Goal: Check status: Check status

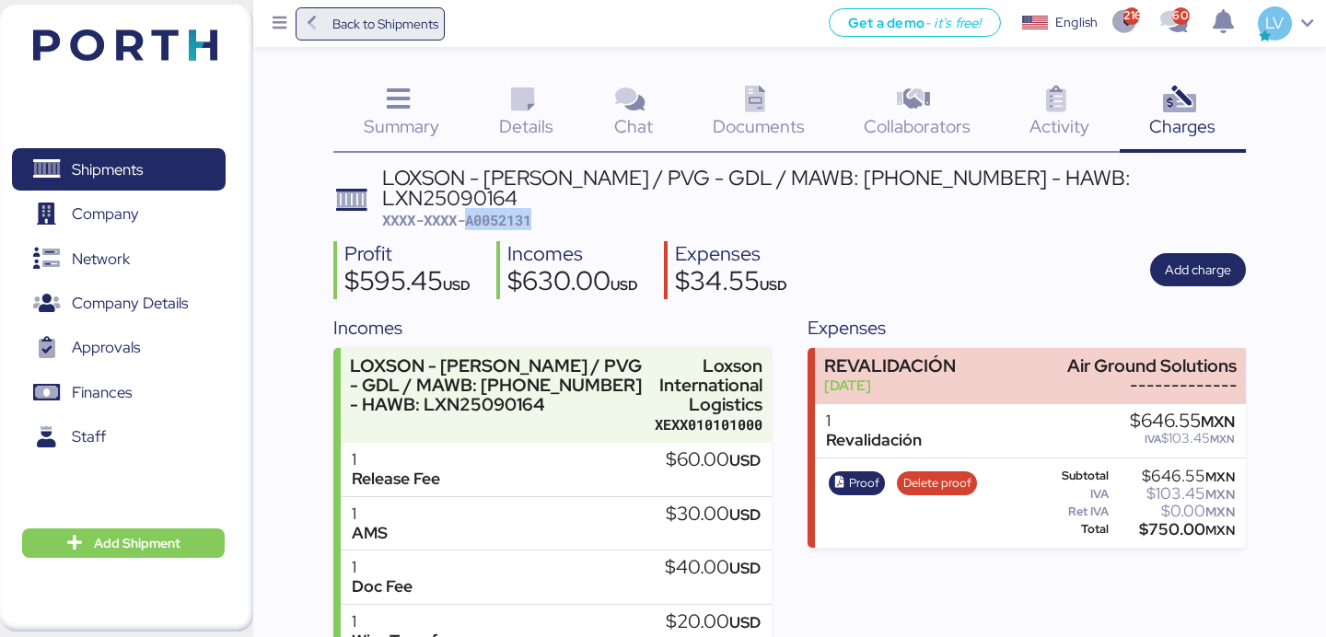
click at [366, 29] on span "Back to Shipments" at bounding box center [385, 24] width 106 height 22
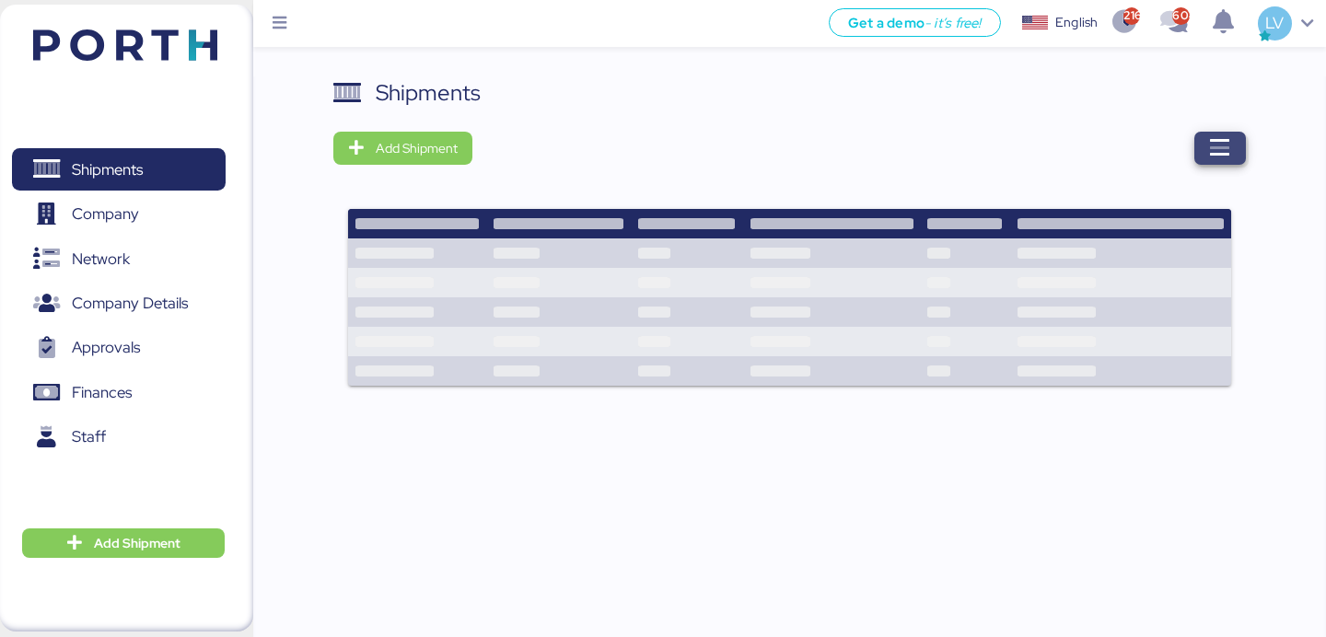
click at [1210, 153] on icon "button" at bounding box center [1220, 148] width 22 height 22
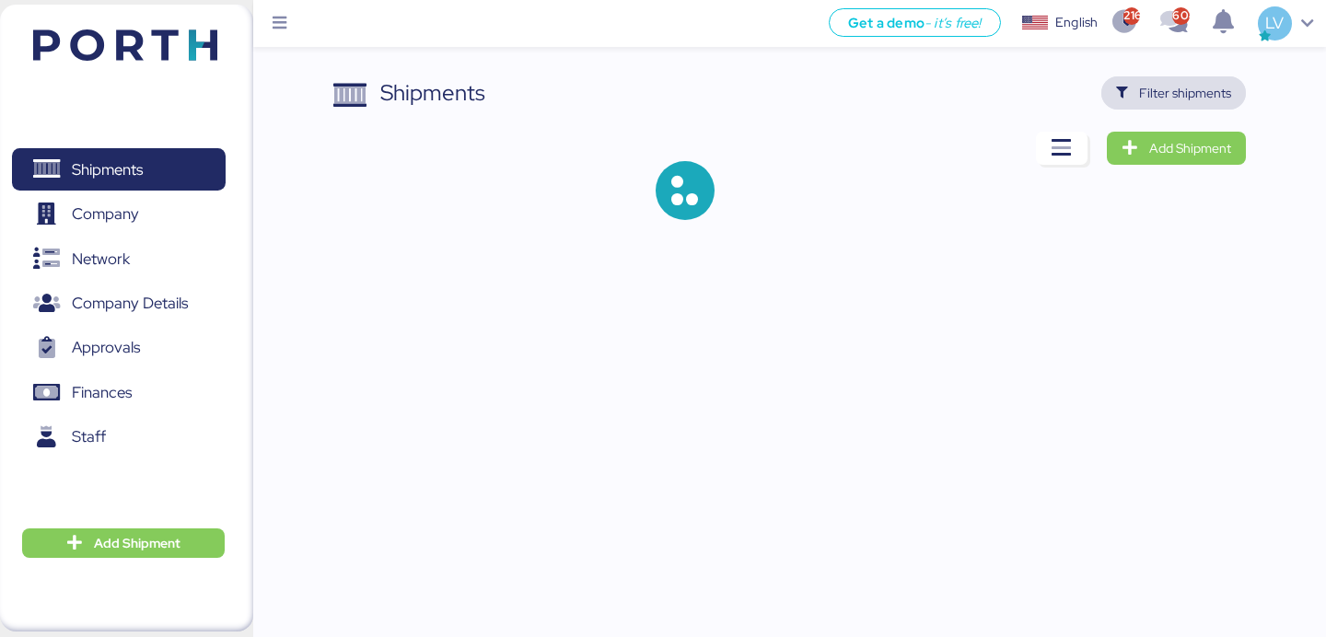
click at [1195, 107] on span "Filter shipments" at bounding box center [1173, 92] width 145 height 33
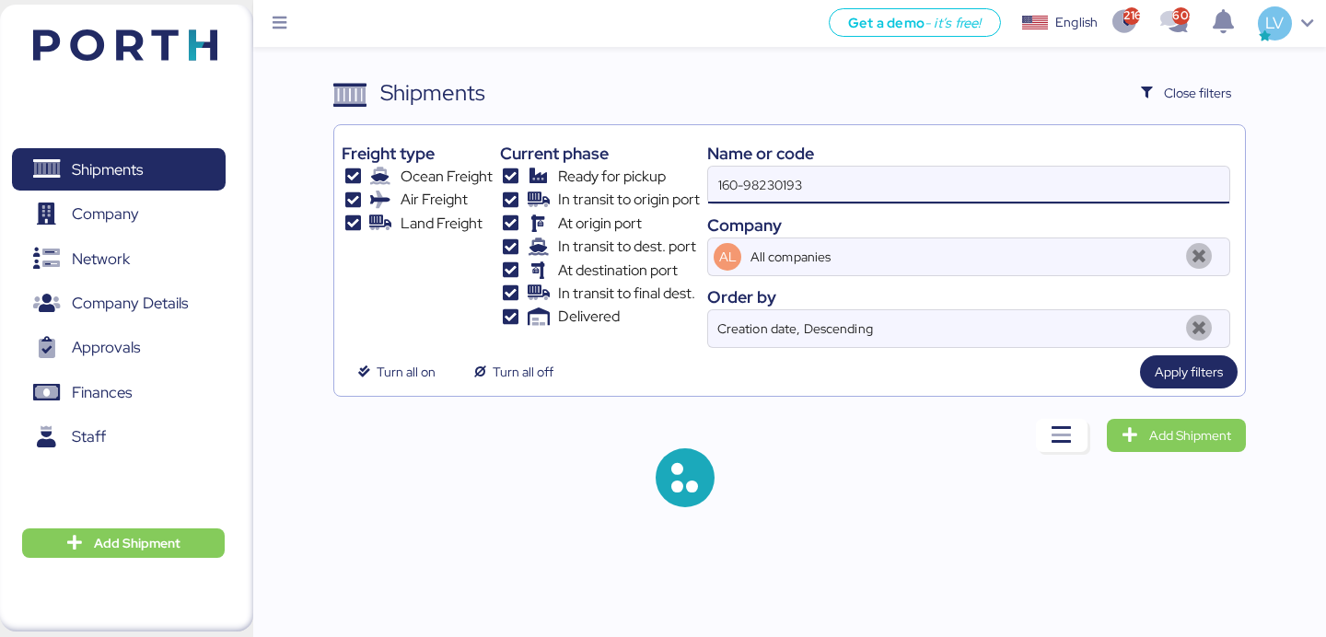
click at [1052, 185] on input "160-98230193" at bounding box center [968, 185] width 521 height 37
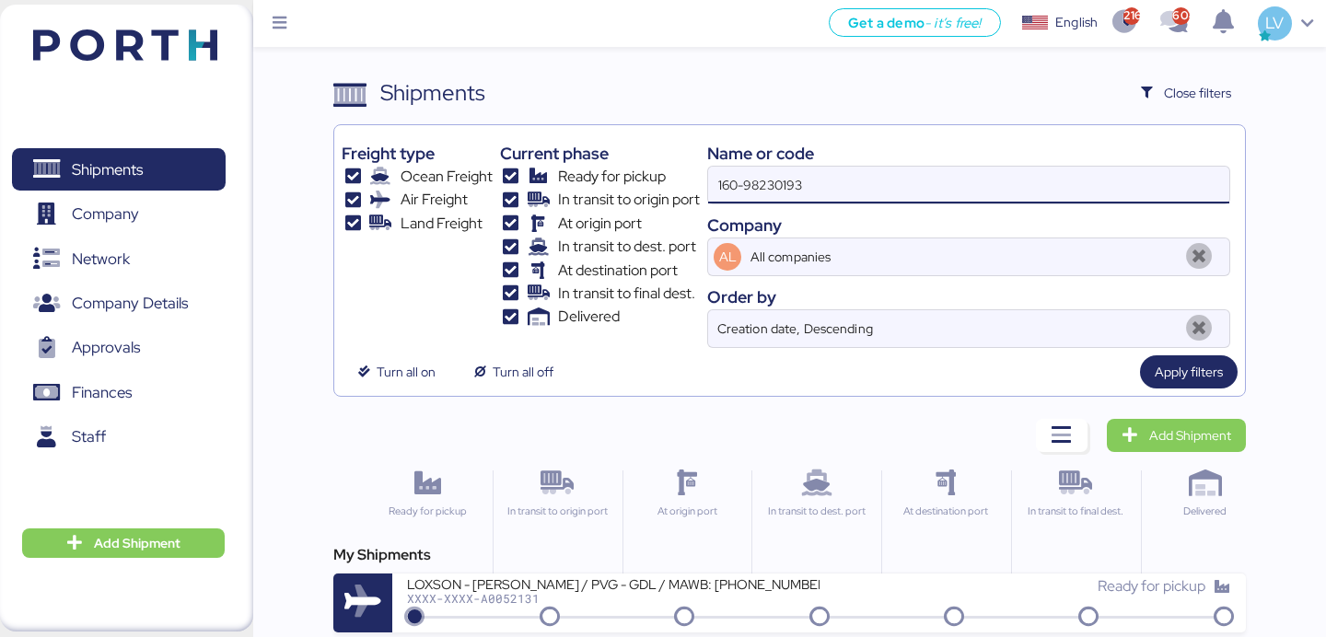
click at [1052, 185] on input "160-98230193" at bounding box center [968, 185] width 521 height 37
paste input "o0051914"
type input "o0051914"
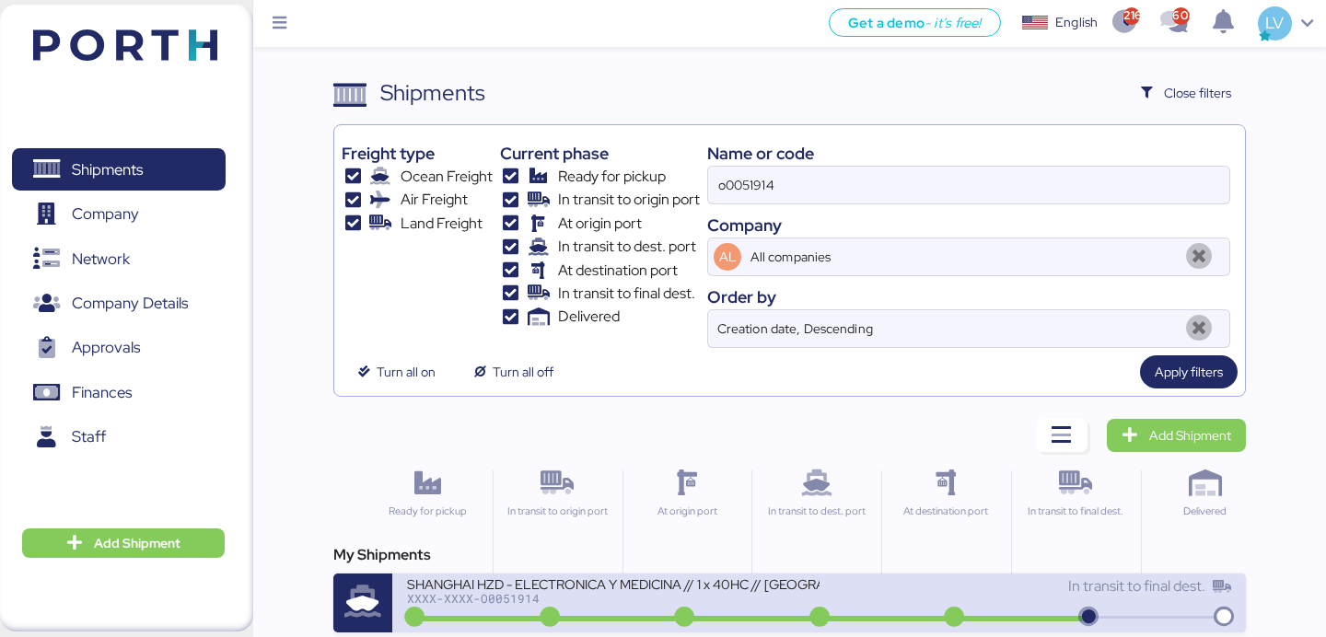
click at [686, 591] on div "SHANGHAI HZD - ELECTRONICA Y MEDICINA // 1 x 40HC // [GEOGRAPHIC_DATA] - Manzan…" at bounding box center [613, 583] width 412 height 16
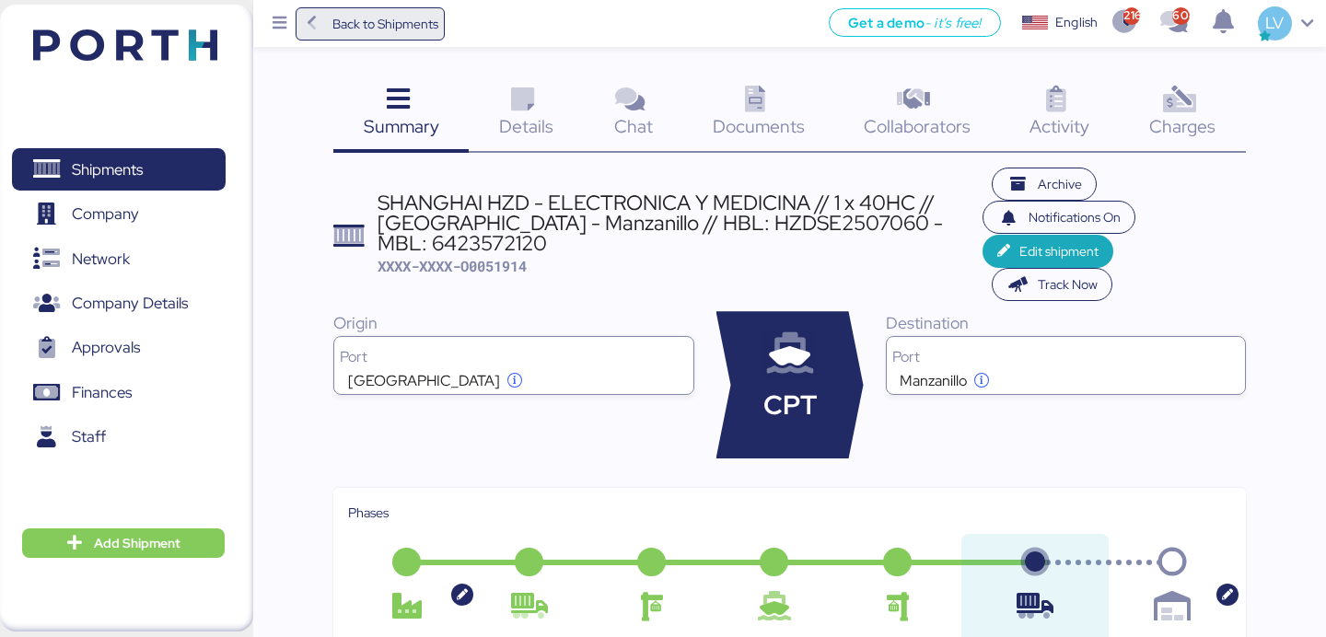
click at [417, 19] on span "Back to Shipments" at bounding box center [385, 24] width 106 height 22
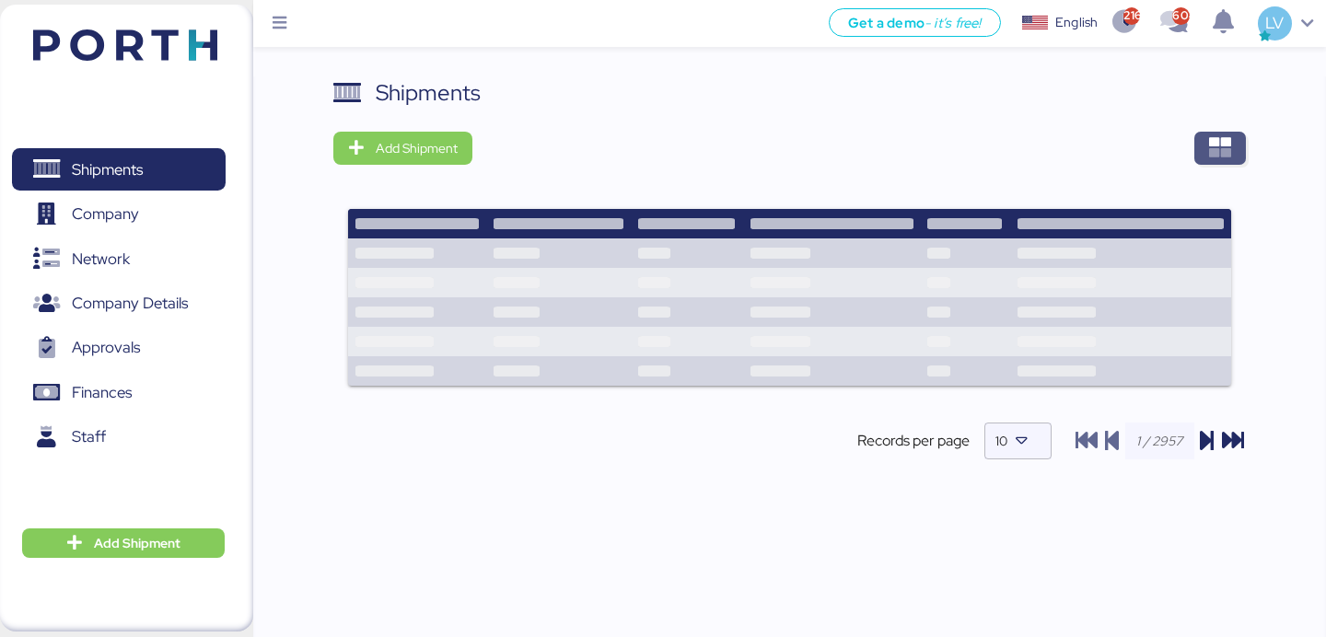
click at [1221, 134] on span "button" at bounding box center [1220, 148] width 52 height 33
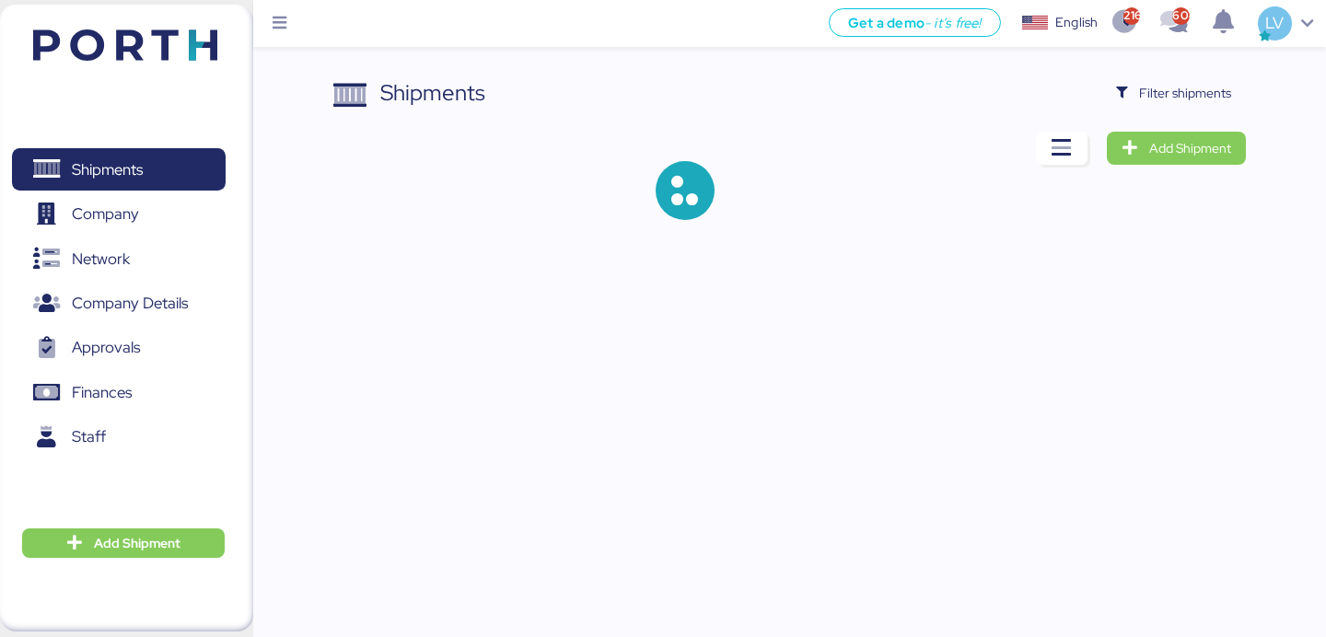
click at [1196, 73] on div "Shipments Filter shipments Add Shipment" at bounding box center [663, 125] width 1326 height 250
click at [1171, 109] on span "Filter shipments" at bounding box center [1173, 92] width 145 height 33
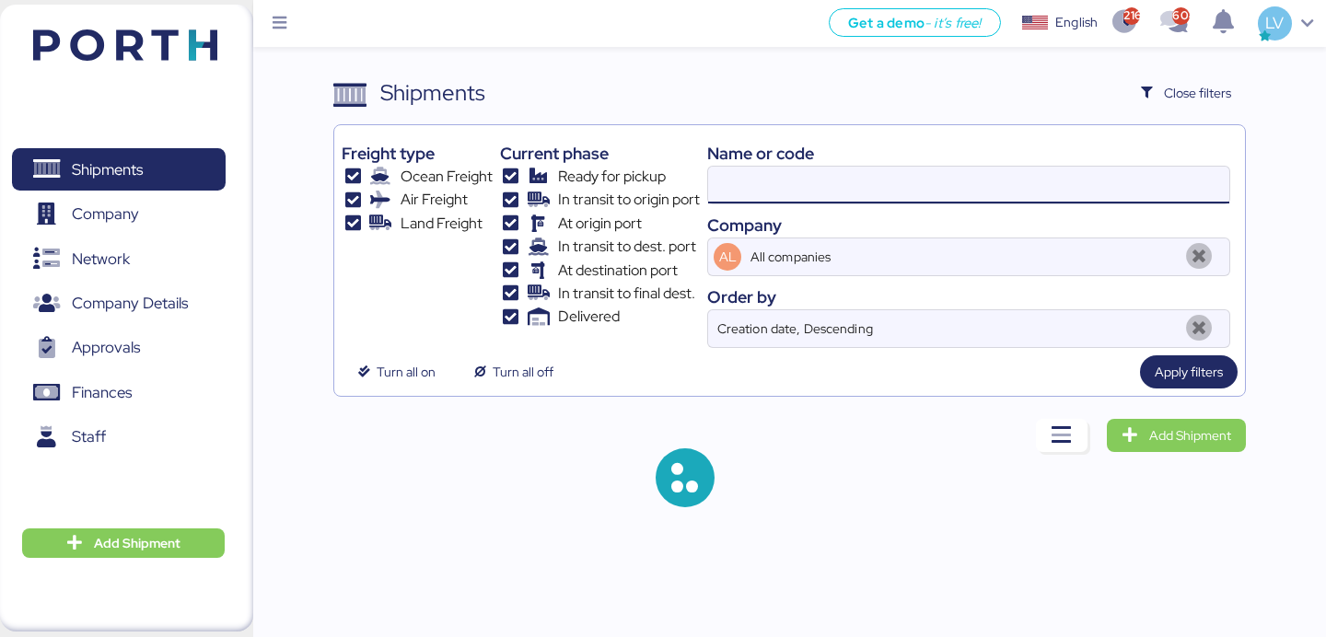
click at [1019, 167] on input at bounding box center [968, 185] width 521 height 37
paste input "6423620620"
type input "6423620620"
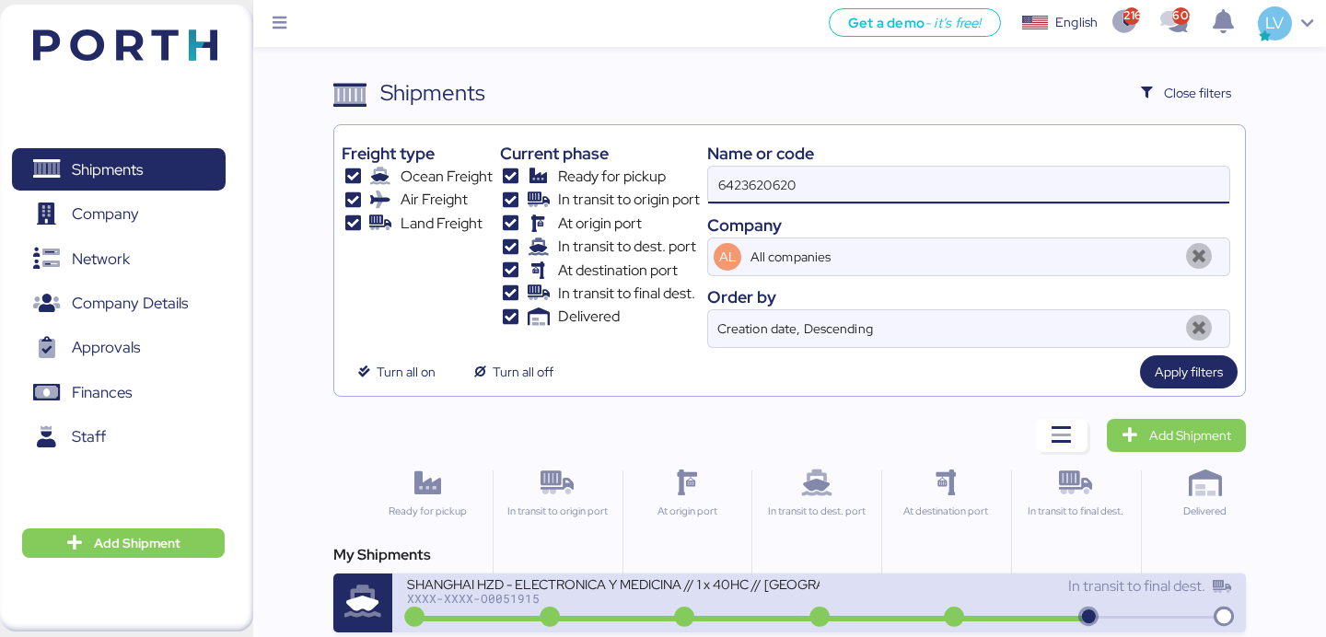
click at [801, 605] on div "SHANGHAI HZD - ELECTRONICA Y MEDICINA // 1 x 40HC // [GEOGRAPHIC_DATA] - Manzan…" at bounding box center [613, 595] width 412 height 40
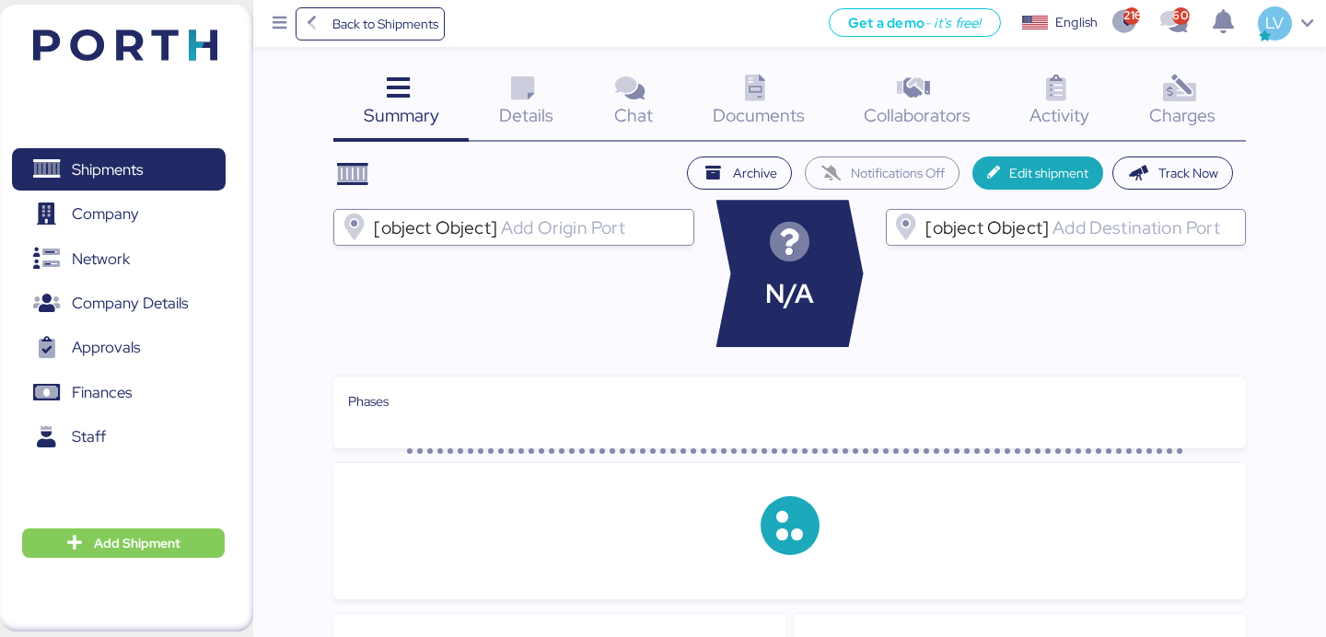
scroll to position [16, 0]
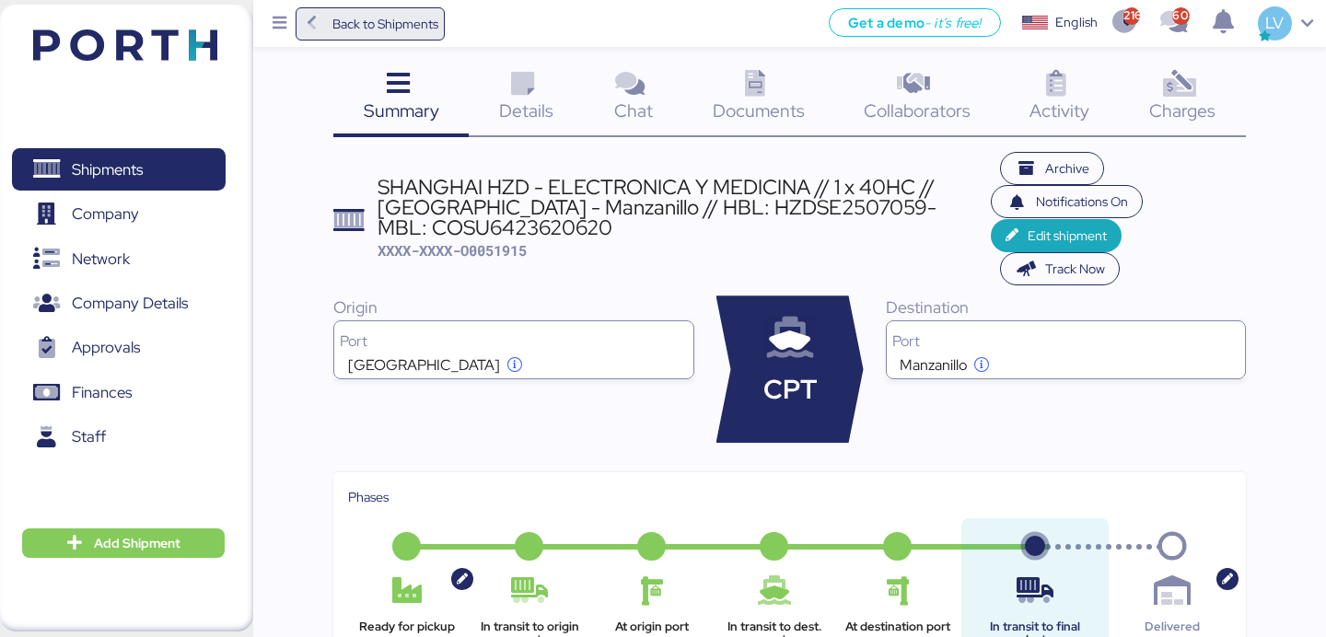
click at [413, 34] on span "Back to Shipments" at bounding box center [385, 24] width 106 height 22
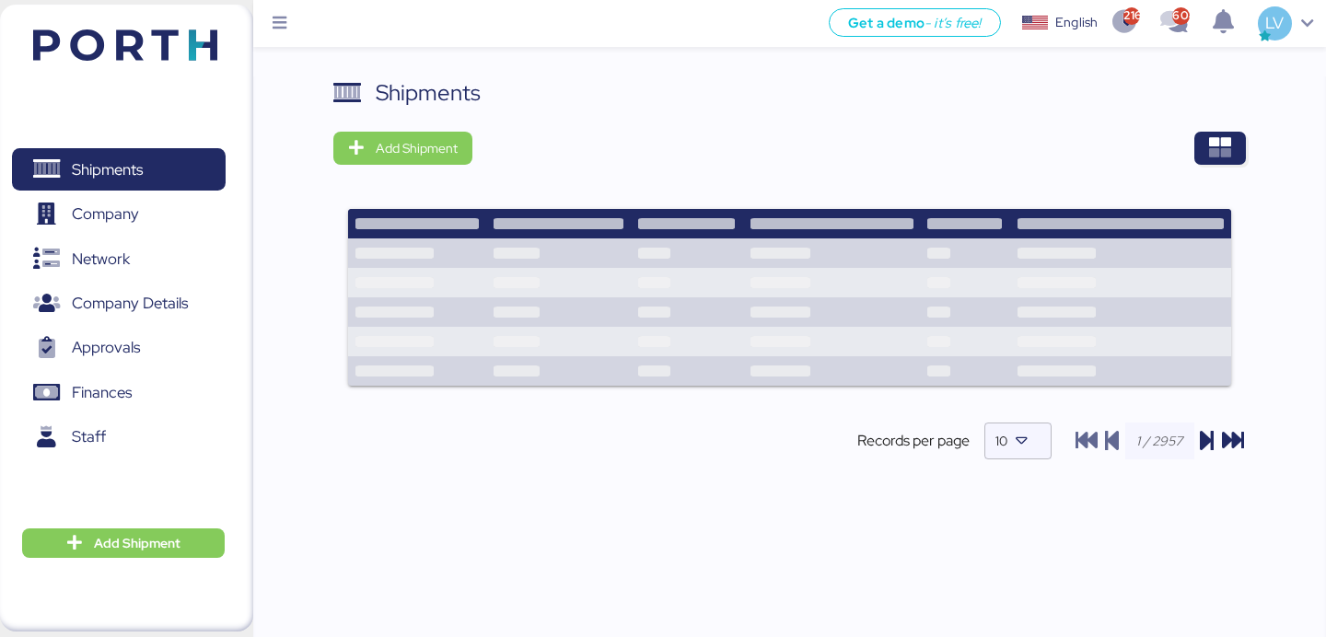
click at [1258, 109] on div "Shipments Add Shipment Records per page 10" at bounding box center [789, 365] width 1073 height 579
click at [1206, 144] on span "button" at bounding box center [1220, 148] width 52 height 33
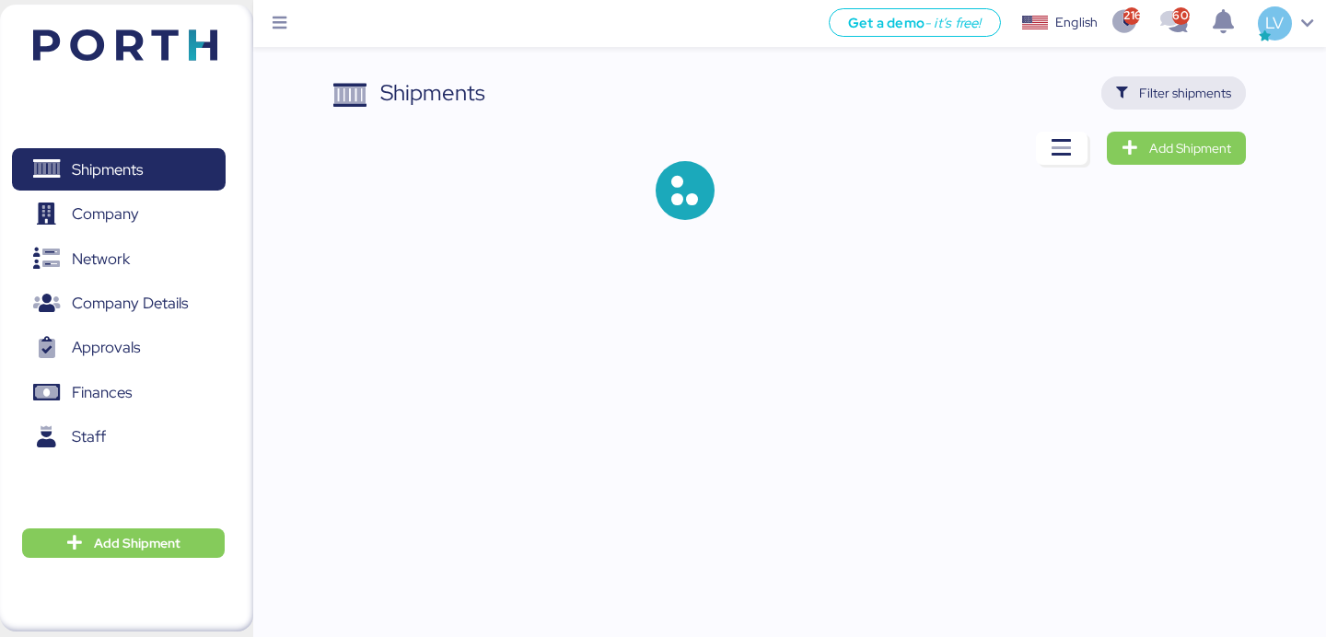
click at [1198, 99] on span "Filter shipments" at bounding box center [1185, 93] width 92 height 22
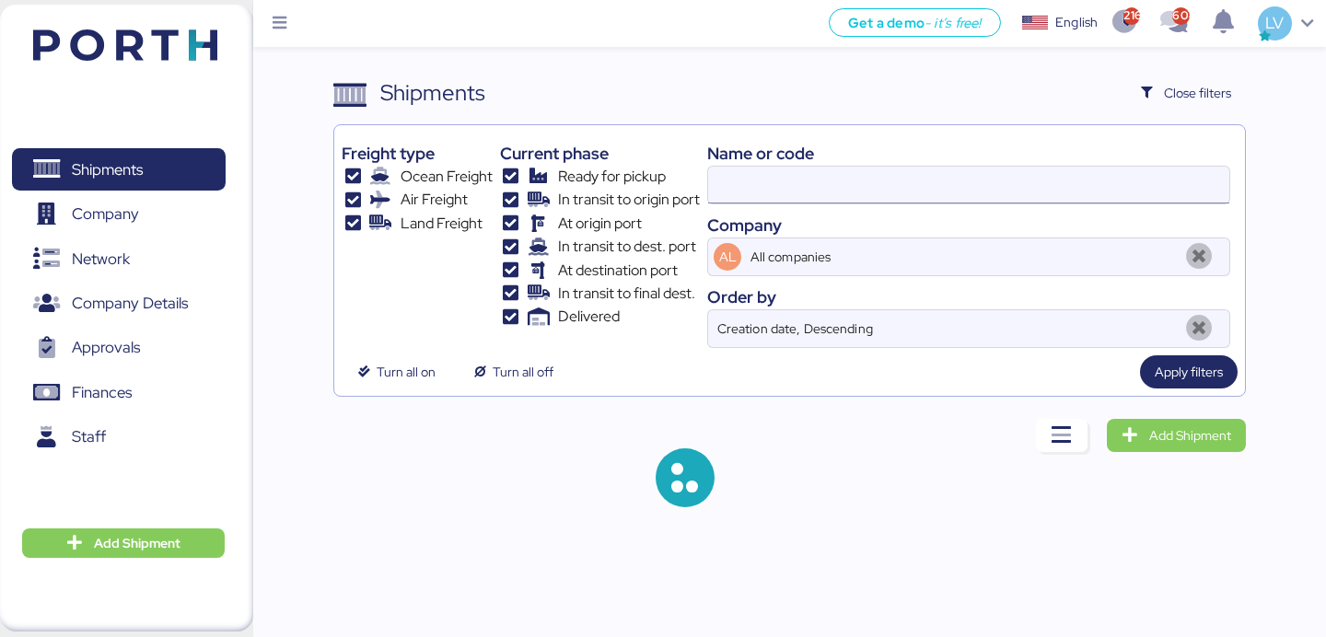
click at [1132, 172] on input at bounding box center [968, 185] width 521 height 37
paste input "RE: 5002363 / : EXPORTACIÓN // LCL // EXW // SHIPPER: DSV - CNEE: [PERSON_NAME]…"
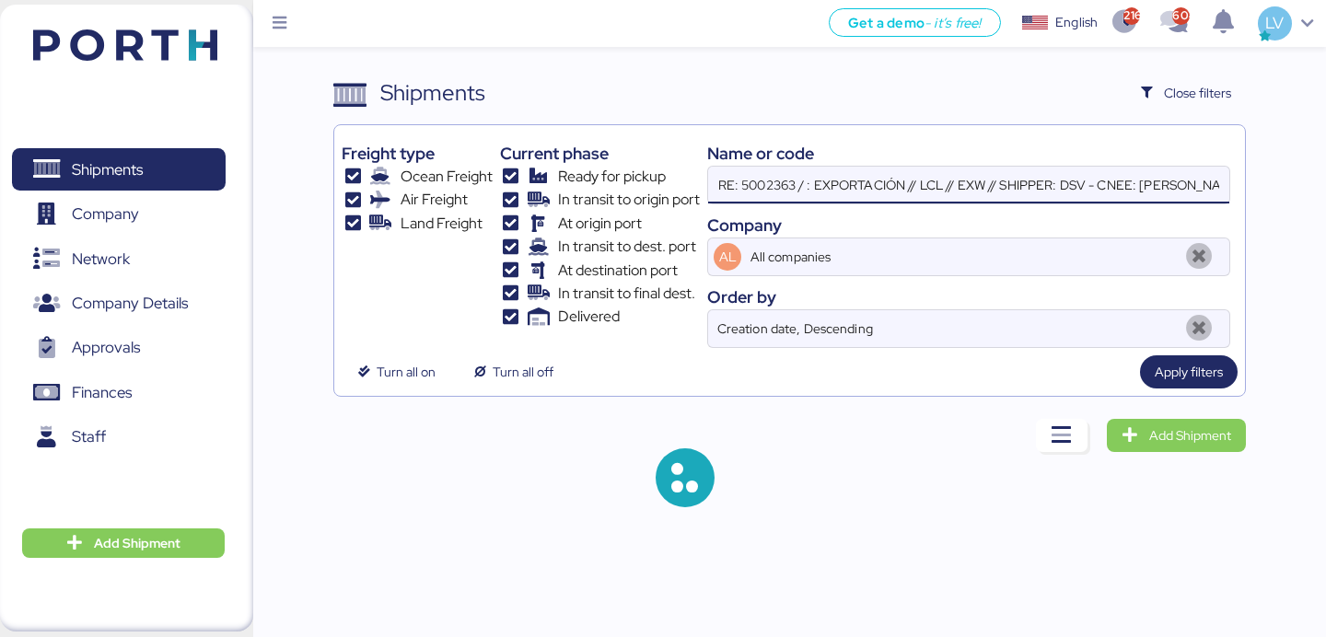
scroll to position [0, 541]
click at [1031, 192] on input "RE: 5002363 / : EXPORTACIÓN // LCL // EXW // SHIPPER: DSV - CNEE: [PERSON_NAME]…" at bounding box center [968, 185] width 521 height 37
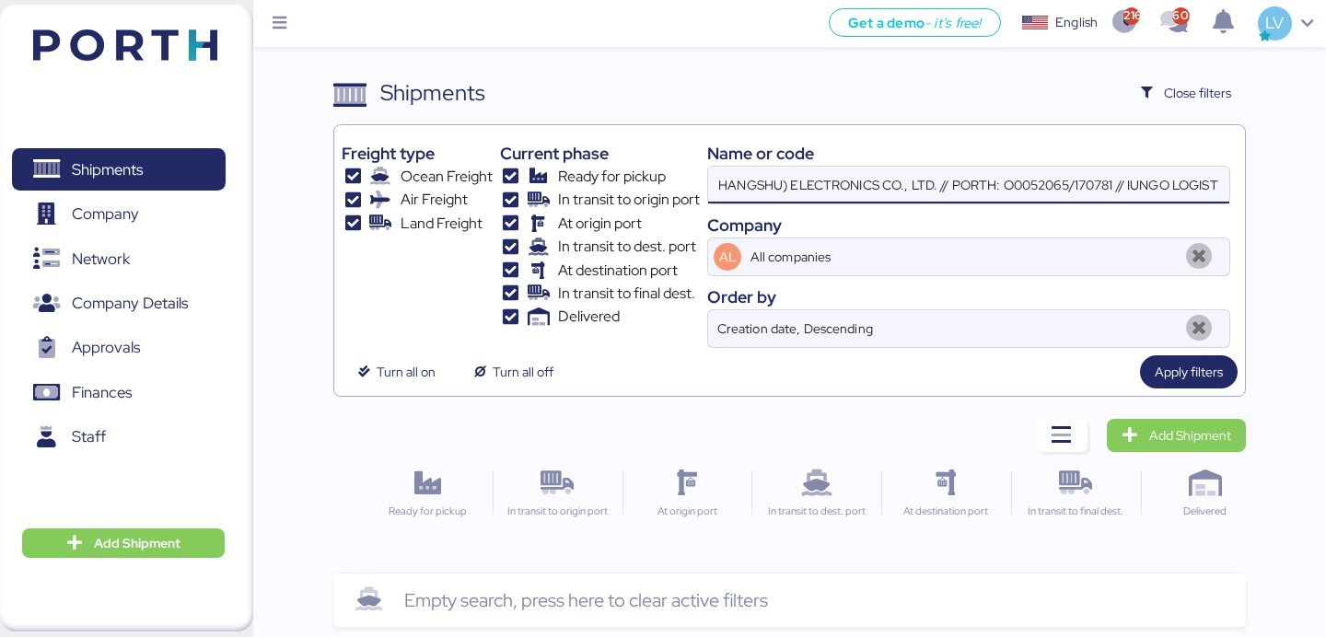
click at [1031, 192] on input "RE: 5002363 / : EXPORTACIÓN // LCL // EXW // SHIPPER: DSV - CNEE: [PERSON_NAME]…" at bounding box center [968, 185] width 521 height 37
paste input "O0052065"
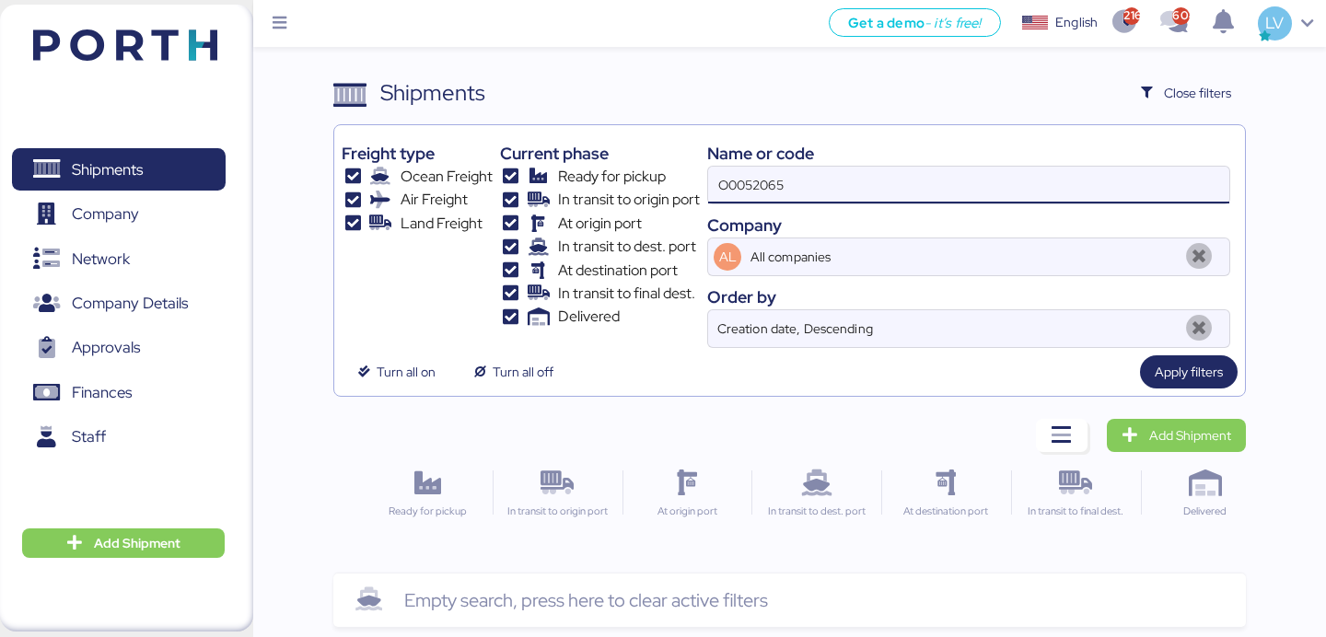
type input "O0052065"
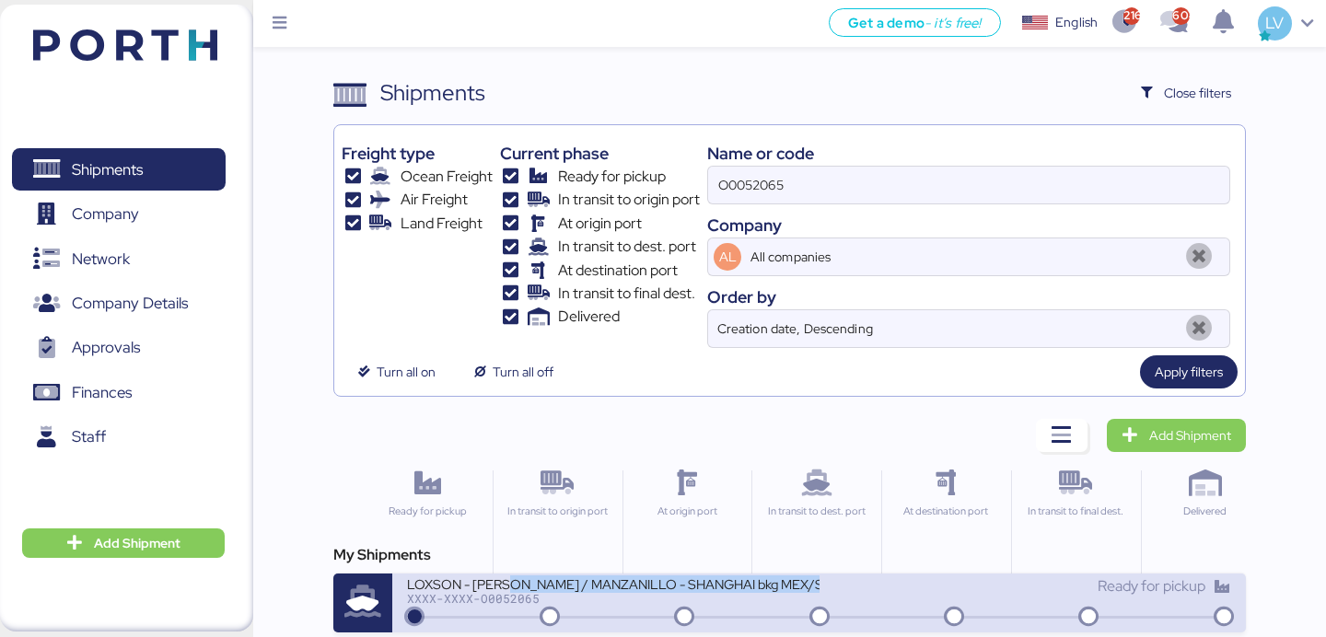
click at [508, 589] on div "LOXSON - [PERSON_NAME] / MANZANILLO - SHANGHAI bkg MEX/SHA/1129131 / LCL XXXX-X…" at bounding box center [613, 589] width 412 height 29
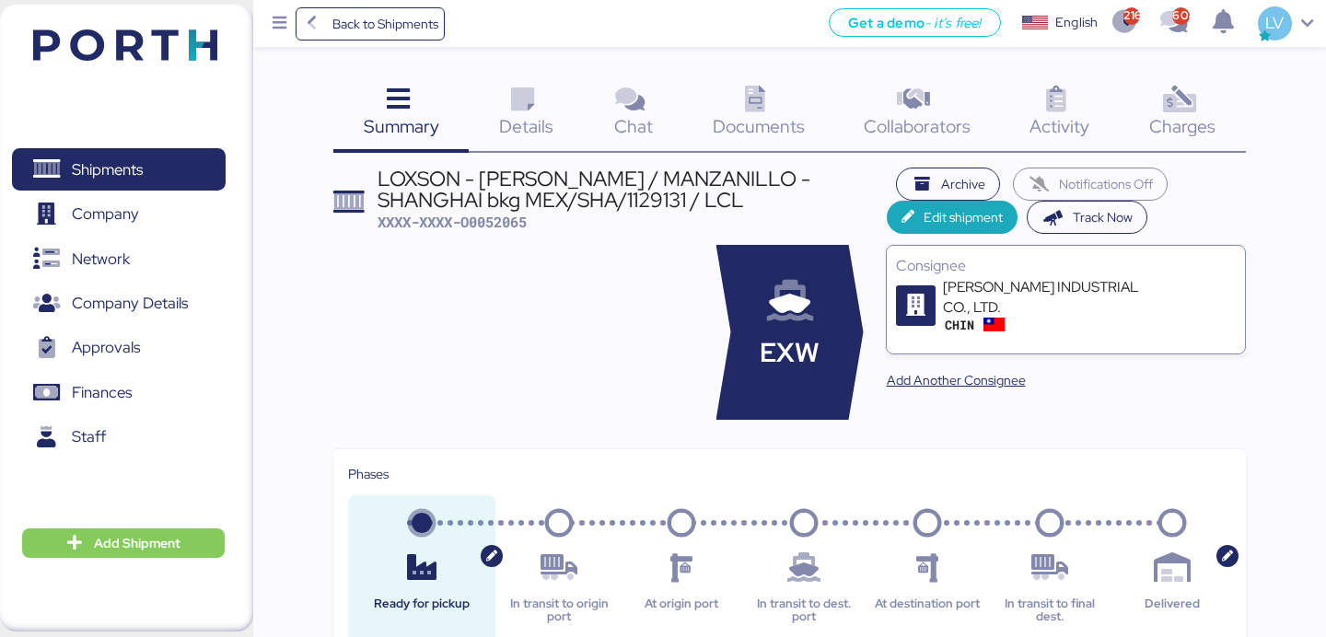
click at [737, 111] on icon at bounding box center [756, 100] width 40 height 27
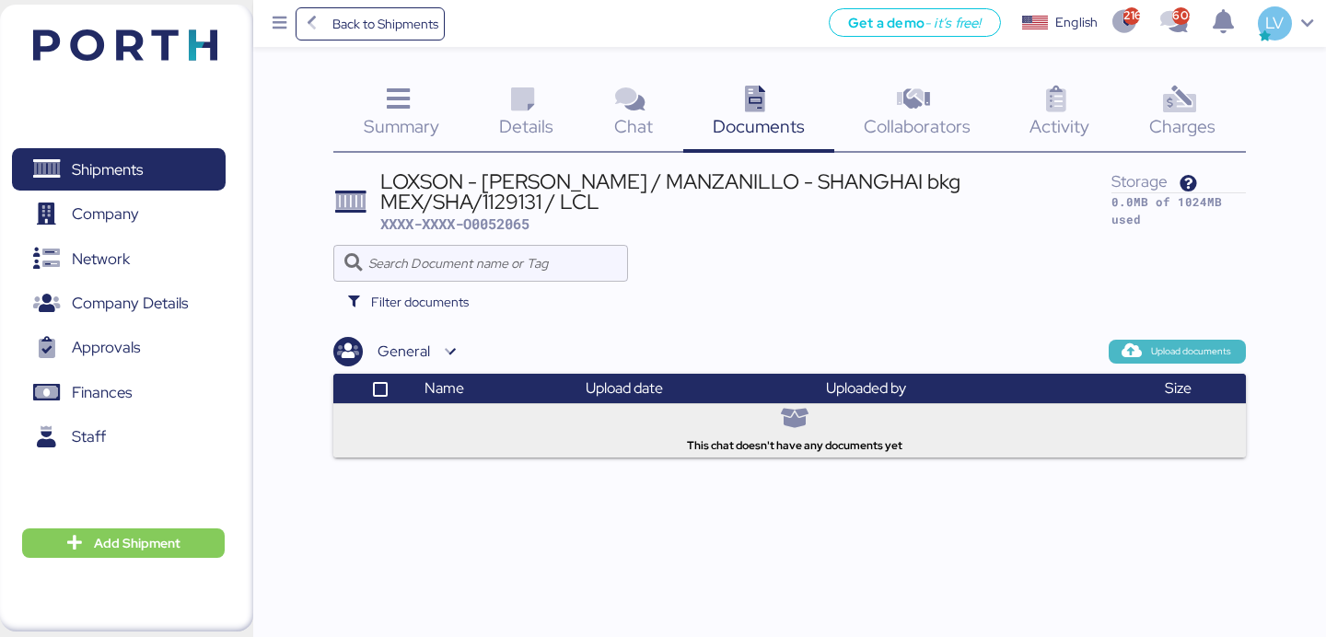
click at [1127, 352] on icon "button" at bounding box center [1131, 351] width 17 height 17
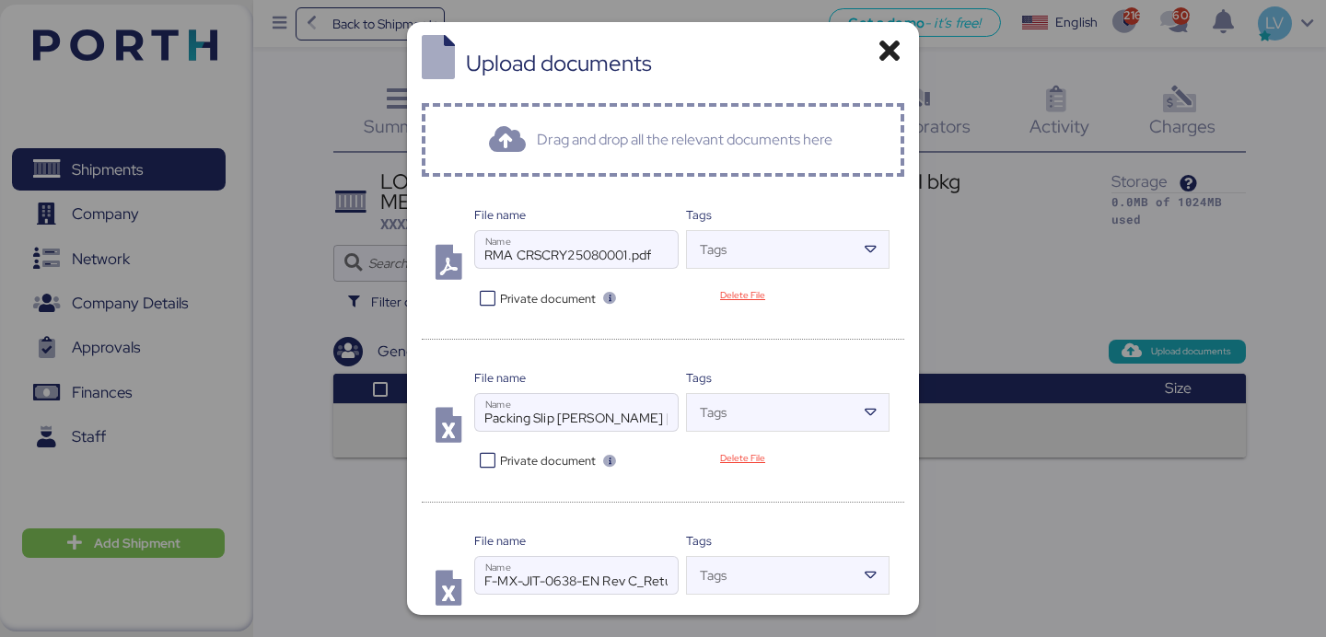
scroll to position [96, 0]
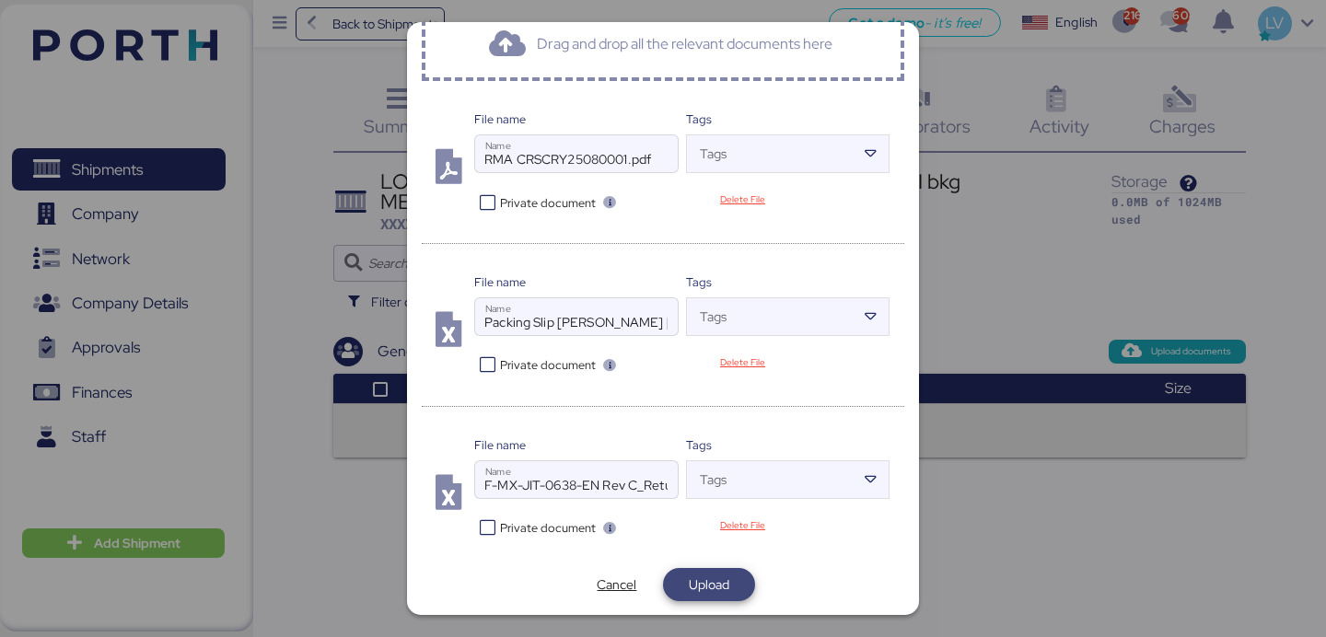
click at [713, 595] on span "Upload" at bounding box center [709, 585] width 63 height 26
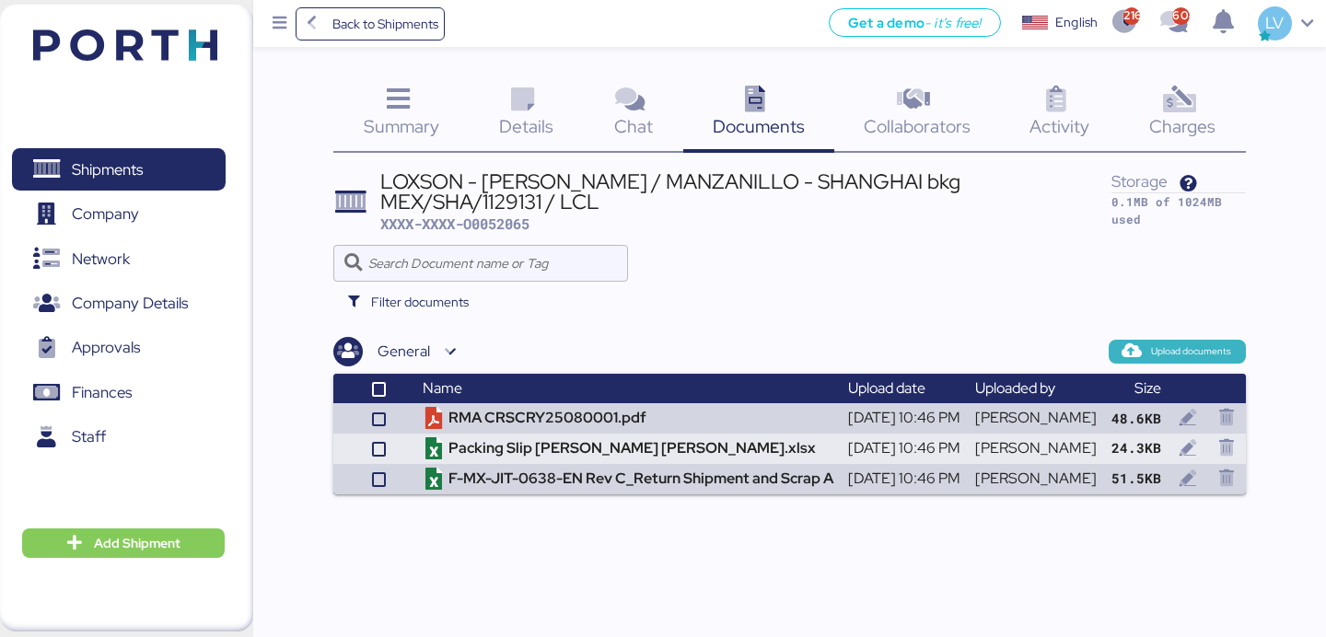
click at [1173, 346] on span "Upload documents" at bounding box center [1191, 351] width 80 height 17
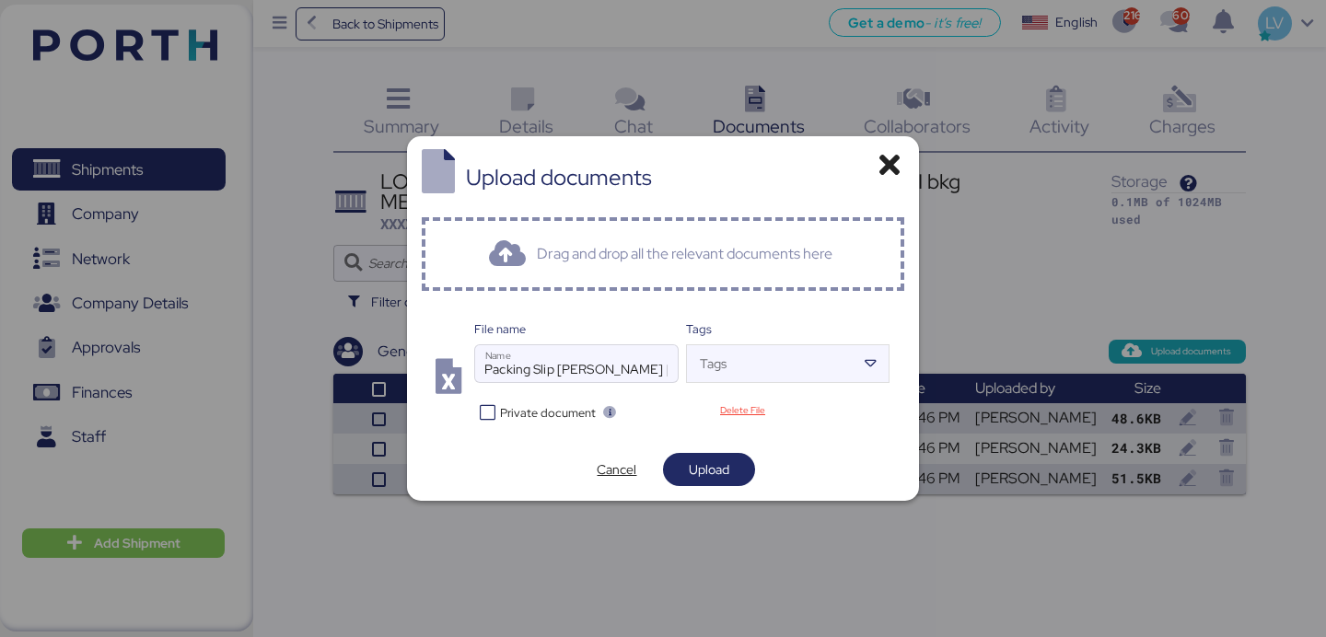
click at [719, 450] on div "Upload documents Drag and drop all the relevant documents here File name Packin…" at bounding box center [663, 318] width 513 height 365
click at [716, 482] on span "Upload" at bounding box center [709, 469] width 92 height 33
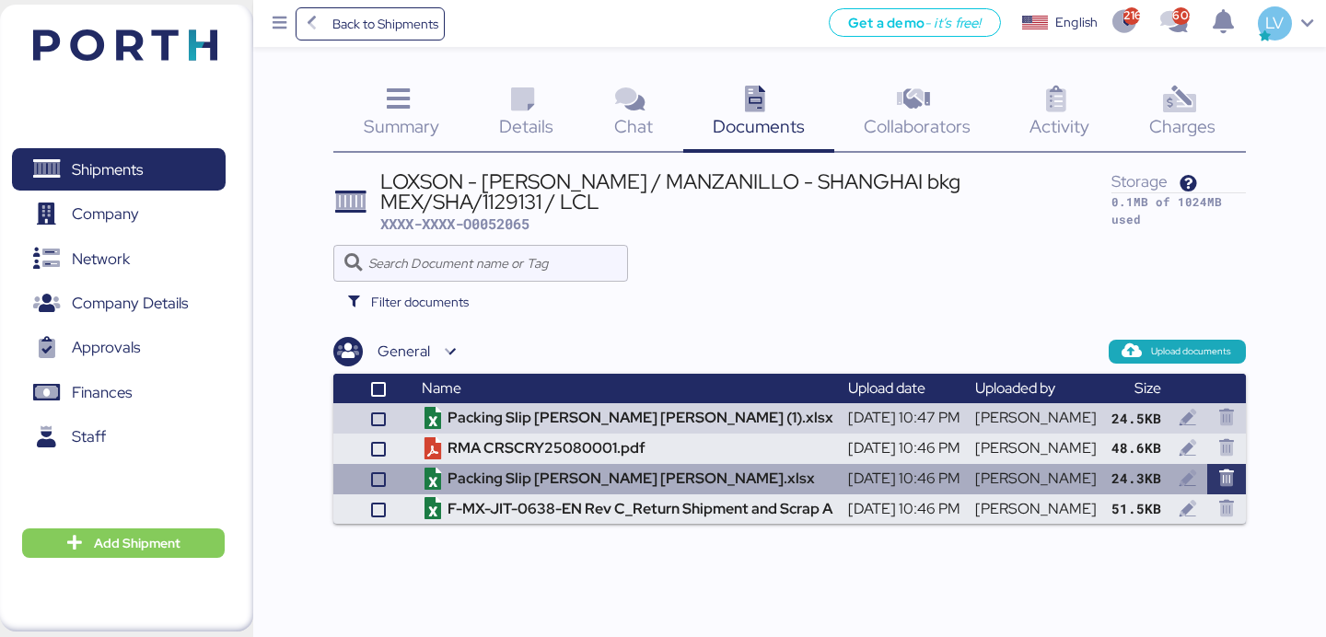
click at [1218, 474] on icon "button" at bounding box center [1226, 478] width 17 height 17
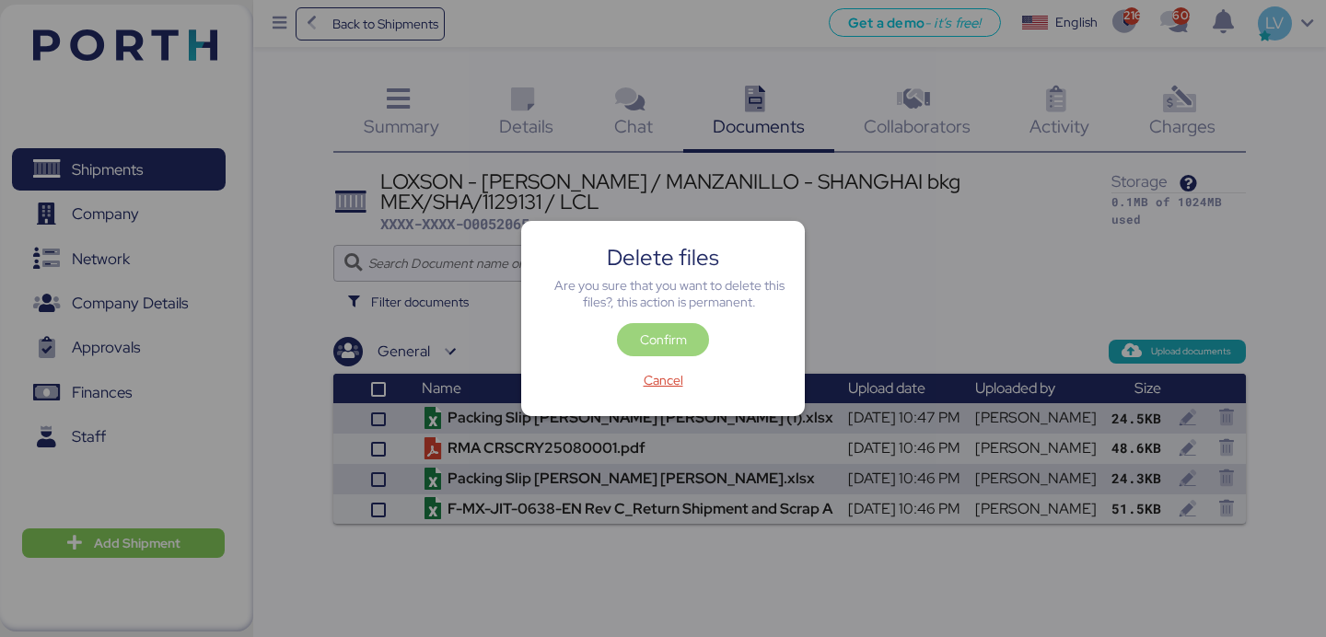
click at [680, 333] on span "Confirm" at bounding box center [663, 340] width 47 height 22
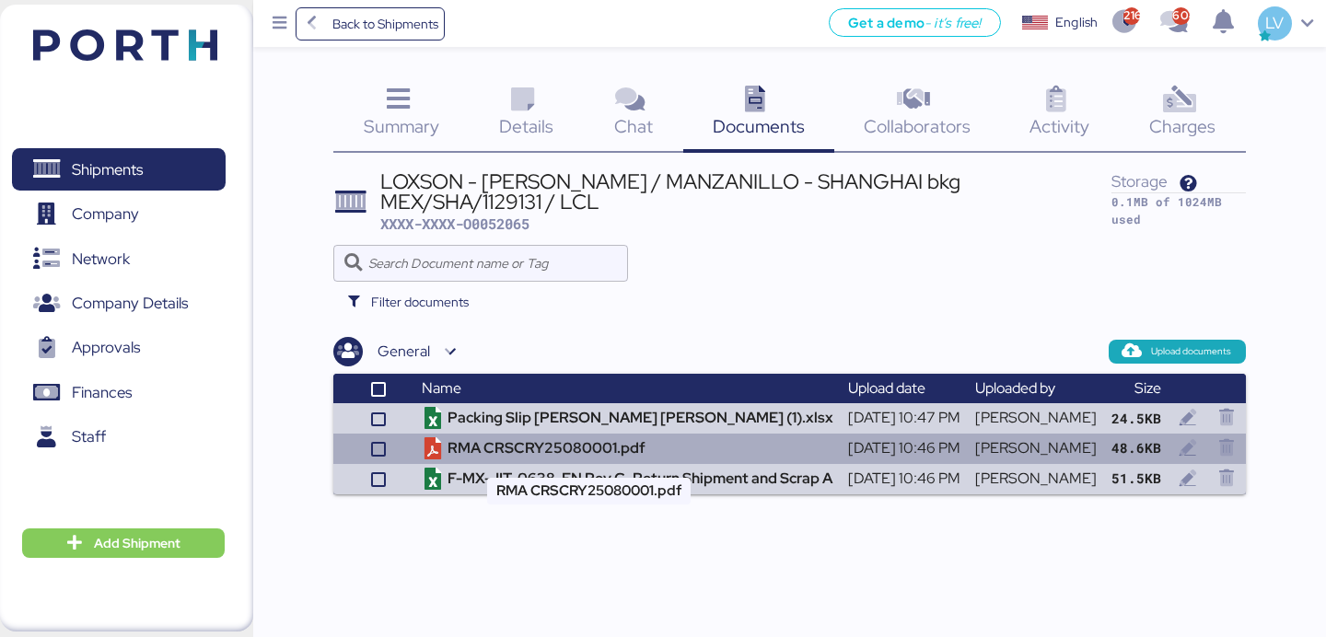
click at [471, 441] on td "RMA CRSCRY25080001.pdf" at bounding box center [627, 449] width 426 height 30
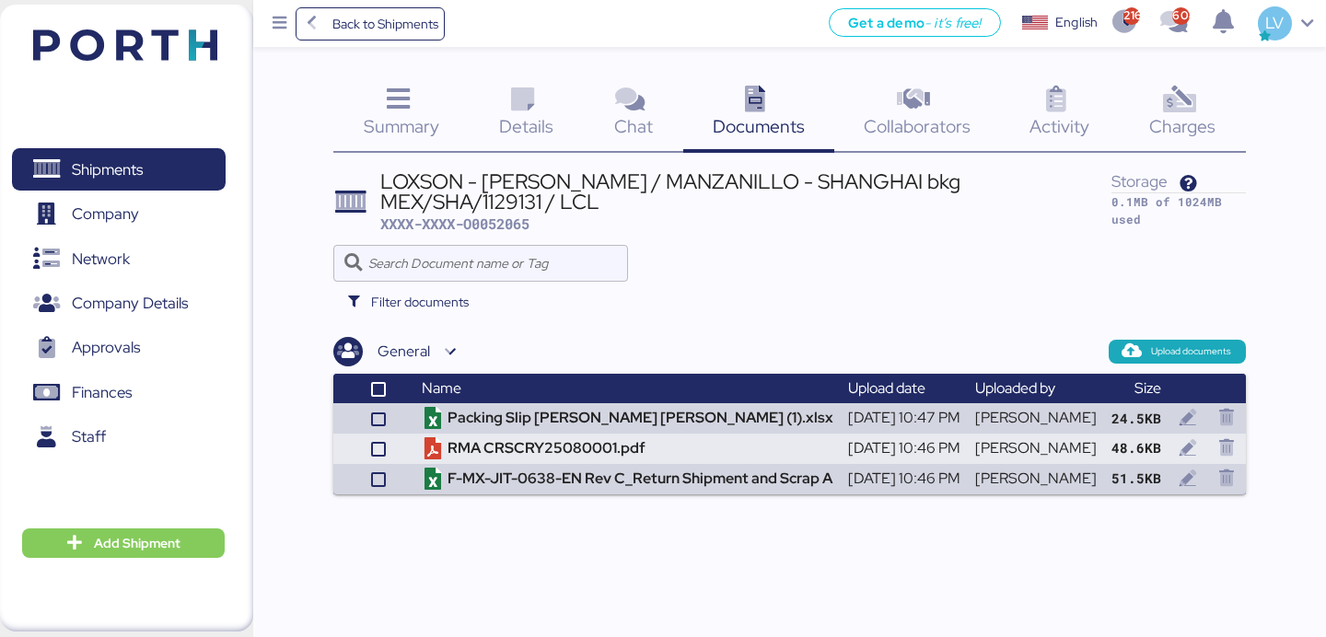
click at [379, 3] on div "Back to Shipments Get a demo - it’s free! Get a demo English Inglés English 216…" at bounding box center [789, 23] width 1073 height 47
click at [384, 13] on span "Back to Shipments" at bounding box center [385, 24] width 106 height 22
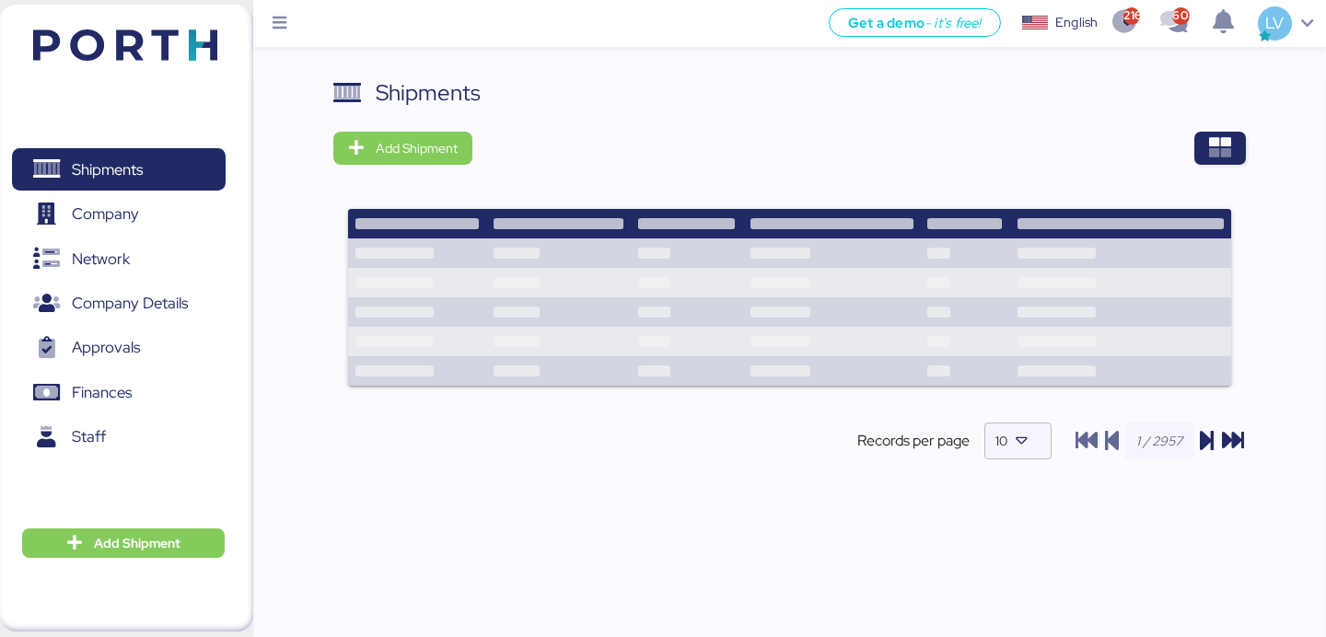
click at [1214, 121] on div "Shipments Add Shipment Records per page 10" at bounding box center [789, 283] width 912 height 414
click at [1214, 145] on icon "button" at bounding box center [1220, 148] width 22 height 22
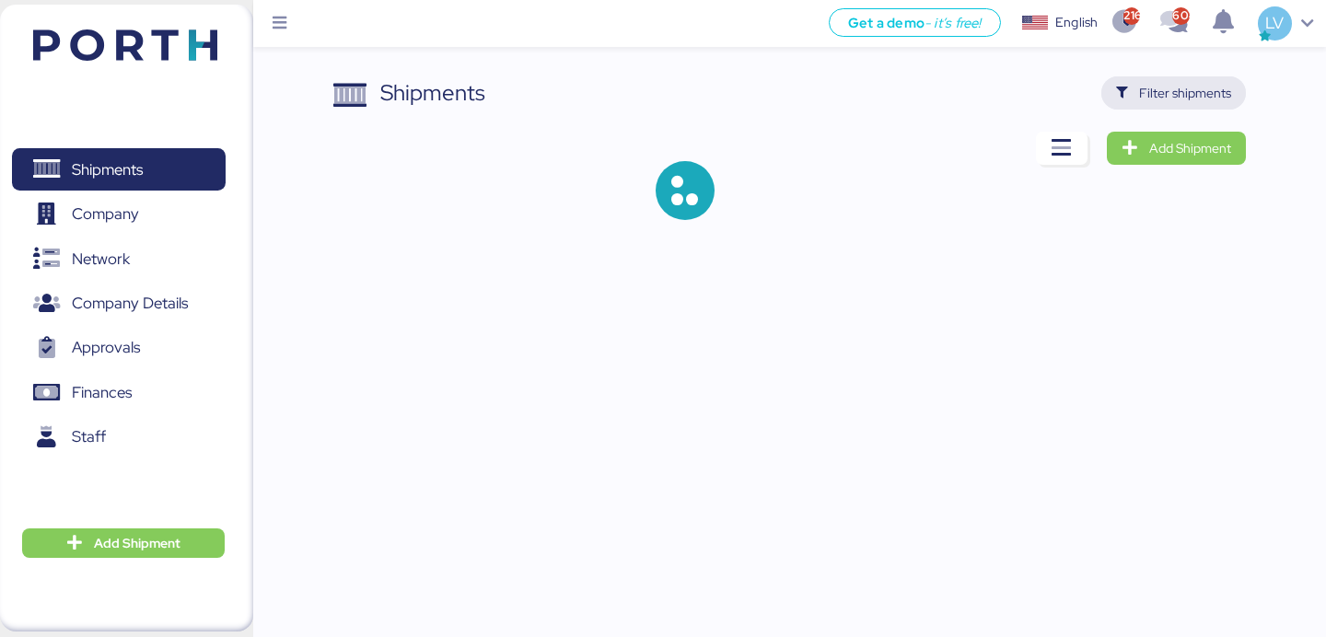
click at [1210, 107] on span "Filter shipments" at bounding box center [1173, 92] width 145 height 33
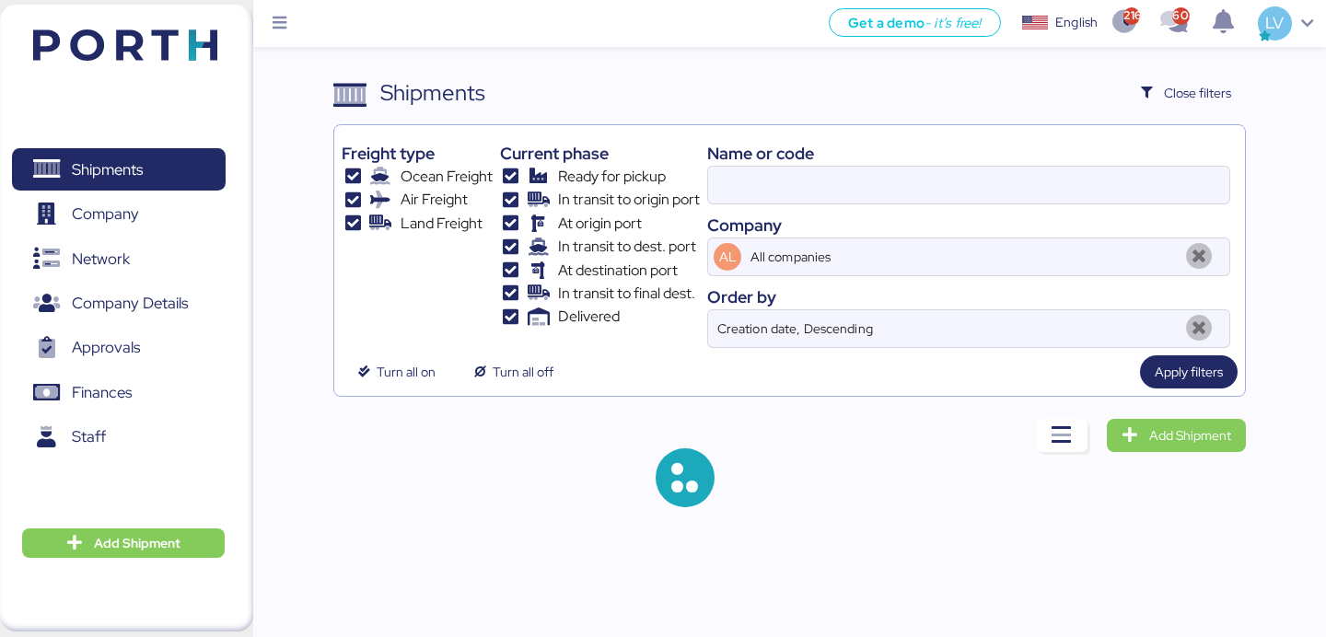
click at [1063, 205] on div "Name or code Company AL All companies Order by Creation date, Descending" at bounding box center [968, 240] width 523 height 215
click at [1062, 192] on input at bounding box center [968, 185] width 521 height 37
paste input "O0051986"
type input "O0051986"
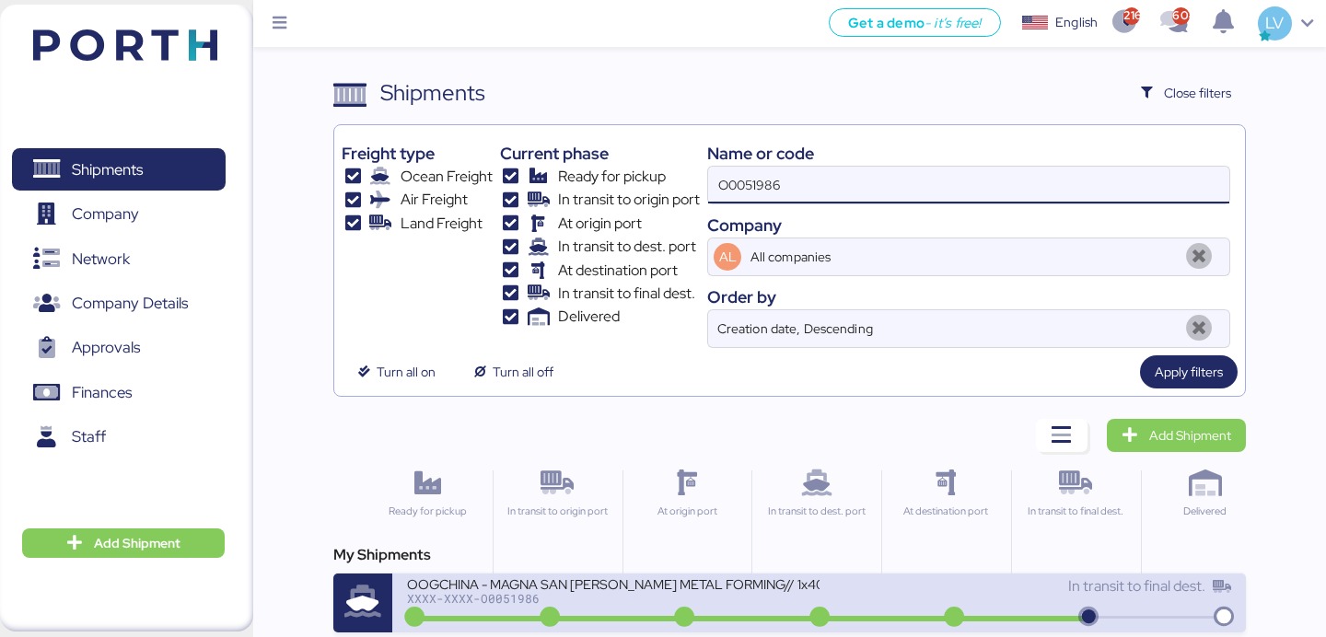
click at [522, 592] on div "XXXX-XXXX-O0051986" at bounding box center [613, 598] width 412 height 13
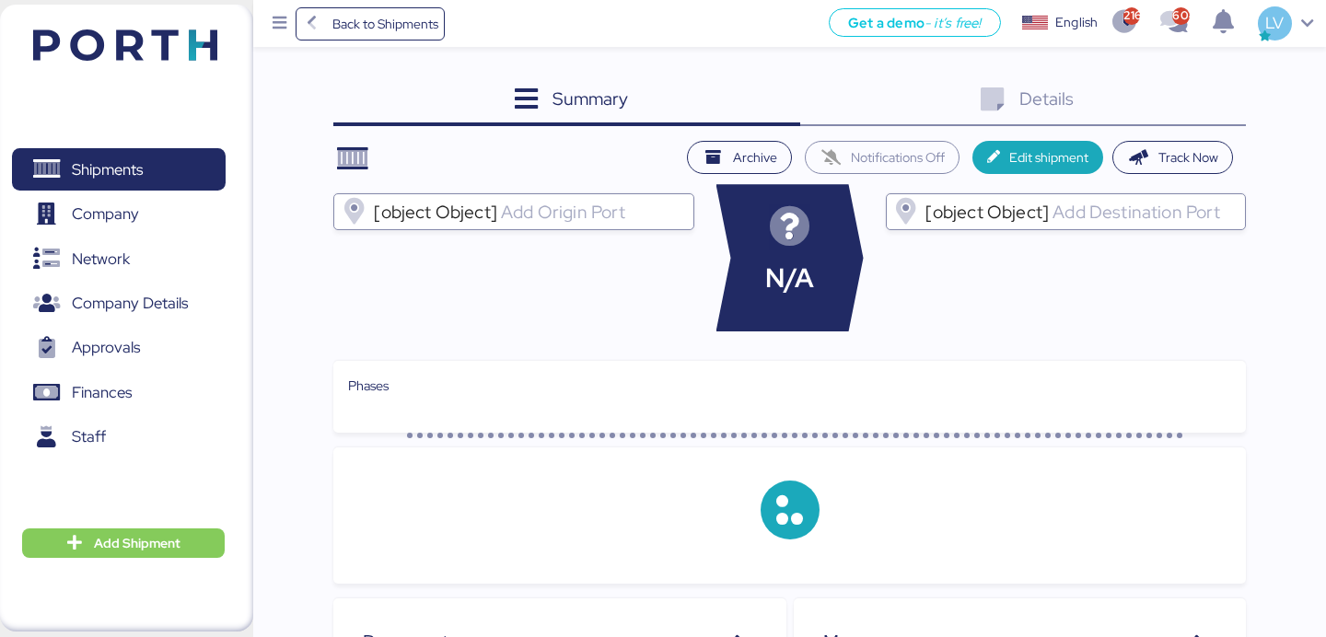
click at [1211, 125] on div "Summary 0 Details 0" at bounding box center [789, 101] width 912 height 50
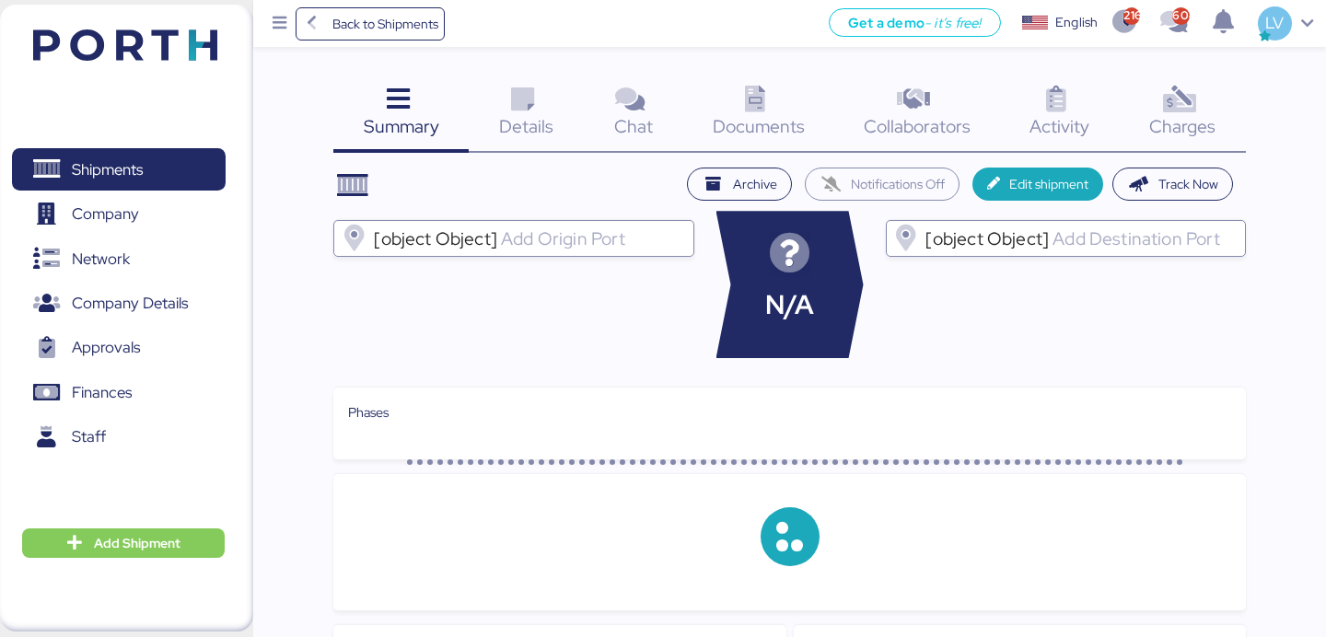
click at [1211, 125] on span "Charges" at bounding box center [1182, 126] width 66 height 24
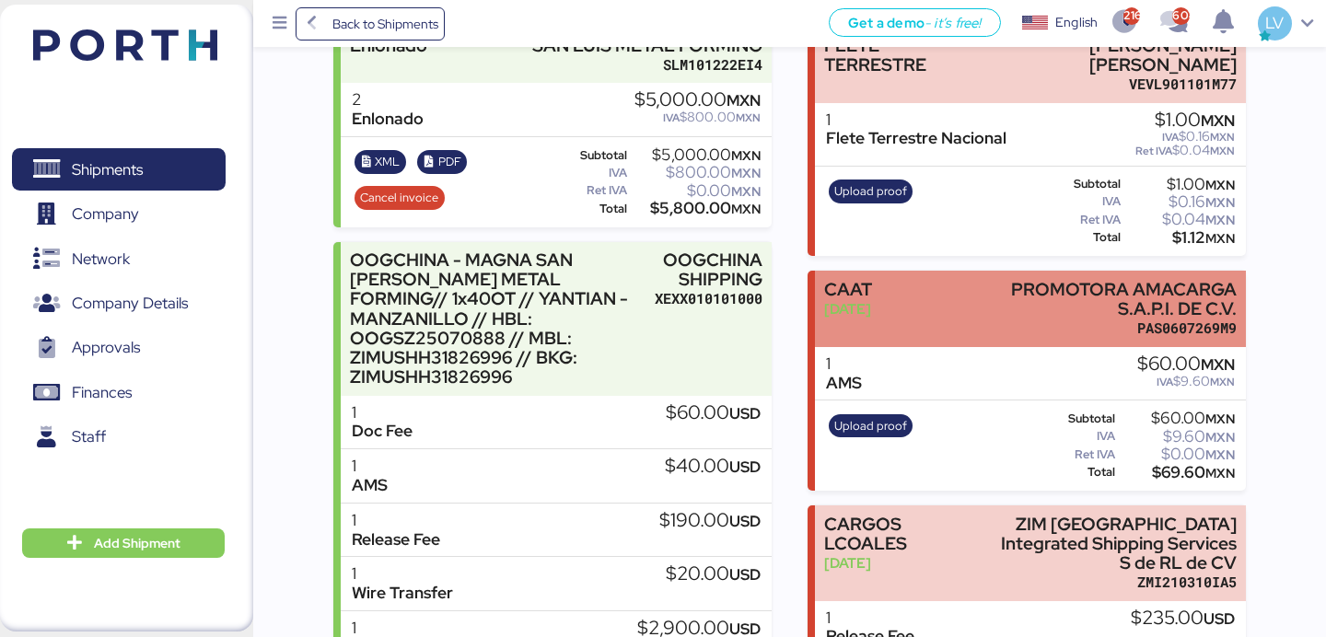
scroll to position [194, 0]
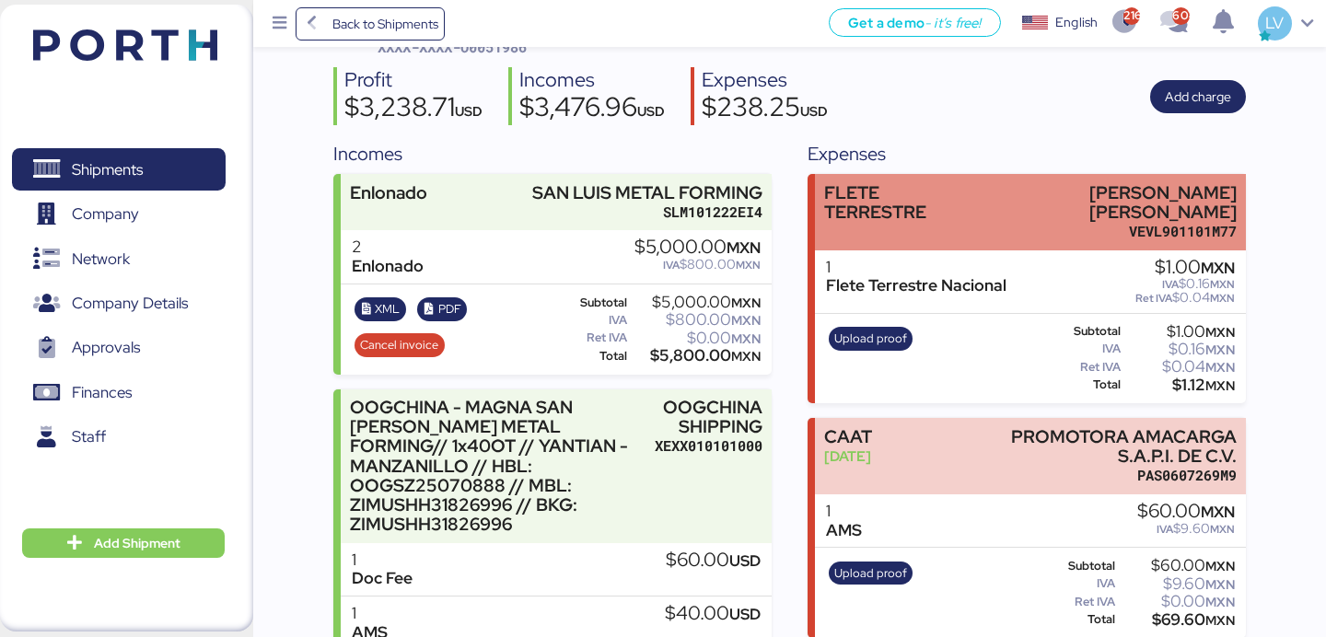
click at [901, 193] on div "FLETE TERRESTRE" at bounding box center [902, 202] width 157 height 39
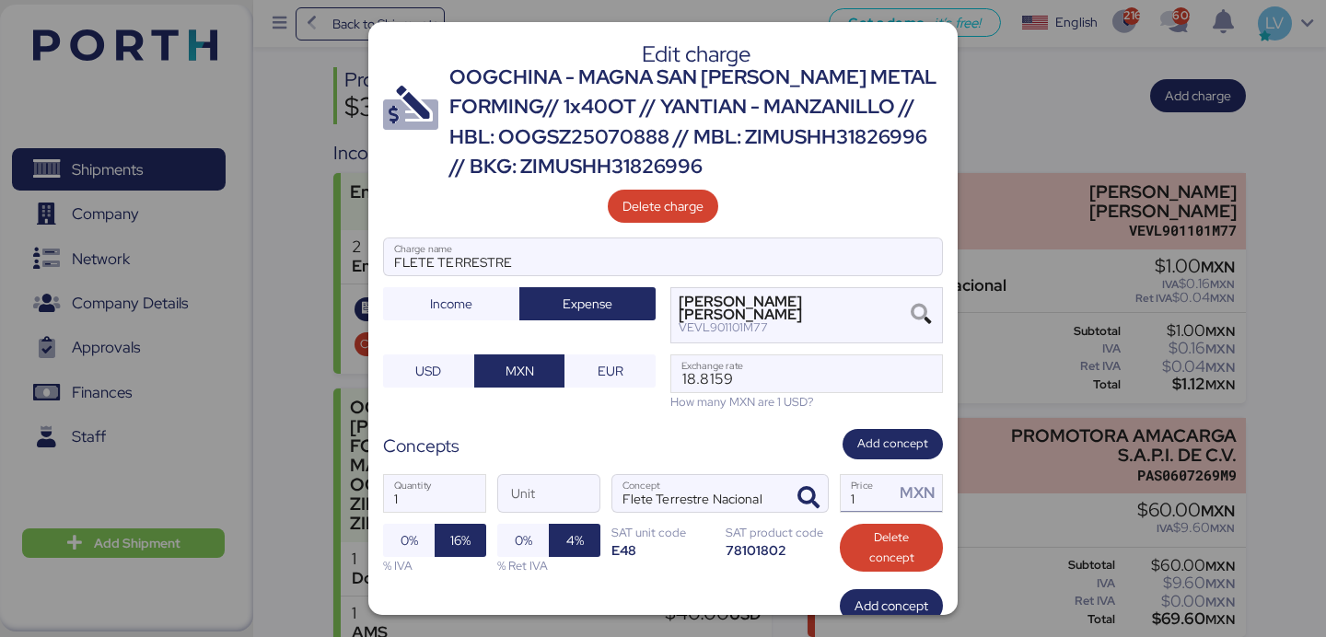
click at [881, 487] on input "1" at bounding box center [867, 493] width 53 height 37
paste input "53000.00"
type input "53000"
click at [676, 412] on div "Edit charge OOGCHINA - MAGNA SAN [PERSON_NAME] METAL FORMING// 1x40OT // YANTIA…" at bounding box center [662, 318] width 589 height 593
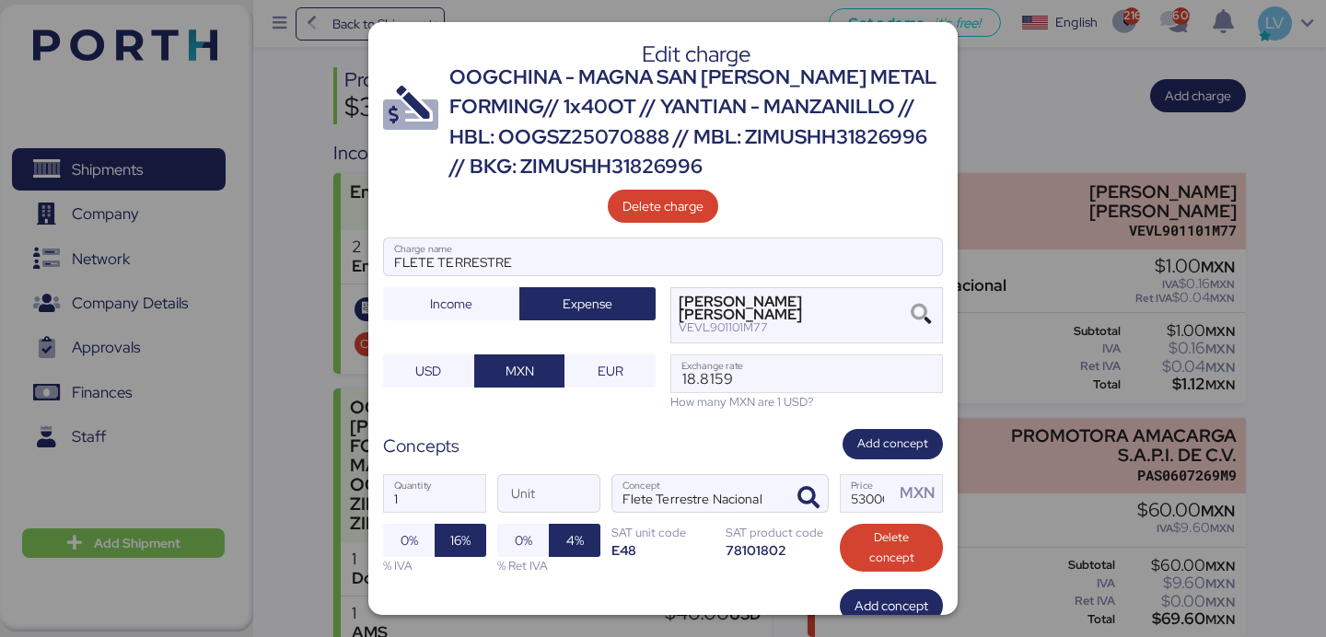
scroll to position [120, 0]
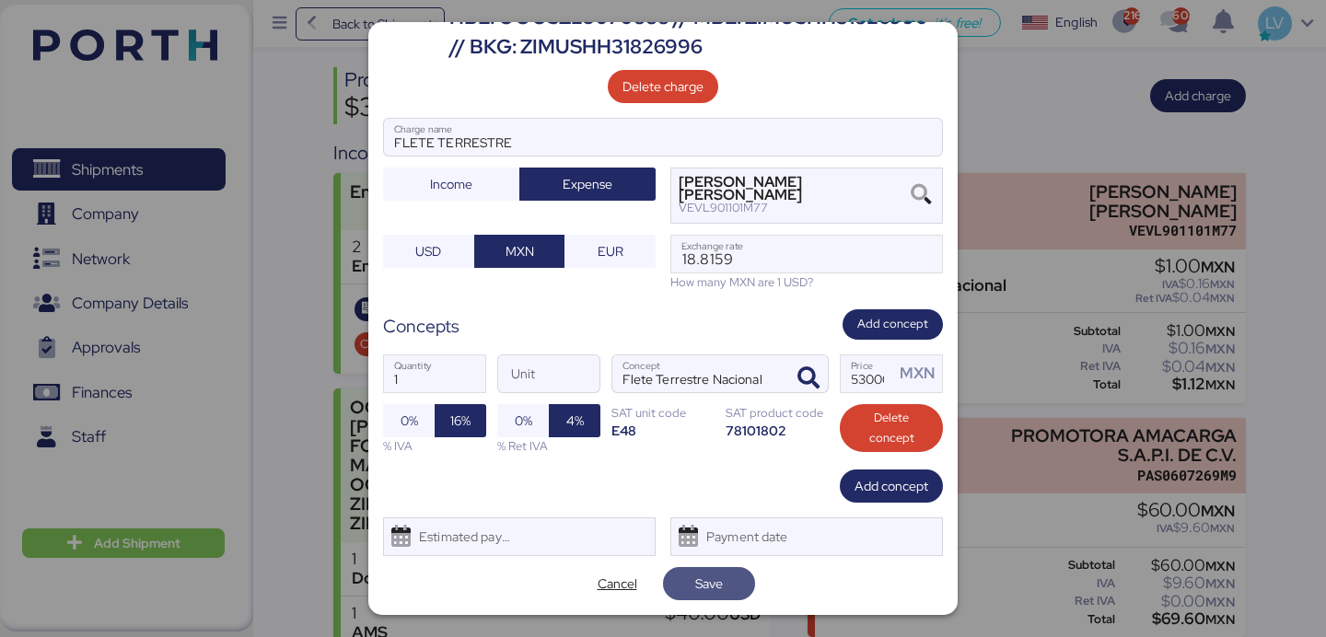
click at [703, 591] on span "Save" at bounding box center [709, 584] width 28 height 22
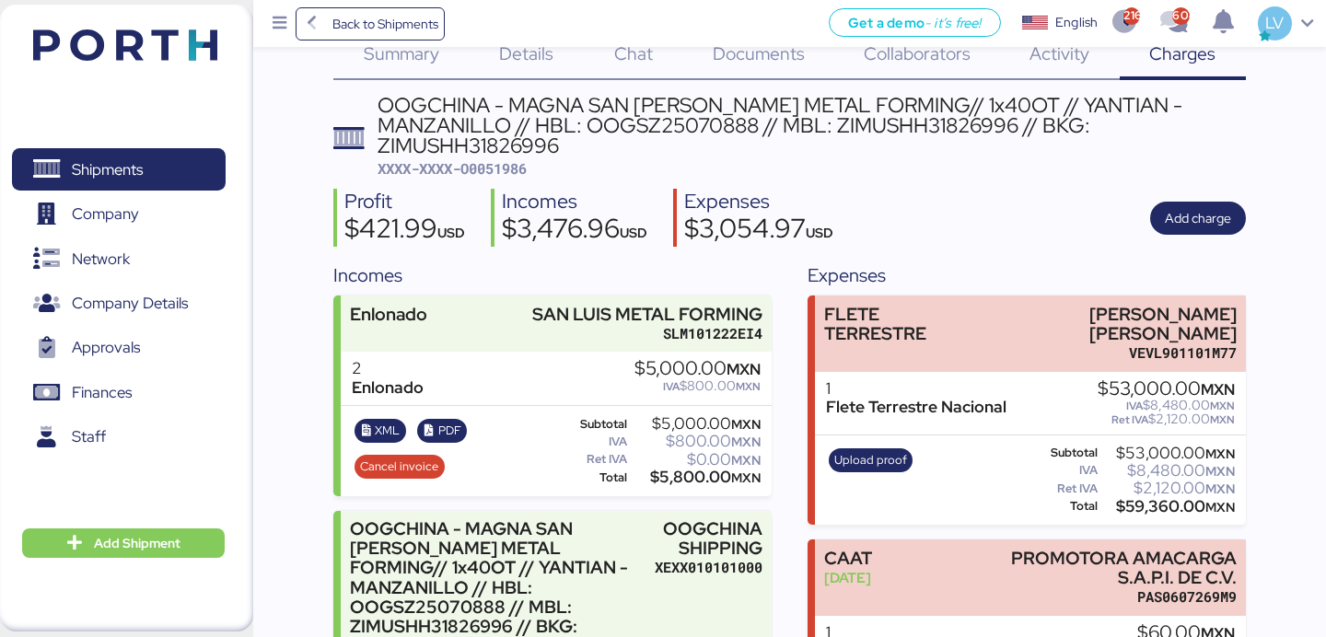
scroll to position [95, 0]
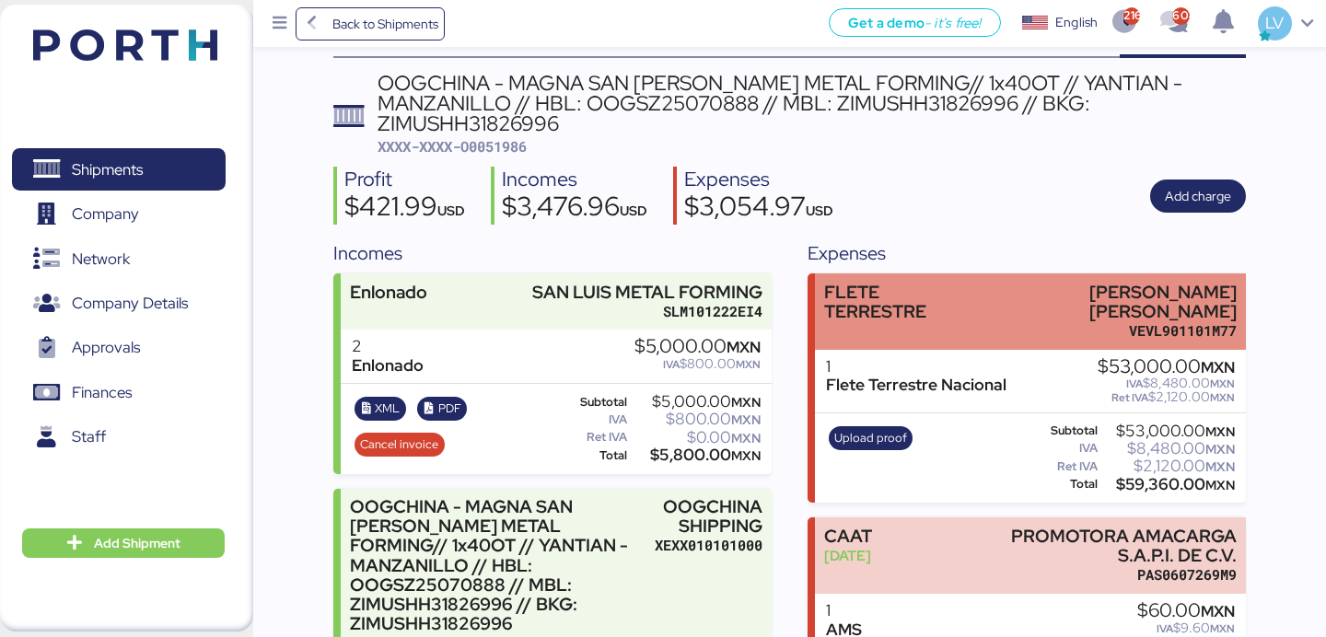
click at [950, 290] on div "FLETE TERRESTRE" at bounding box center [902, 302] width 157 height 39
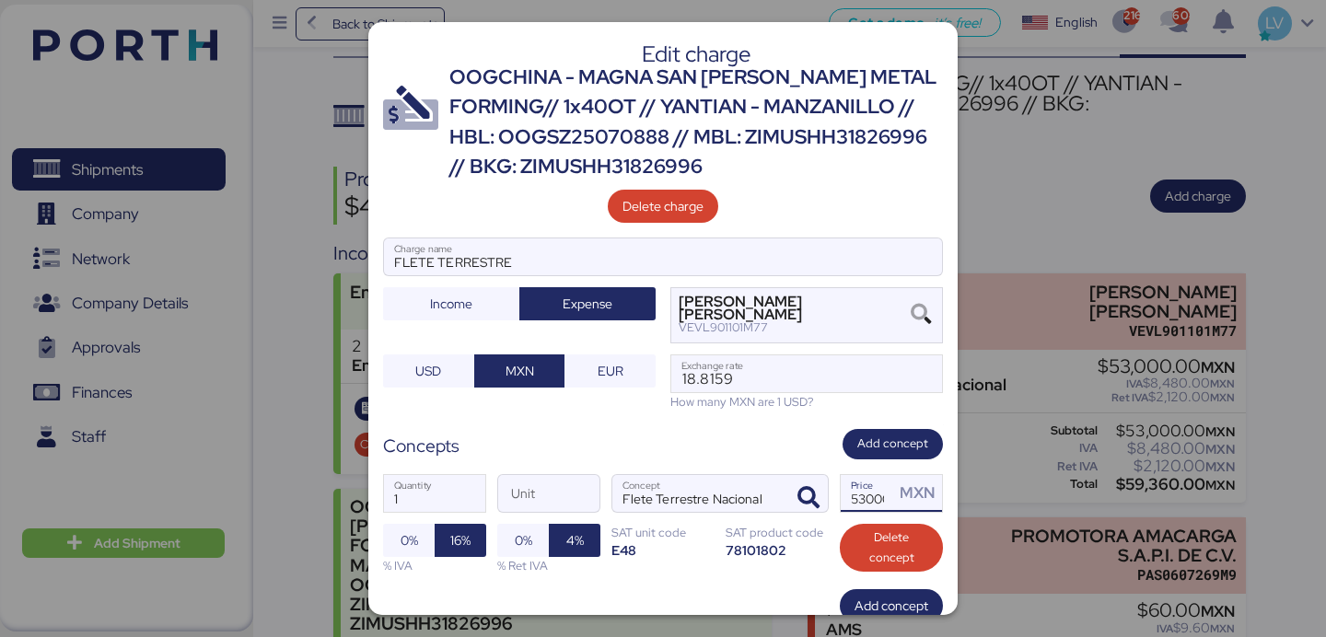
click at [865, 510] on input "53000" at bounding box center [867, 493] width 53 height 37
click at [861, 496] on input "53000" at bounding box center [867, 493] width 53 height 37
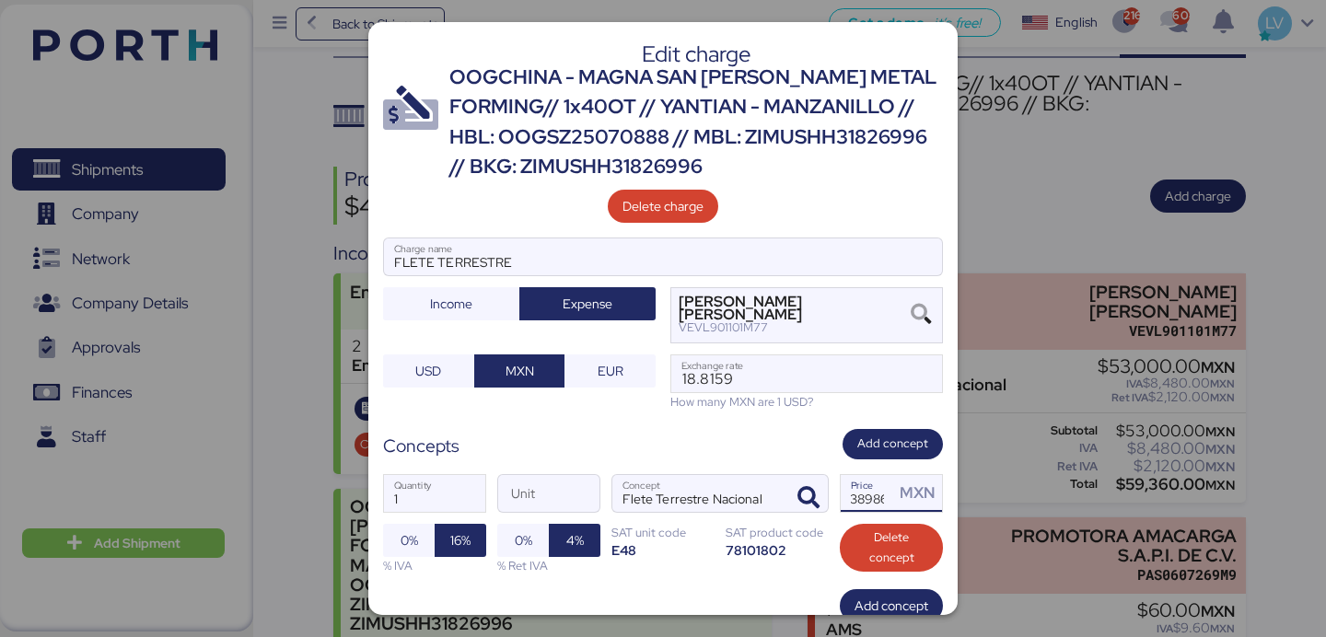
scroll to position [0, 5]
drag, startPoint x: 855, startPoint y: 500, endPoint x: 982, endPoint y: 498, distance: 127.1
click at [982, 498] on div "Edit charge OOGCHINA - MAGNA SAN [PERSON_NAME] METAL FORMING// 1x40OT // YANTIA…" at bounding box center [663, 318] width 1326 height 637
type input "39000"
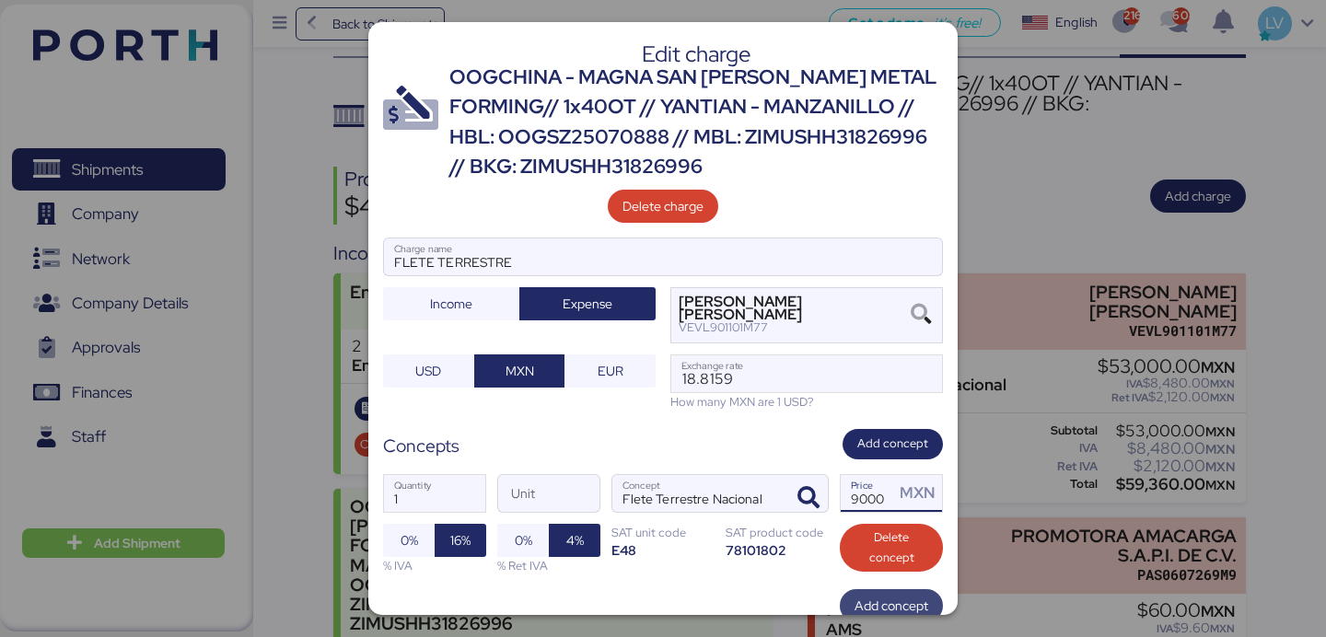
click at [913, 605] on span "Add concept" at bounding box center [891, 606] width 74 height 22
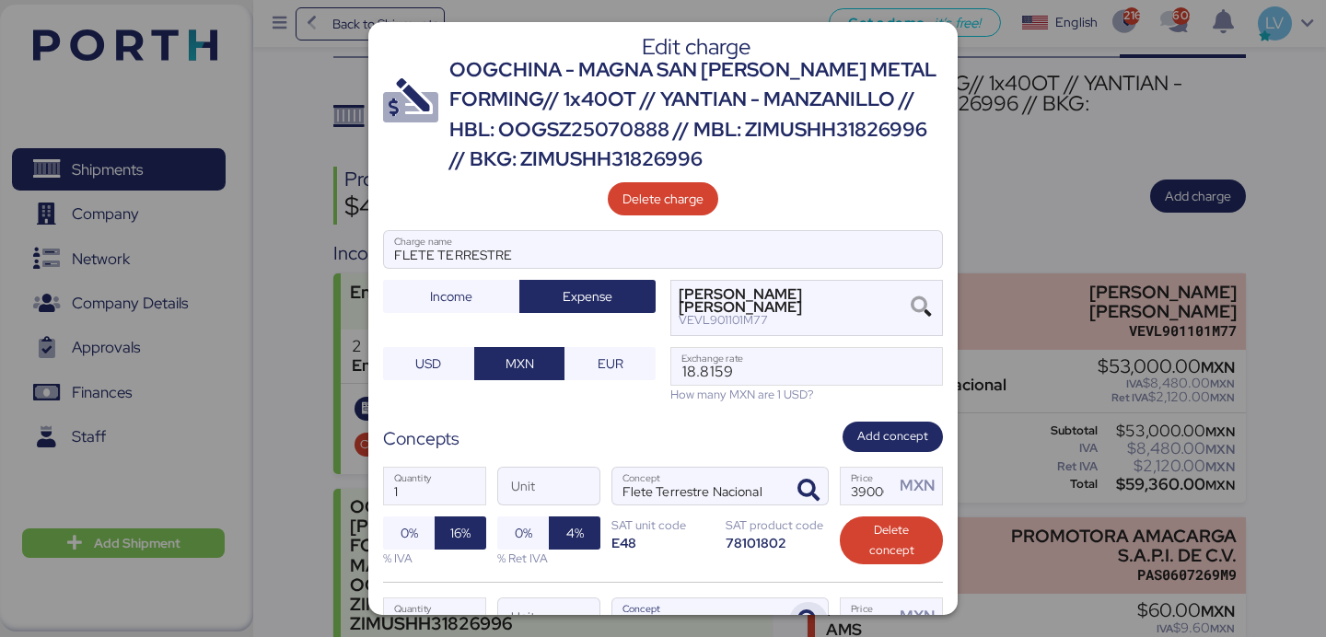
click at [800, 603] on span "button" at bounding box center [808, 621] width 39 height 39
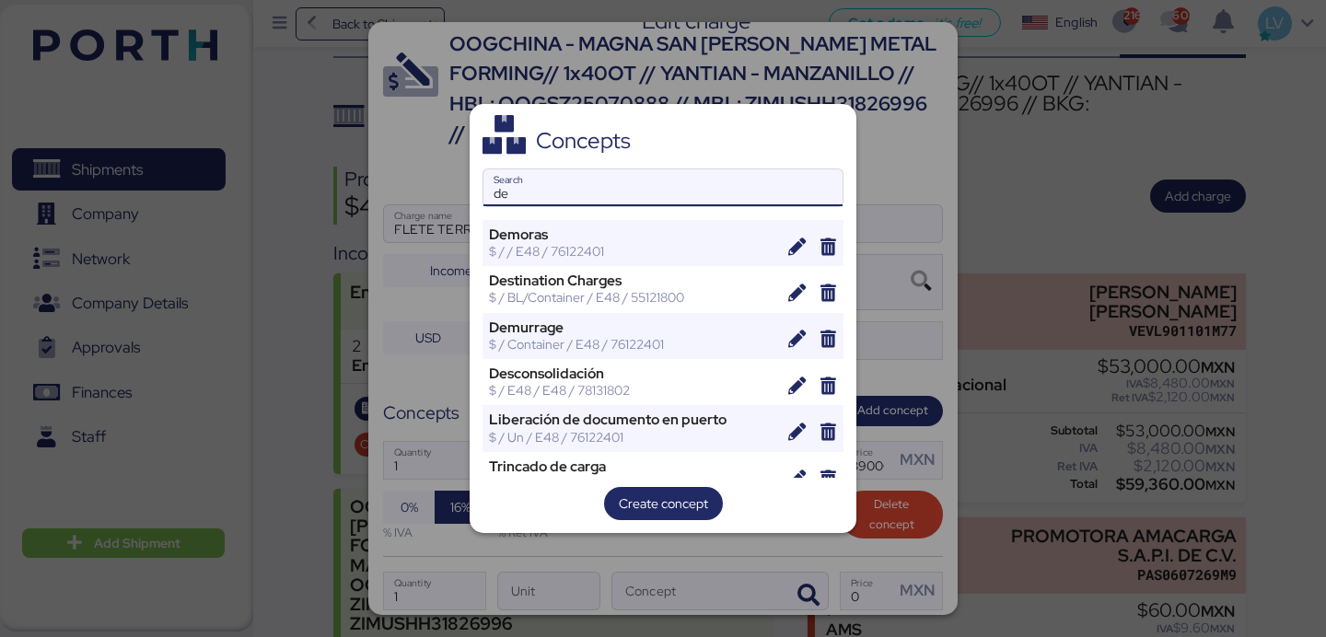
type input "d"
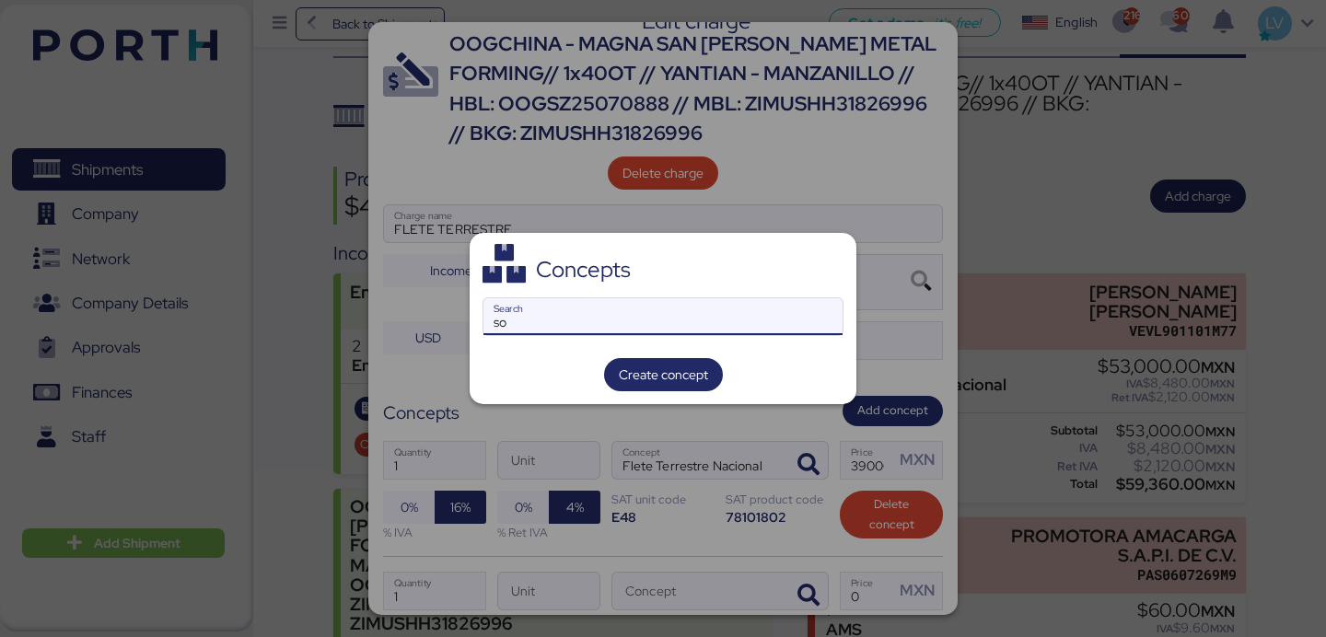
type input "s"
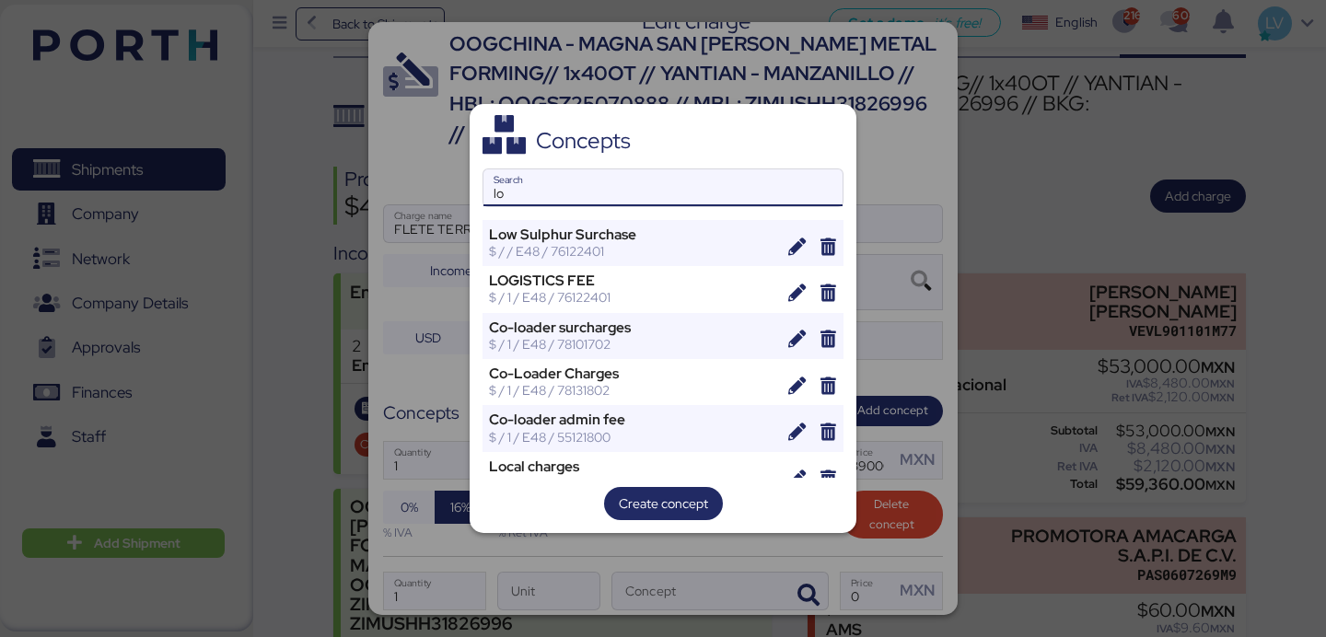
type input "l"
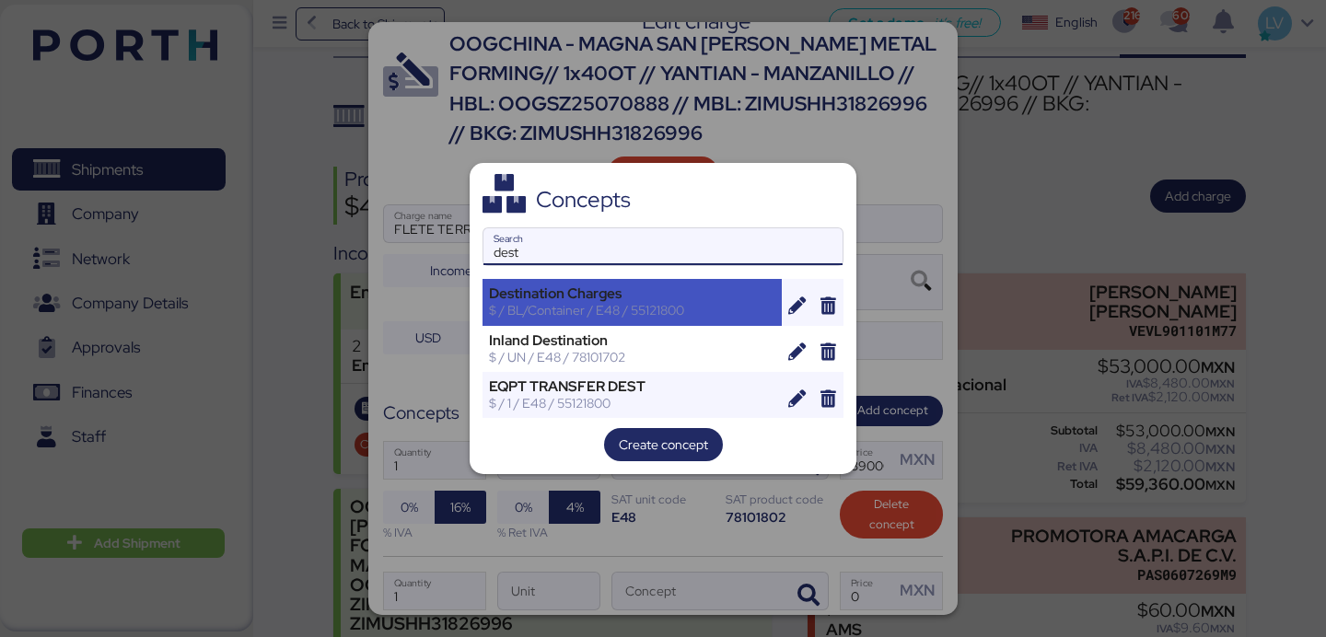
type input "dest"
click at [610, 303] on div "$ / BL/Container / E48 / 55121800" at bounding box center [632, 310] width 286 height 17
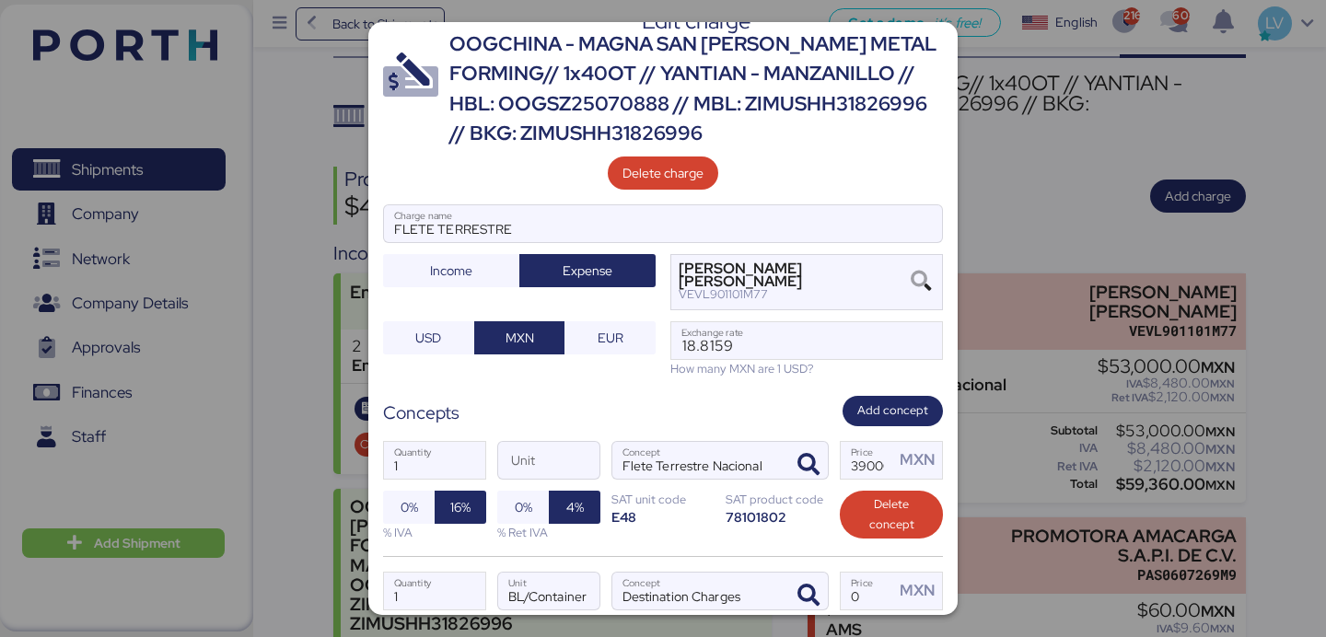
scroll to position [141, 0]
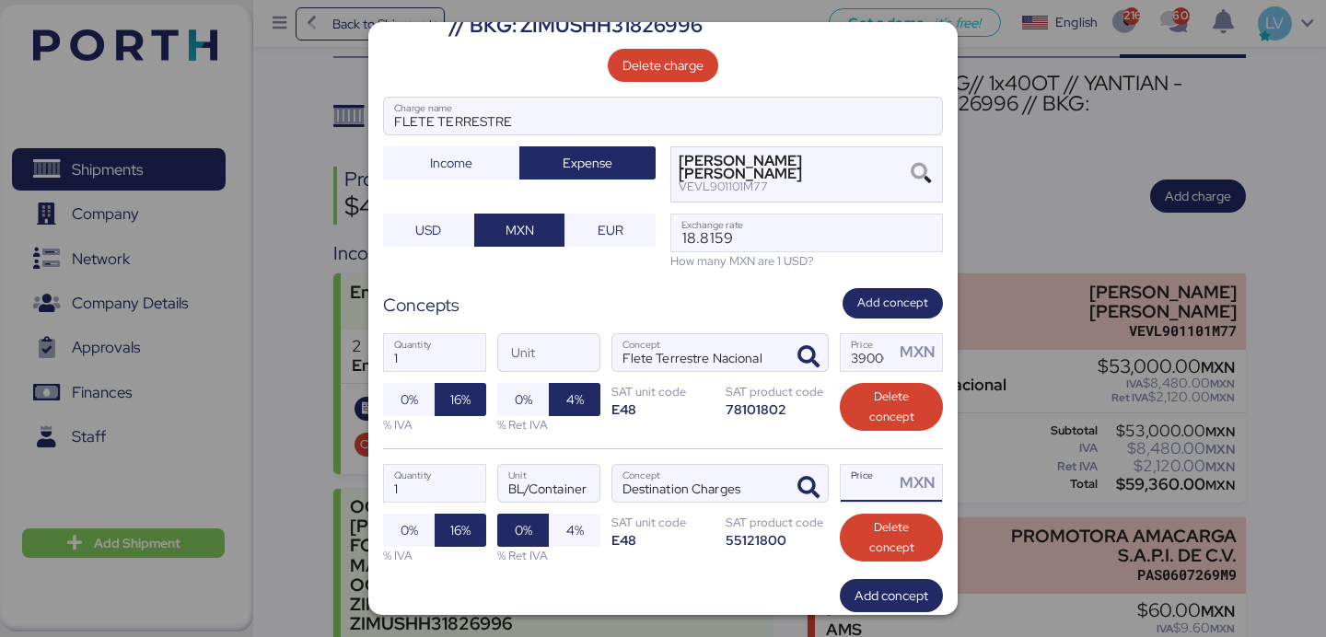
click at [854, 491] on input "Price MXN" at bounding box center [867, 483] width 53 height 37
type input "7000"
click at [664, 574] on div "1 Quantity BL/Container Unit Destination Charges Concept 7000 Price MXN 0% 16% …" at bounding box center [663, 513] width 560 height 131
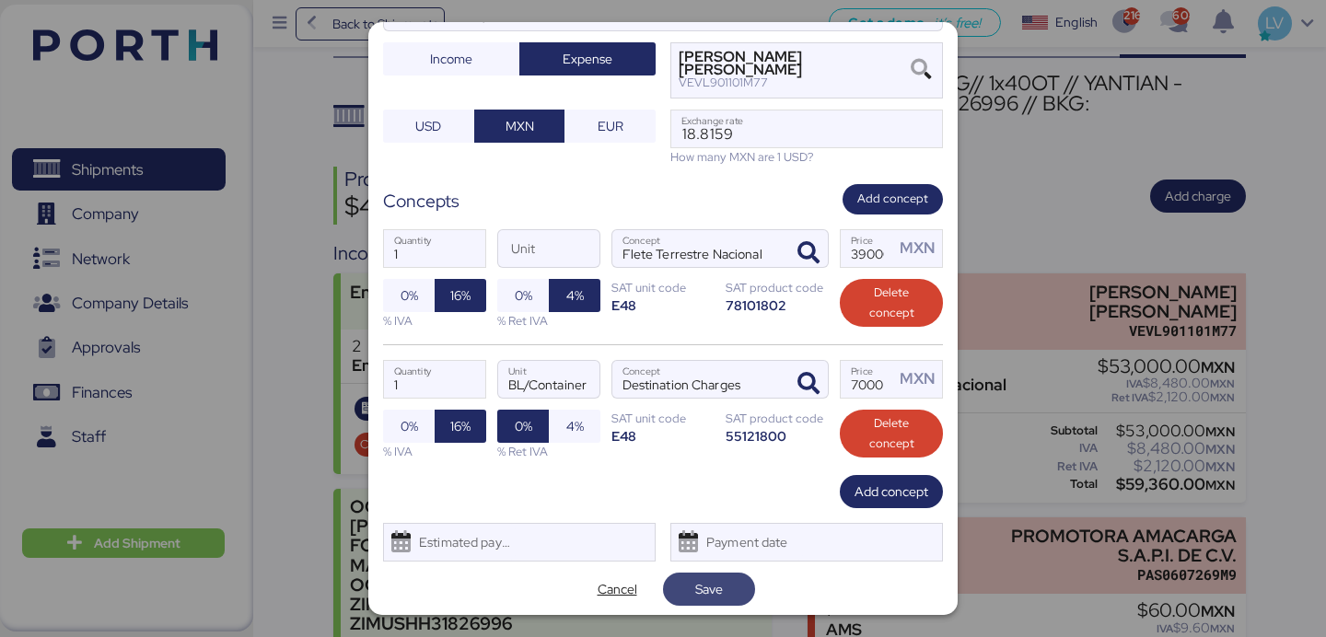
scroll to position [250, 0]
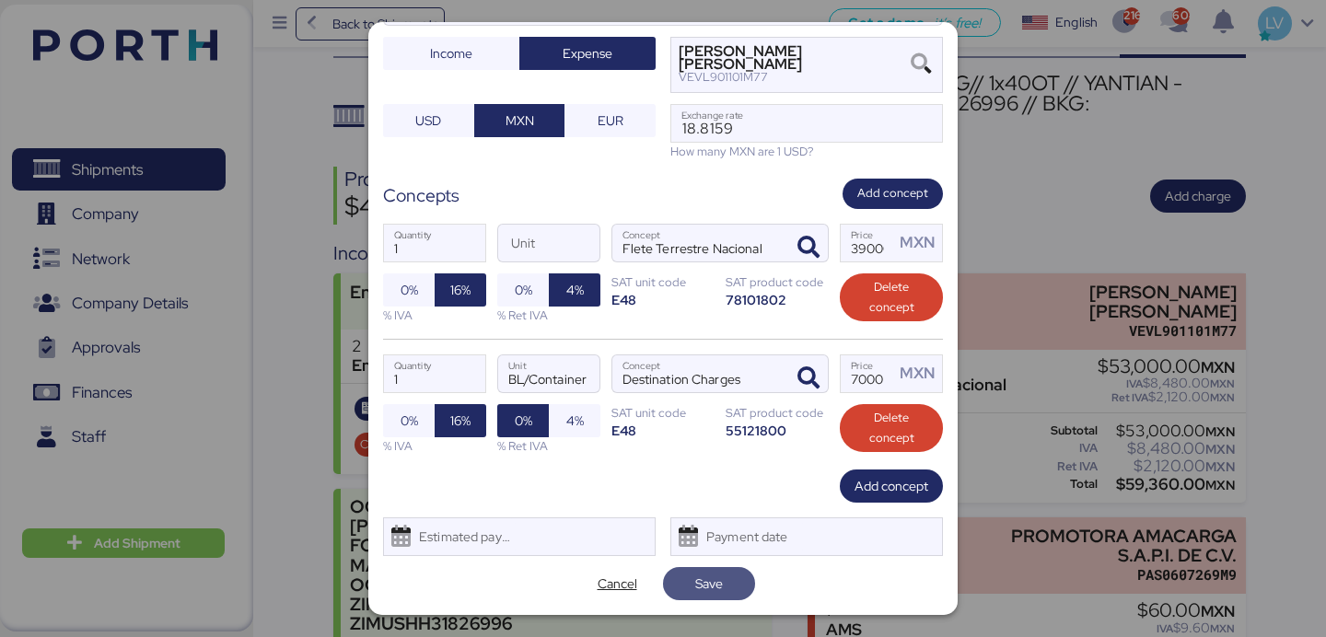
click at [719, 575] on span "Save" at bounding box center [709, 584] width 28 height 22
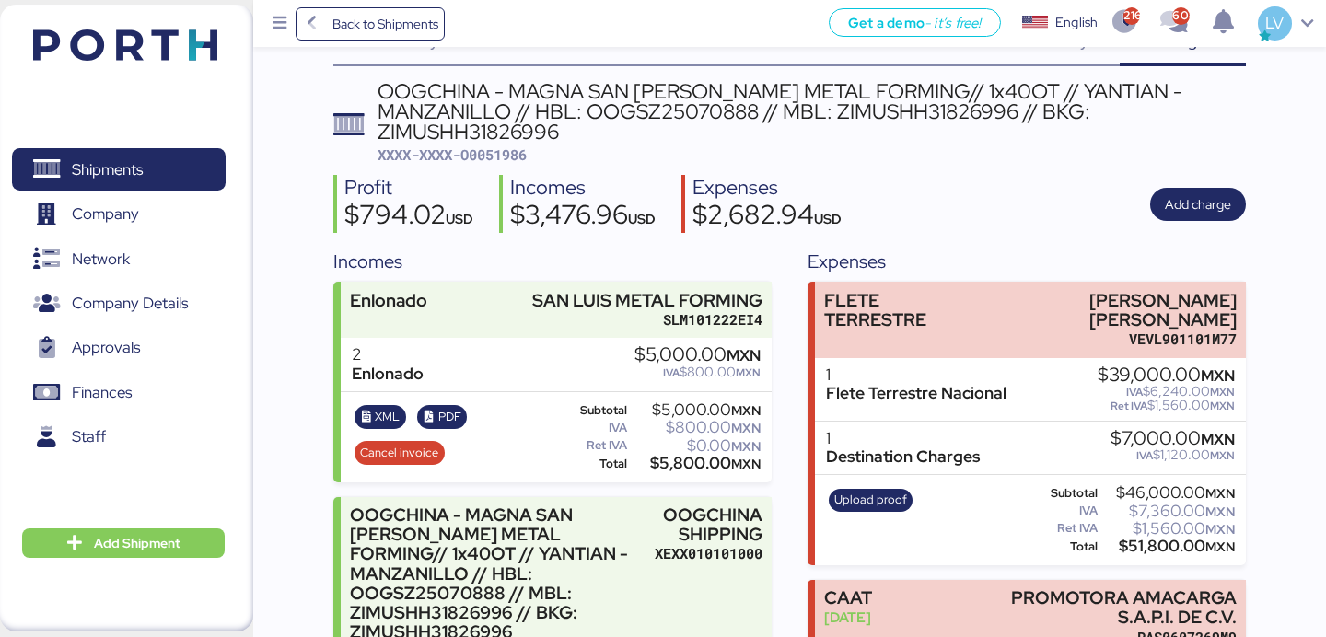
scroll to position [117, 0]
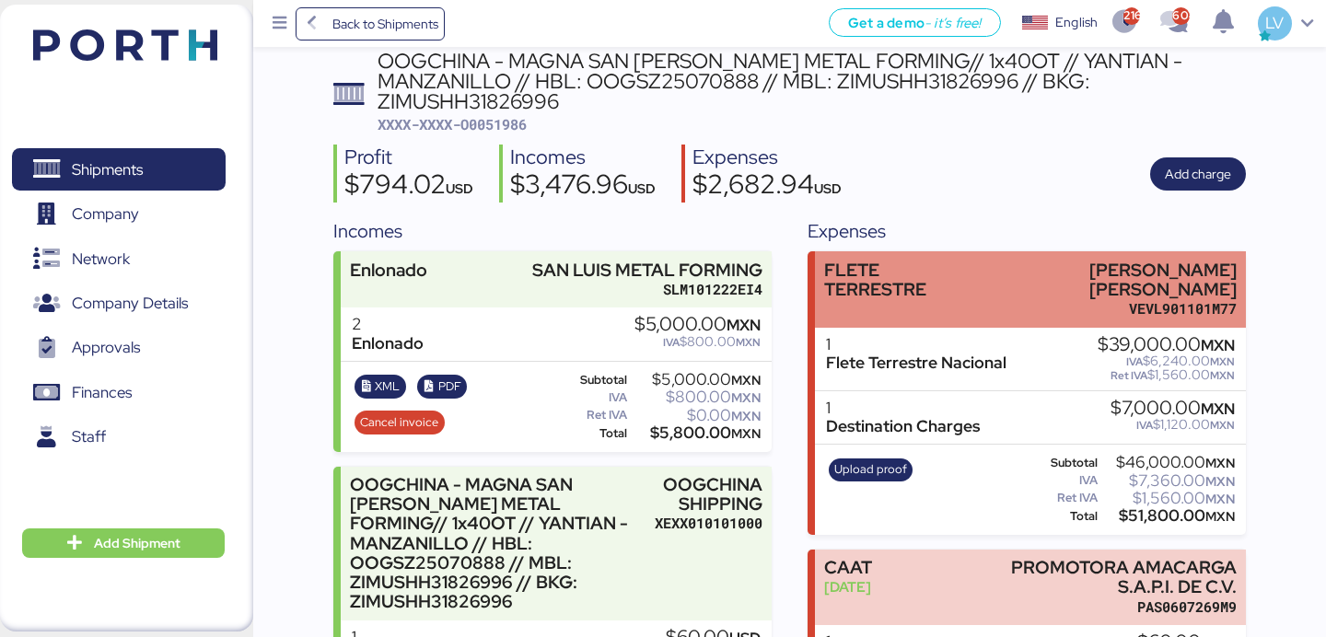
click at [1005, 268] on div "[PERSON_NAME] [PERSON_NAME]" at bounding box center [1113, 280] width 248 height 39
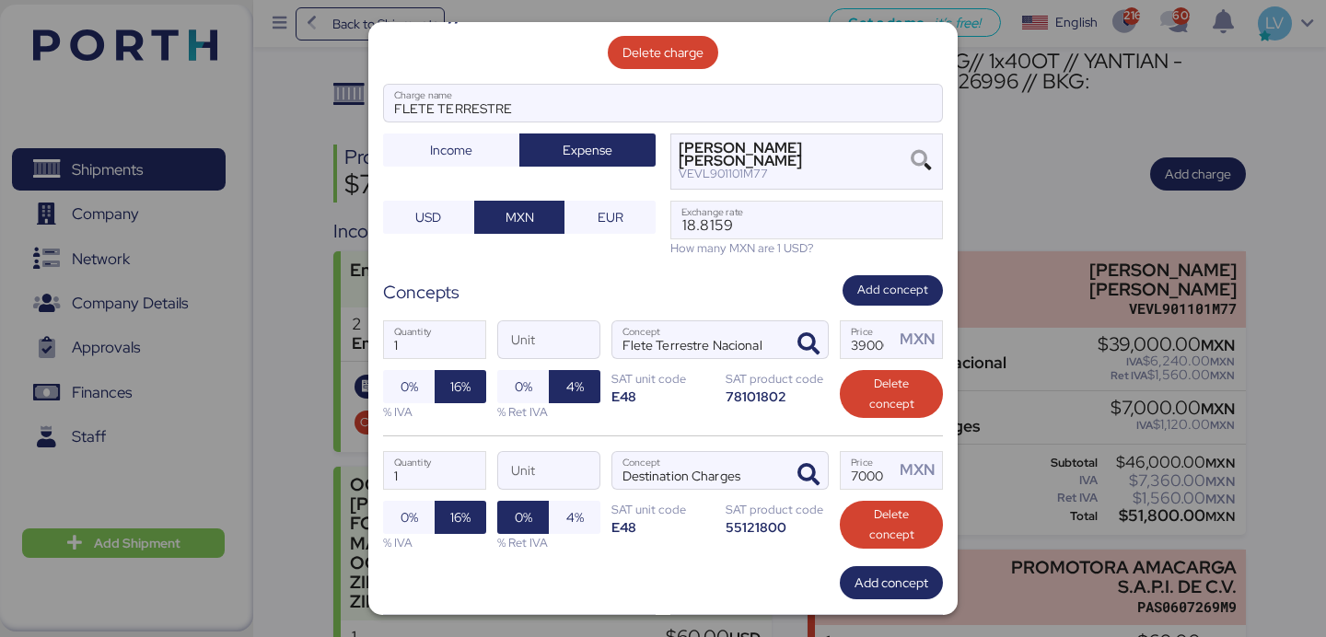
scroll to position [157, 0]
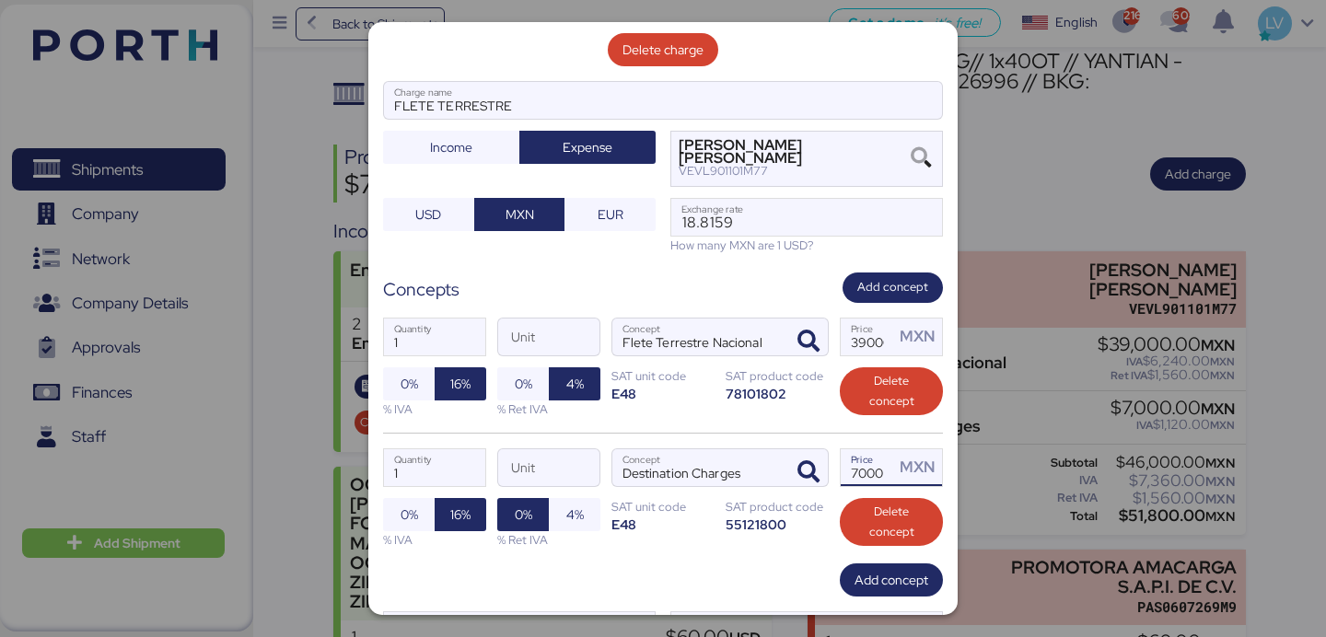
click at [869, 478] on input "7000" at bounding box center [867, 467] width 53 height 37
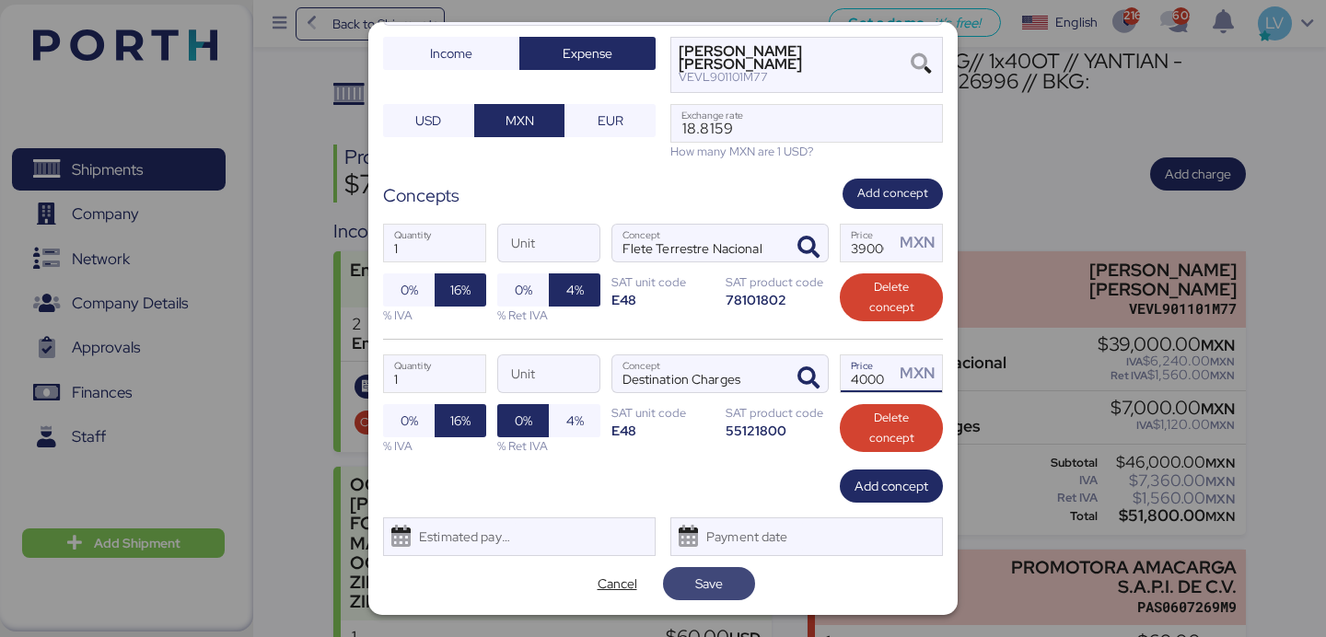
type input "14000"
click at [735, 576] on span "Save" at bounding box center [709, 584] width 63 height 26
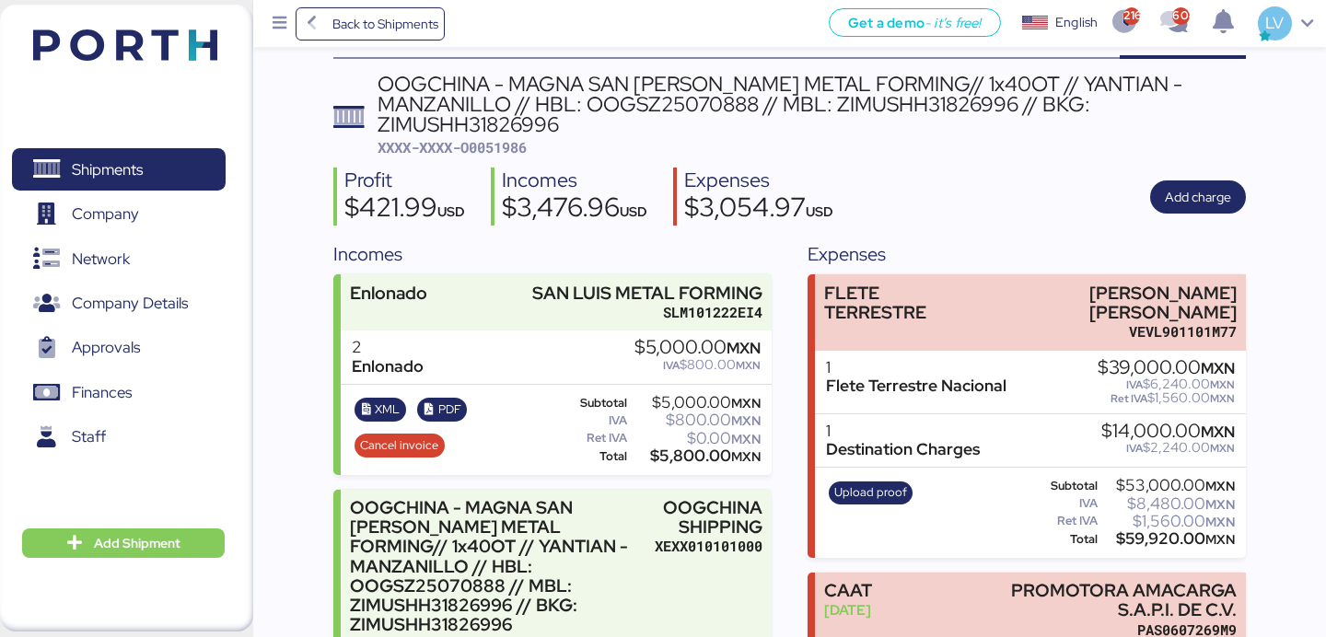
scroll to position [95, 0]
click at [889, 482] on span "Upload proof" at bounding box center [870, 492] width 73 height 20
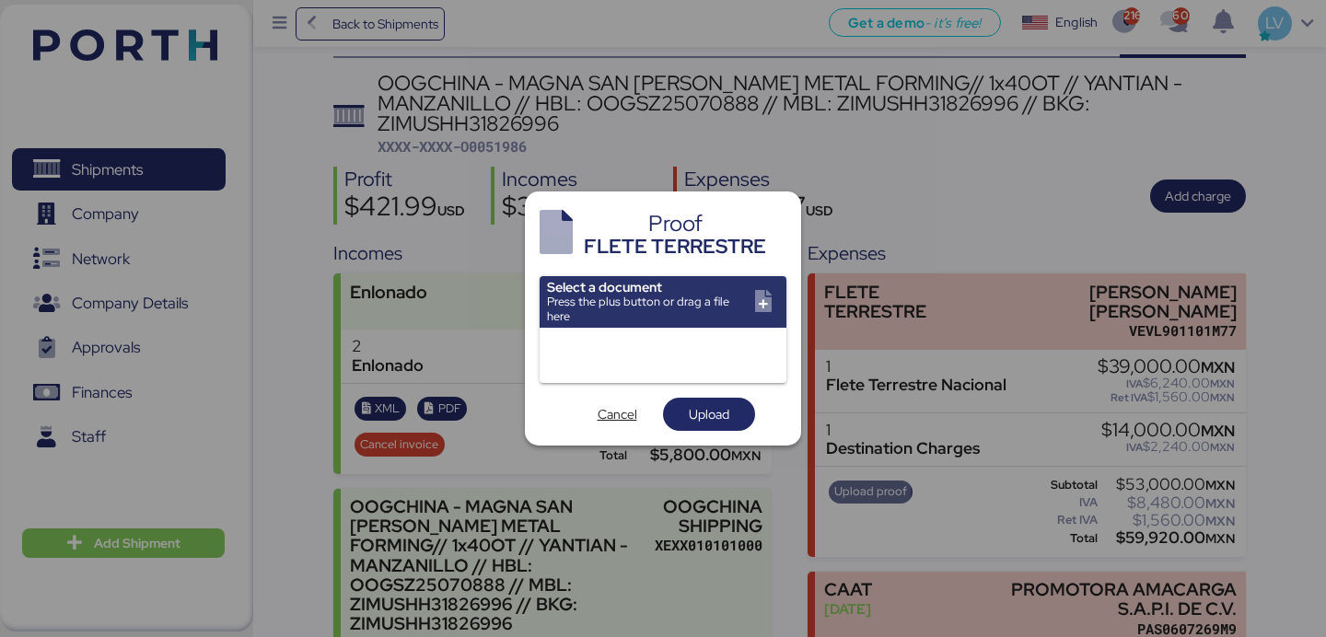
scroll to position [0, 0]
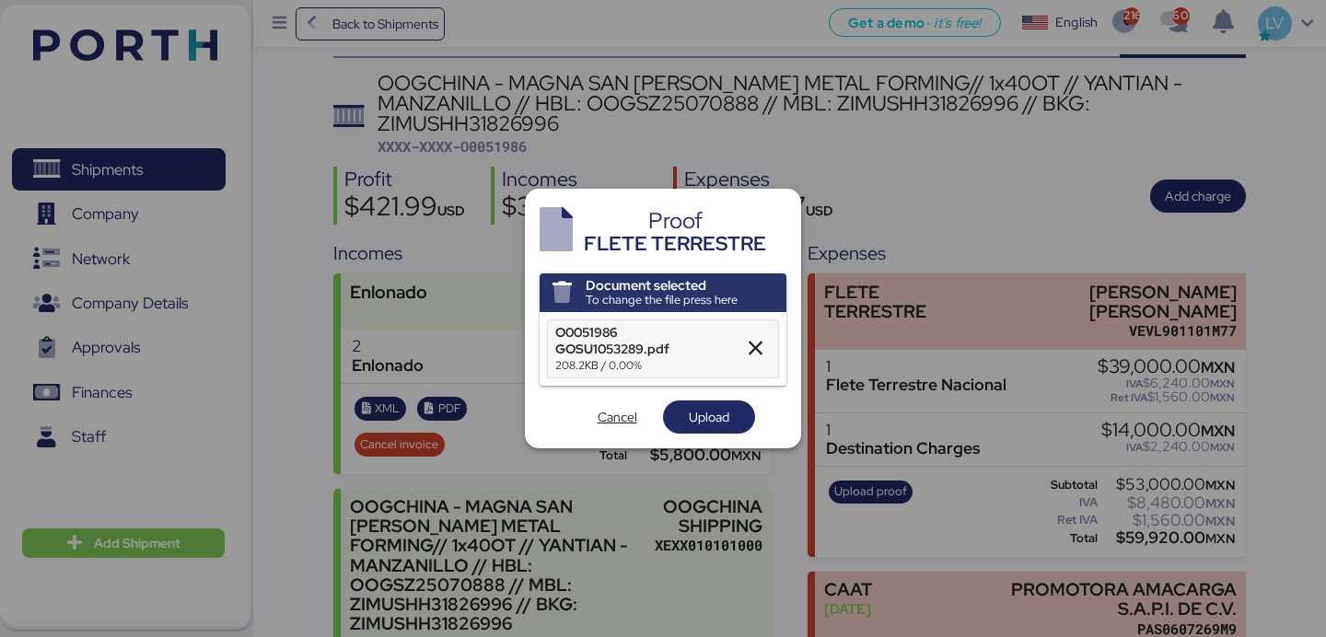
click at [712, 399] on div "Document selected To change the file press here O0051986 GOSU1053289.pdf 208.2K…" at bounding box center [663, 353] width 247 height 160
click at [711, 411] on span "Upload" at bounding box center [709, 417] width 41 height 22
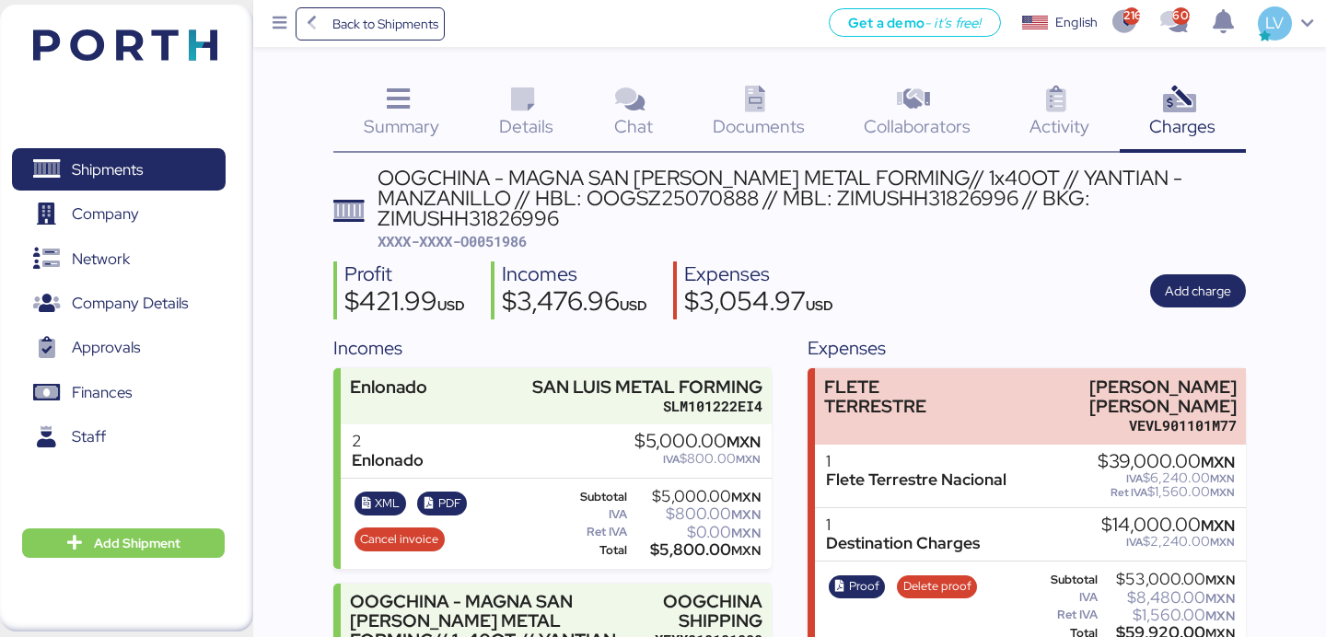
scroll to position [95, 0]
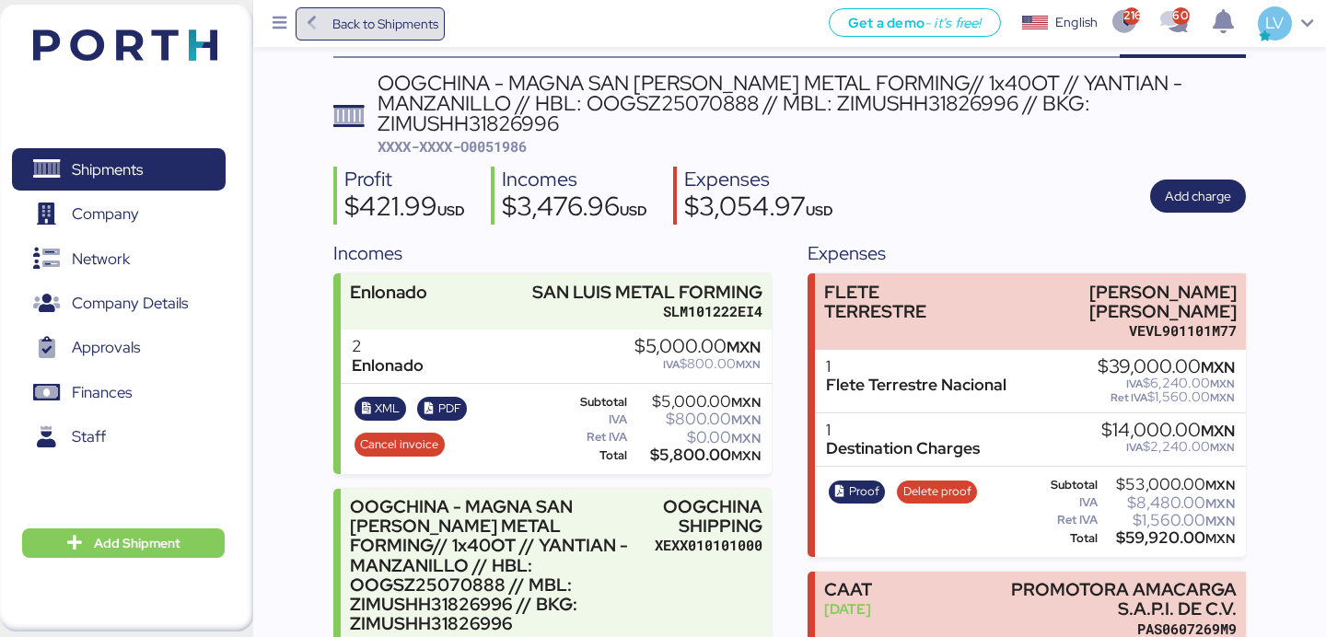
click at [381, 14] on span "Back to Shipments" at bounding box center [385, 24] width 106 height 22
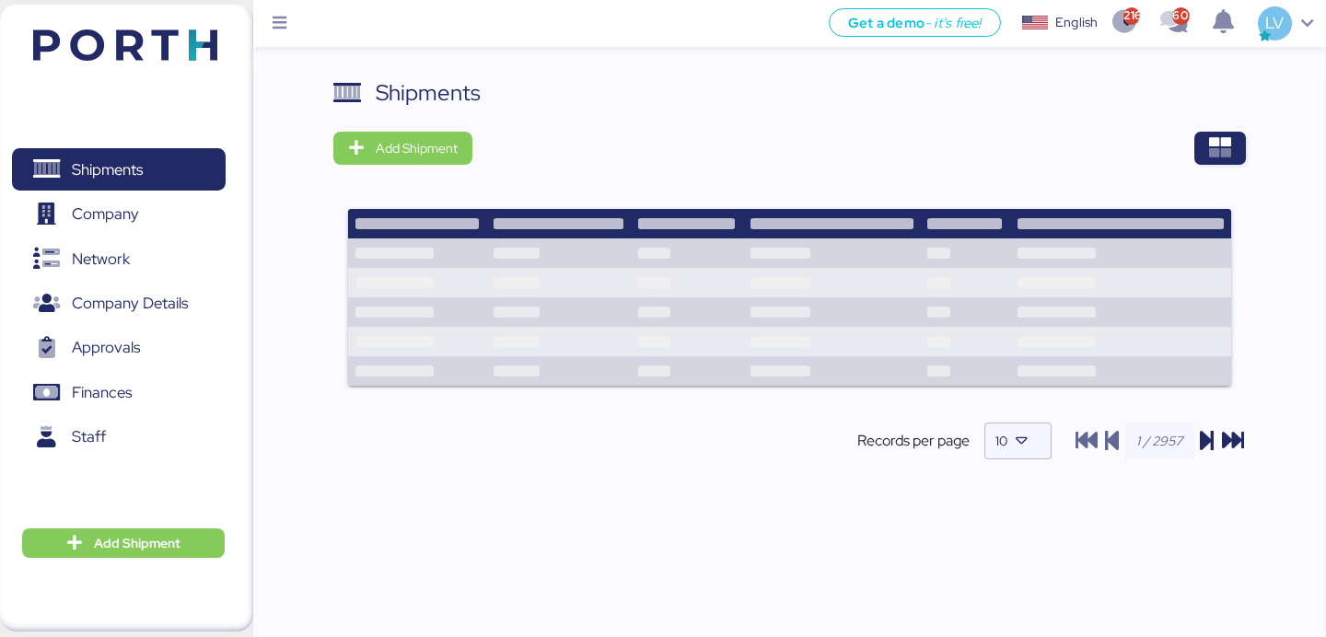
click at [1212, 125] on div "Shipments Add Shipment Shipment Name BOMBAS Y ACCESORIOS SEP-OCT Ready for pick…" at bounding box center [789, 283] width 912 height 414
click at [1212, 151] on icon "button" at bounding box center [1220, 148] width 22 height 22
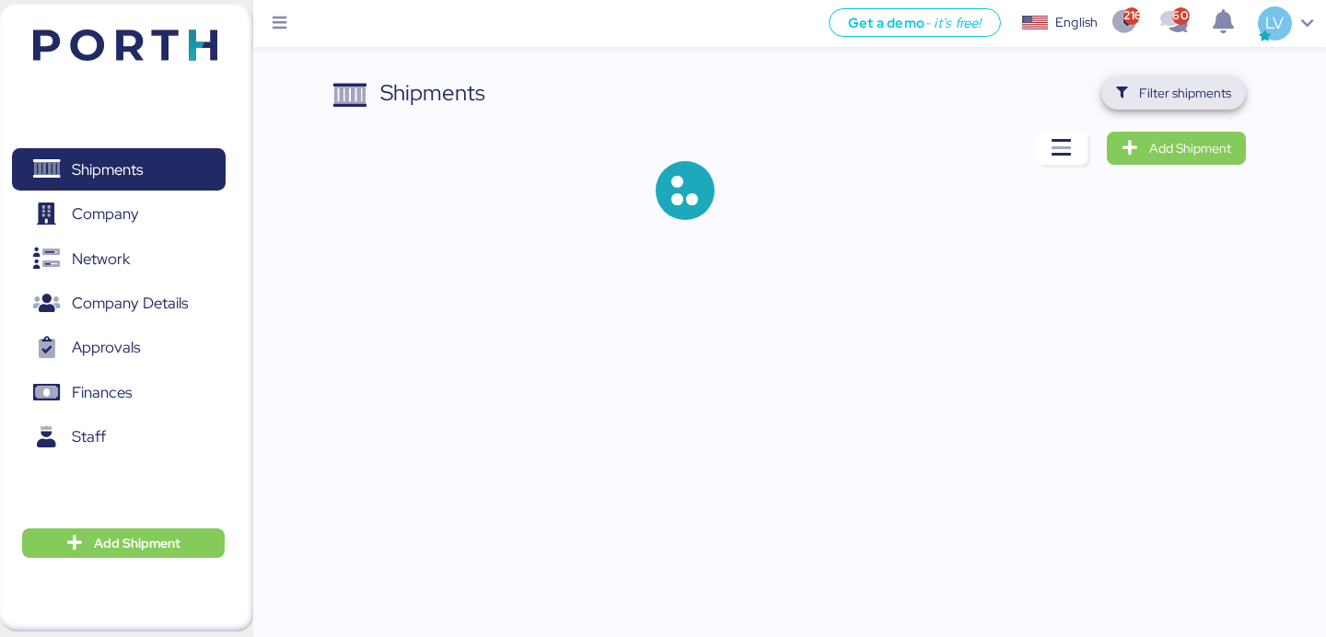
click at [1209, 84] on span "Filter shipments" at bounding box center [1185, 93] width 92 height 22
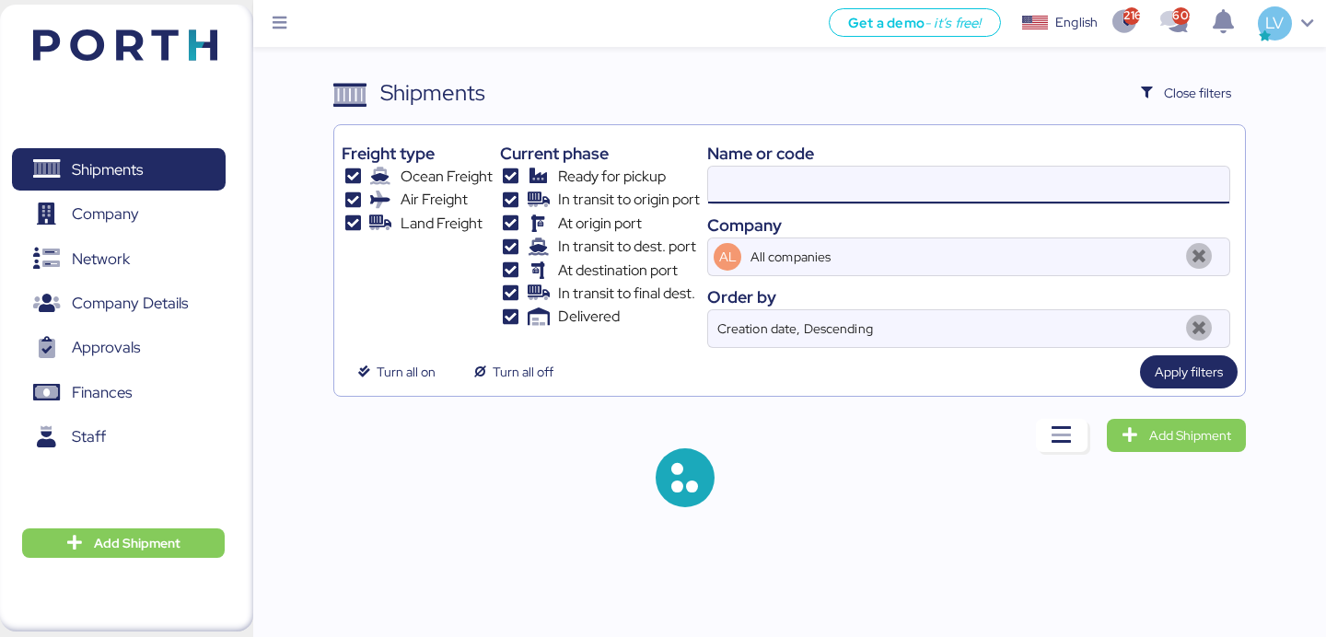
click at [1005, 186] on input at bounding box center [968, 185] width 521 height 37
paste input "O0051925,"
type input "O0051925"
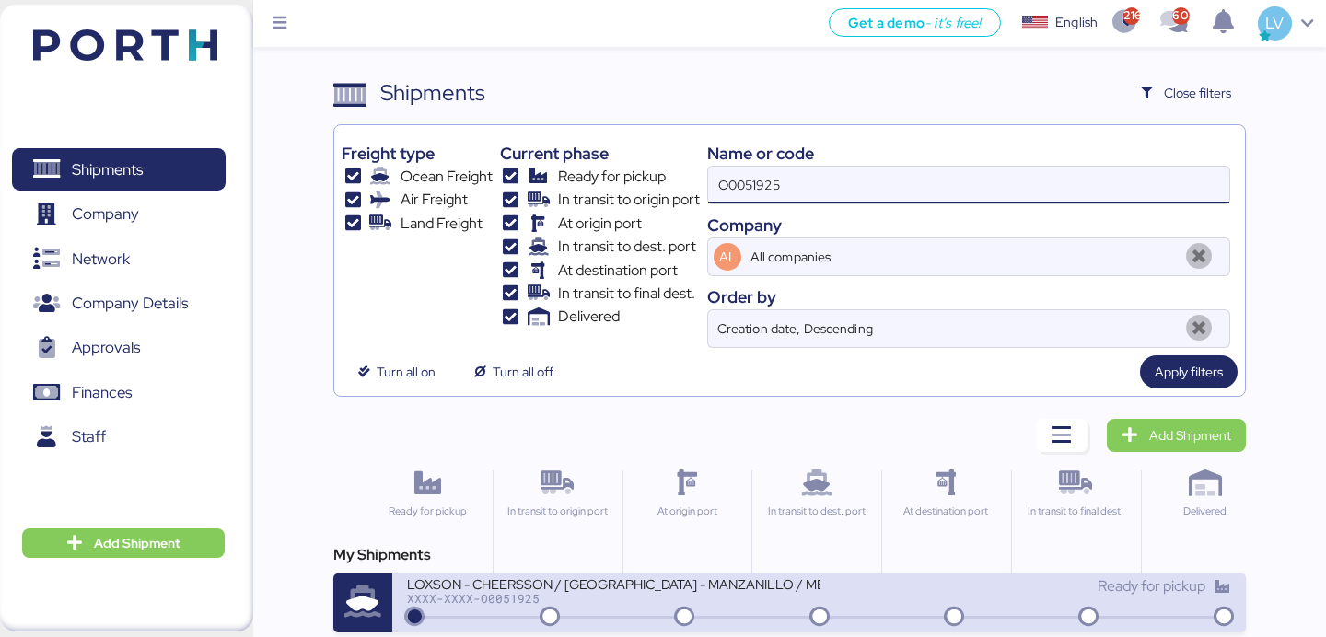
click at [657, 585] on div "LOXSON - CHEERSSON / [GEOGRAPHIC_DATA] - MANZANILLO / MBL: ESLCHNSHG039932A - H…" at bounding box center [613, 583] width 412 height 16
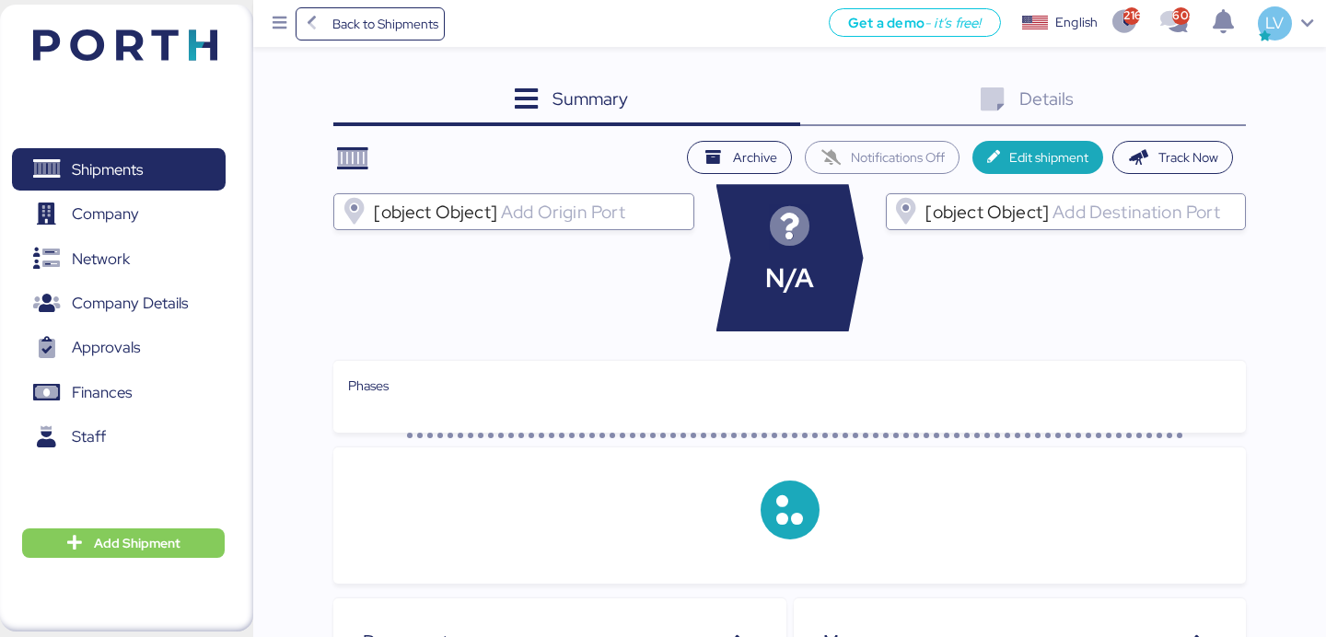
click at [1186, 109] on div "Details 0" at bounding box center [1023, 101] width 446 height 50
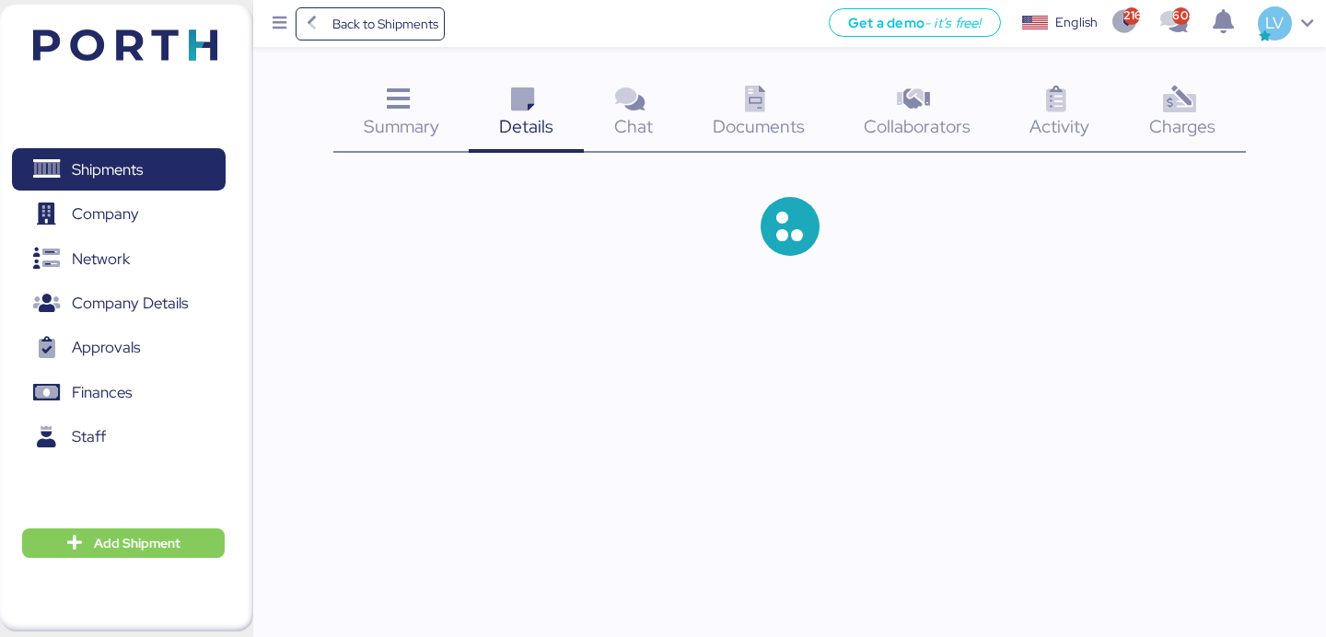
click at [1186, 109] on icon at bounding box center [1179, 100] width 40 height 27
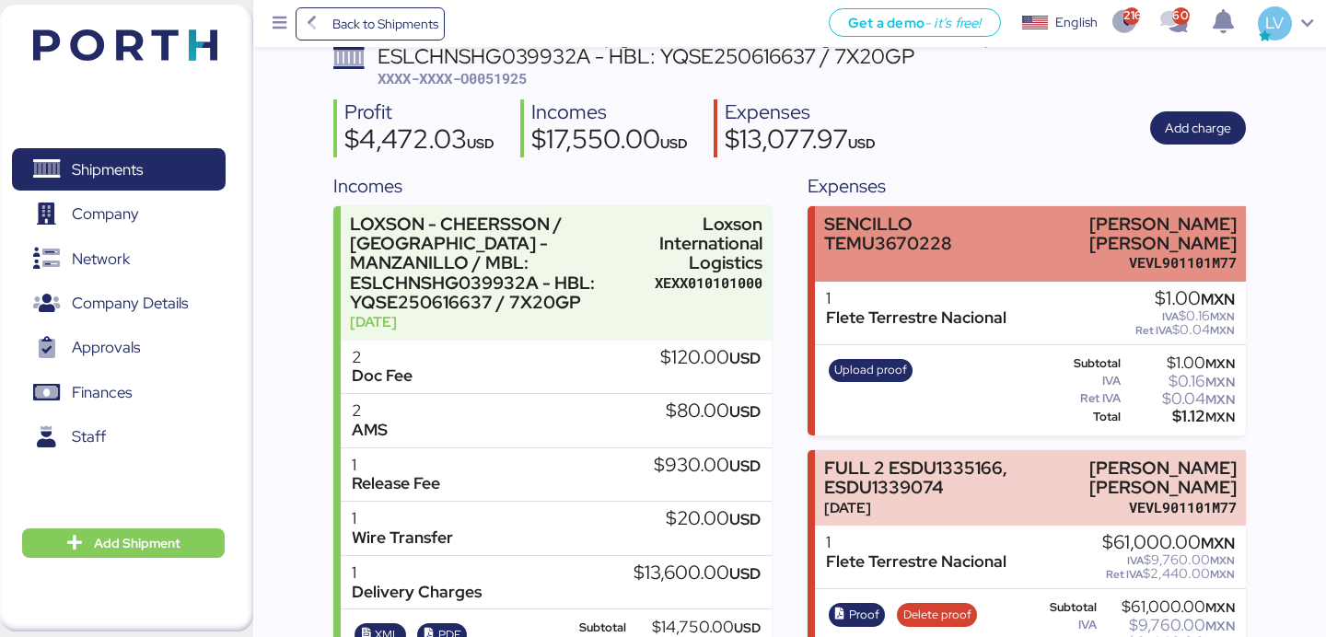
scroll to position [149, 0]
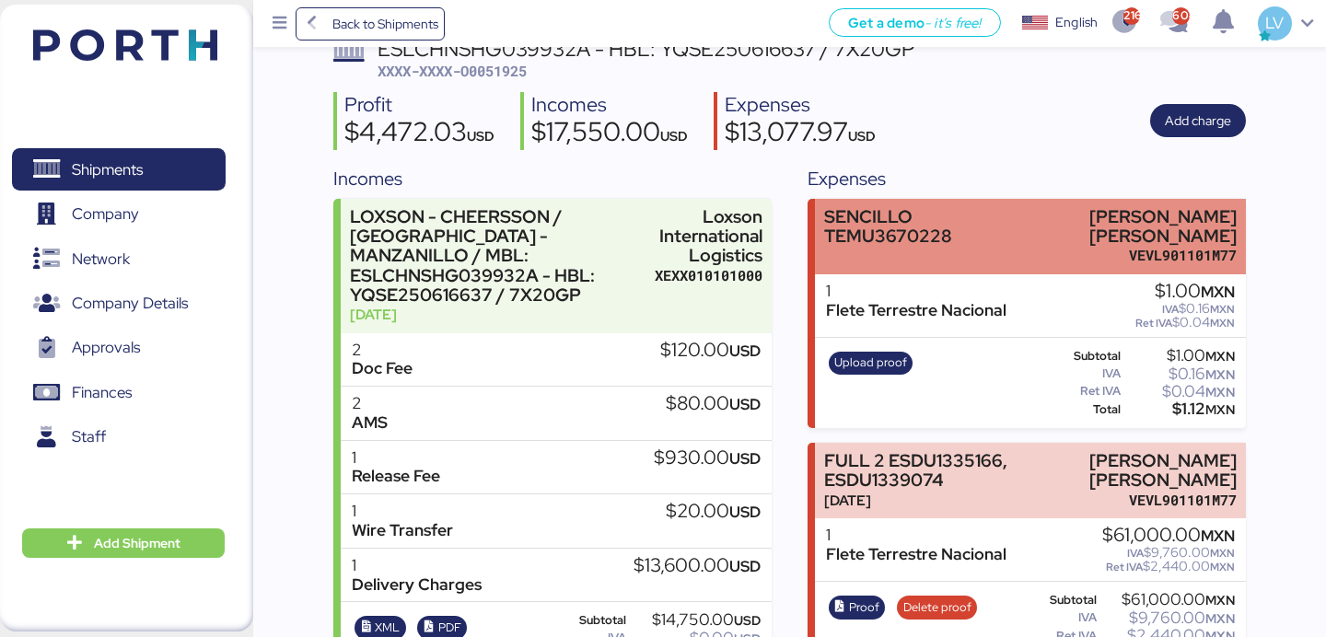
click at [995, 218] on div "SENCILLO TEMU3670228" at bounding box center [909, 226] width 171 height 39
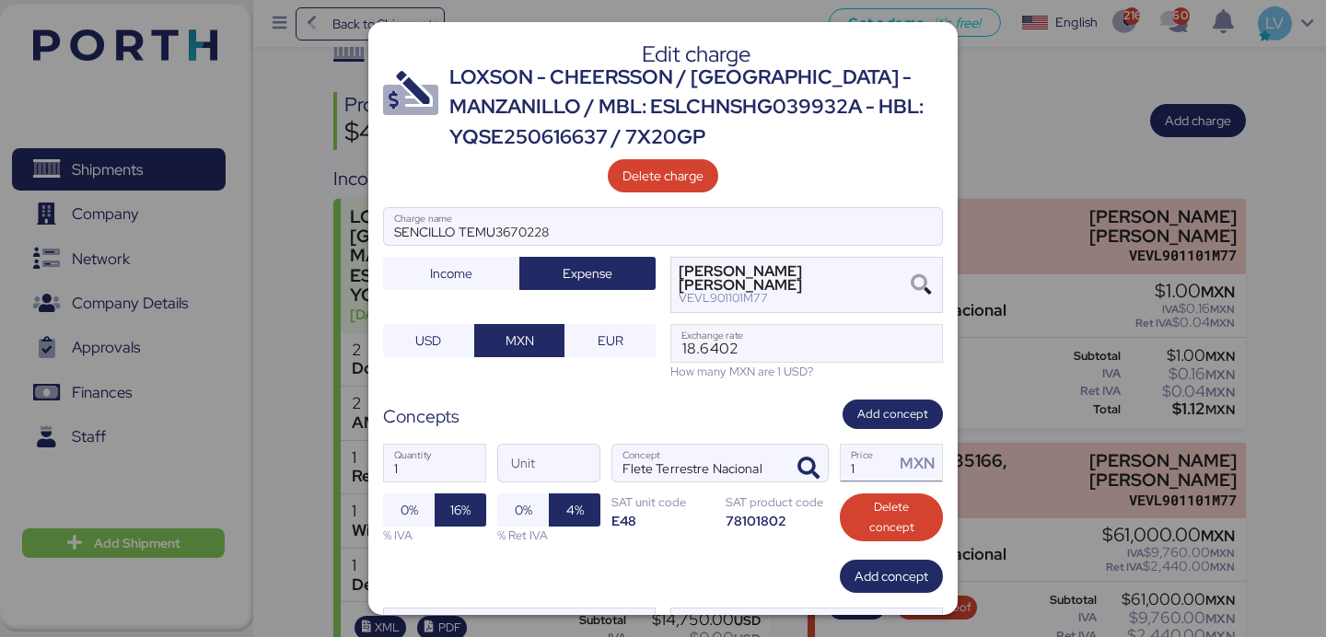
click at [877, 458] on input "1" at bounding box center [867, 463] width 53 height 37
type input "43000"
click at [730, 527] on div "78101802" at bounding box center [777, 520] width 103 height 17
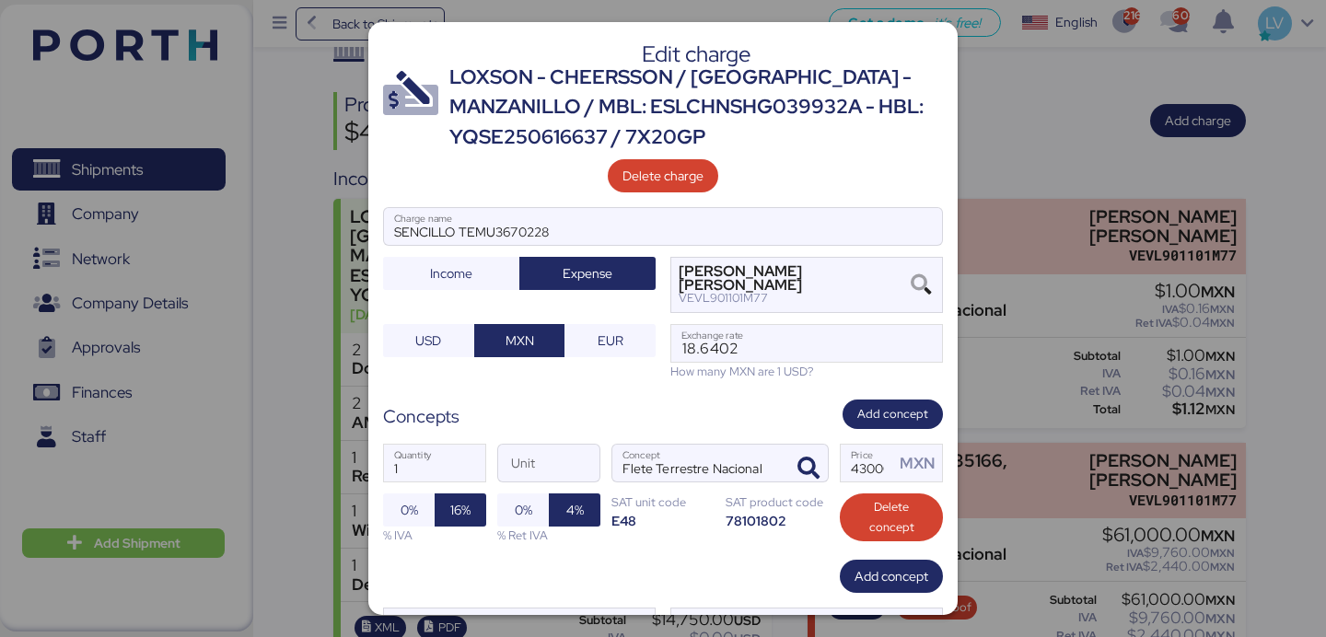
scroll to position [89, 0]
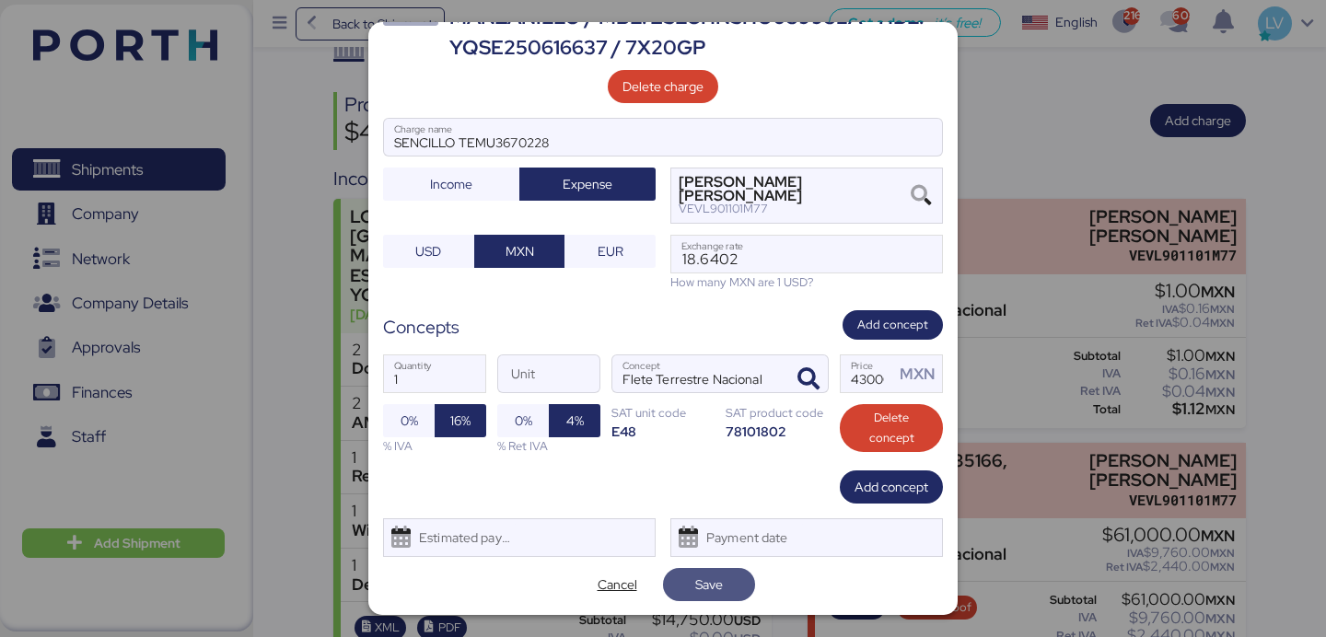
click at [710, 574] on span "Save" at bounding box center [709, 585] width 28 height 22
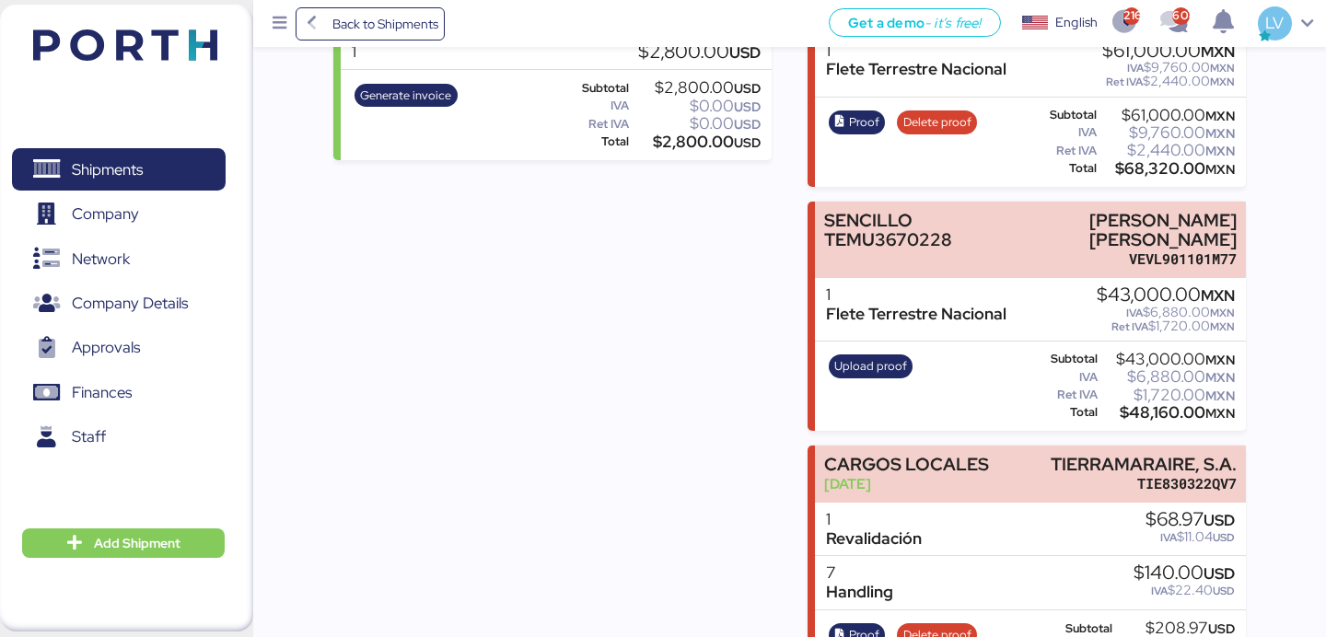
scroll to position [904, 0]
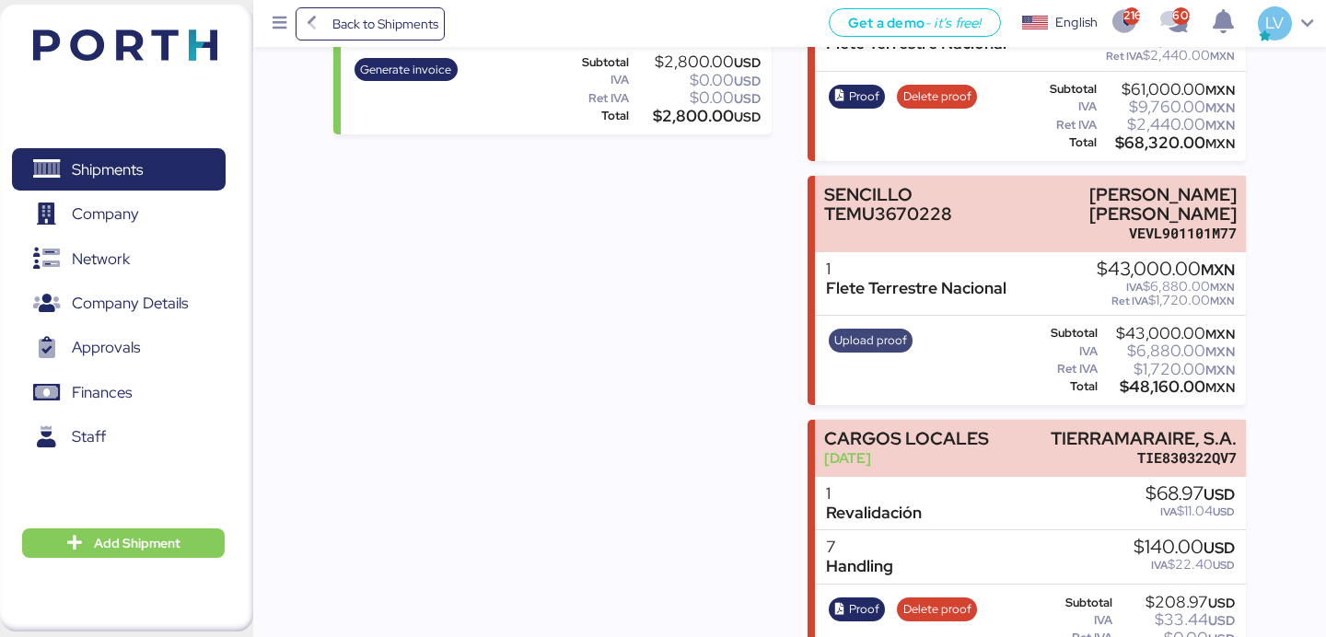
click at [877, 342] on span "Upload proof" at bounding box center [870, 341] width 73 height 20
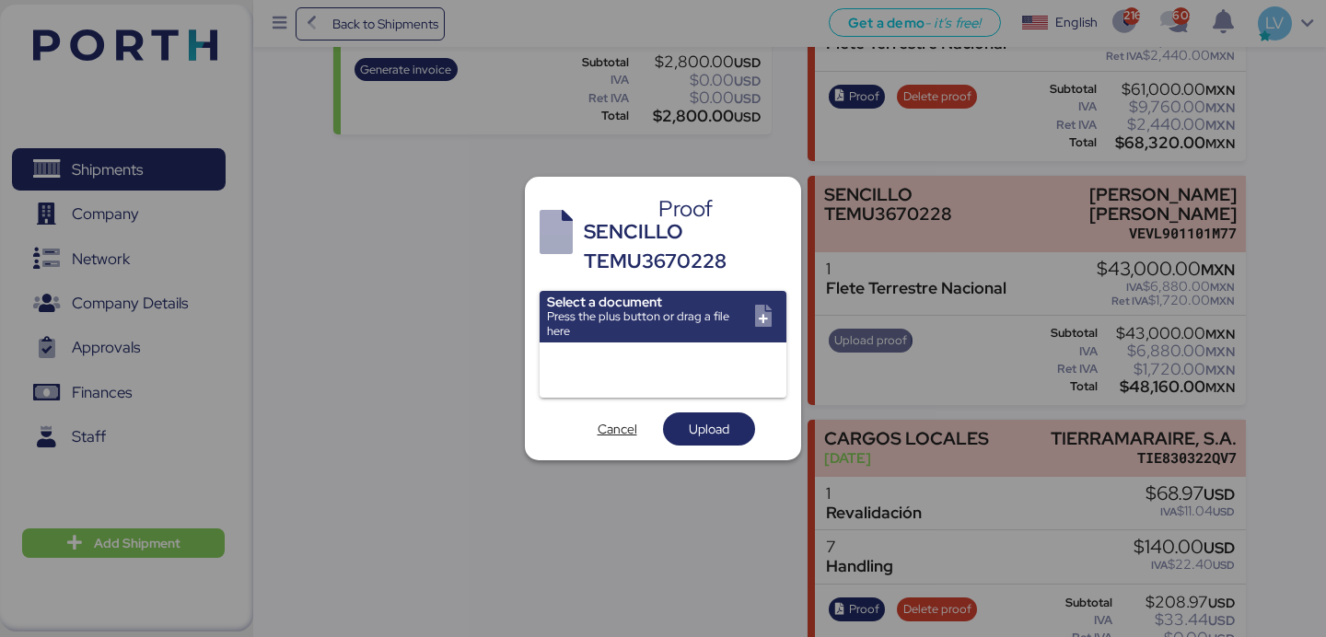
scroll to position [0, 0]
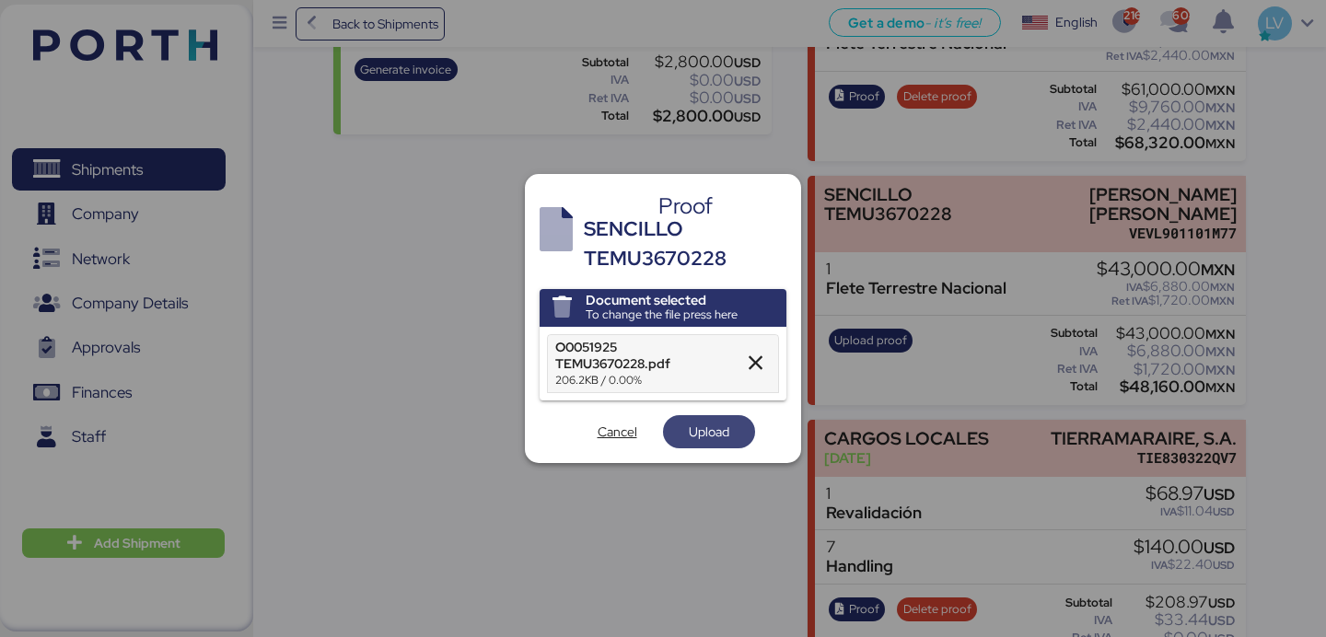
click at [712, 415] on span "Upload" at bounding box center [709, 431] width 92 height 33
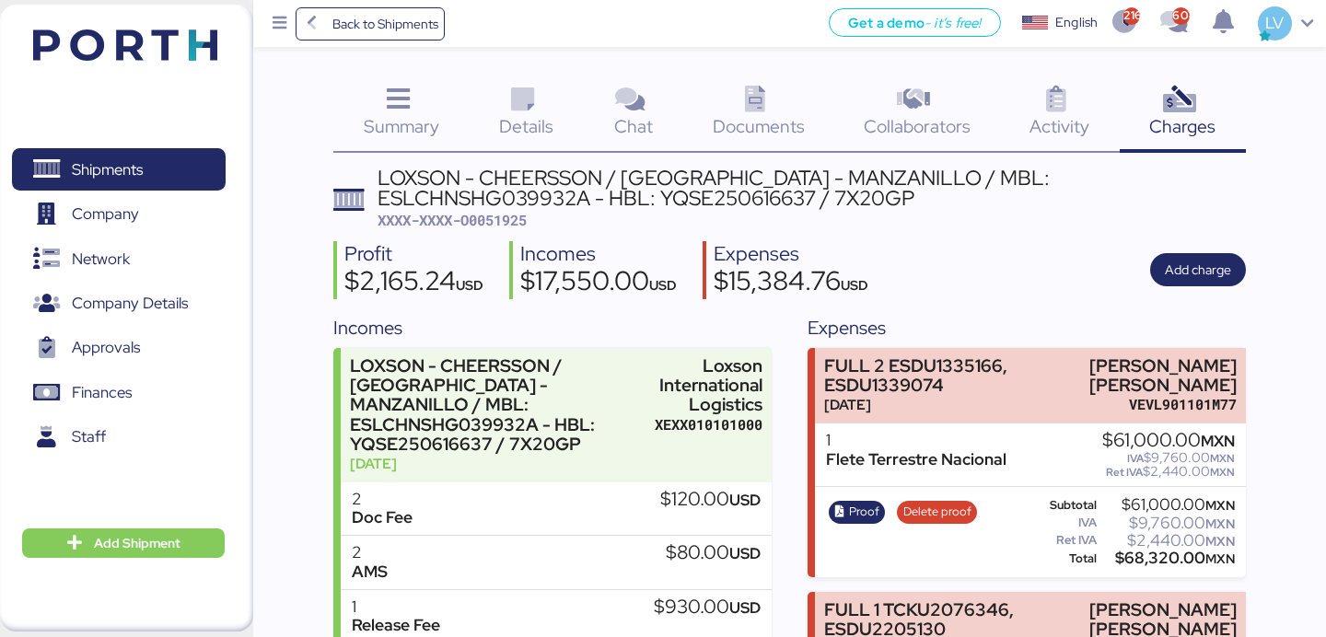
scroll to position [904, 0]
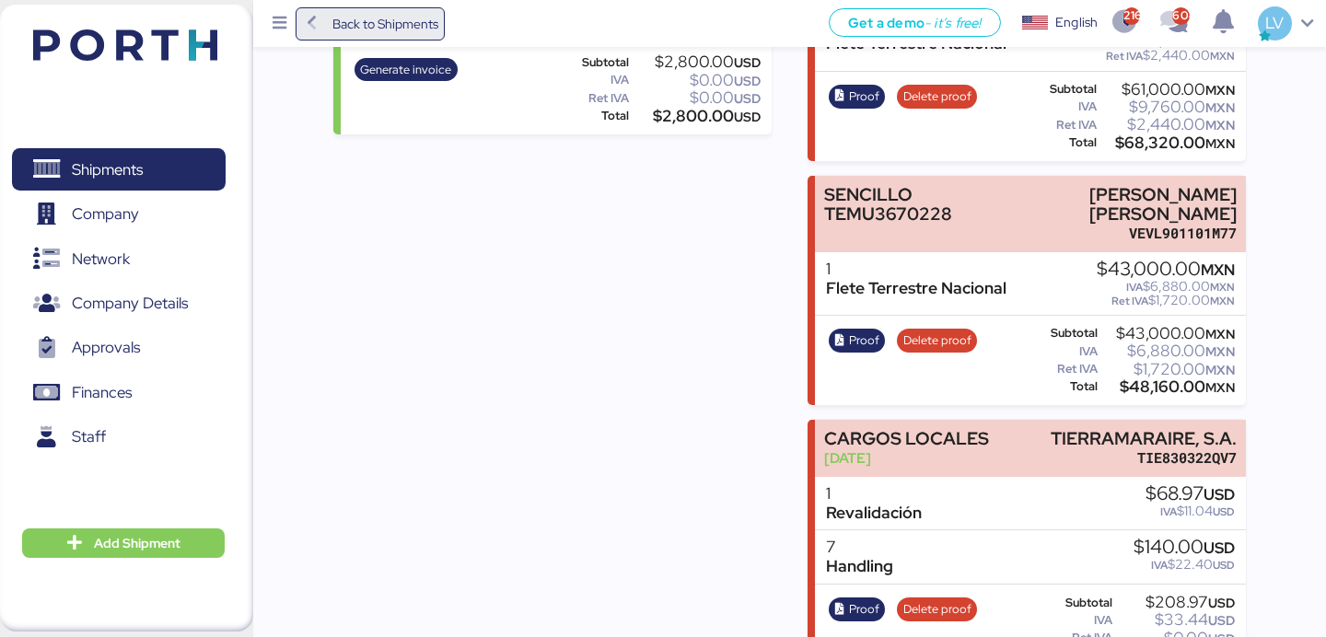
click at [321, 17] on span "Back to Shipments" at bounding box center [370, 23] width 137 height 33
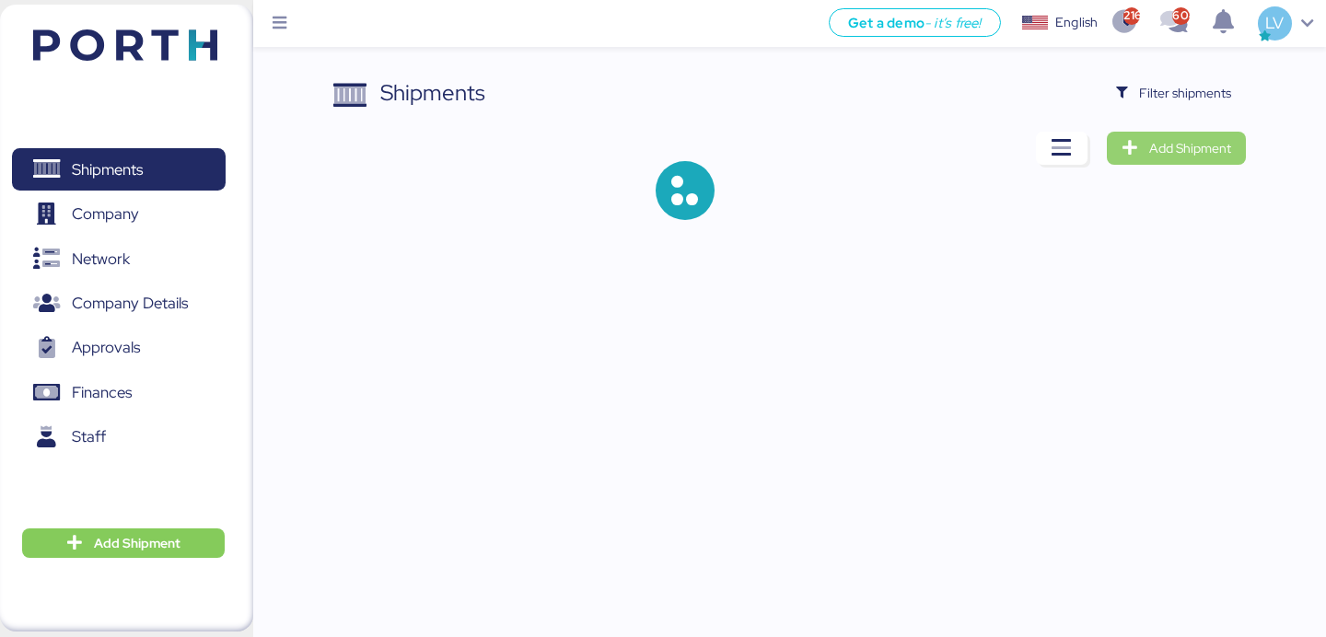
click at [1200, 135] on span "Add Shipment" at bounding box center [1176, 148] width 110 height 26
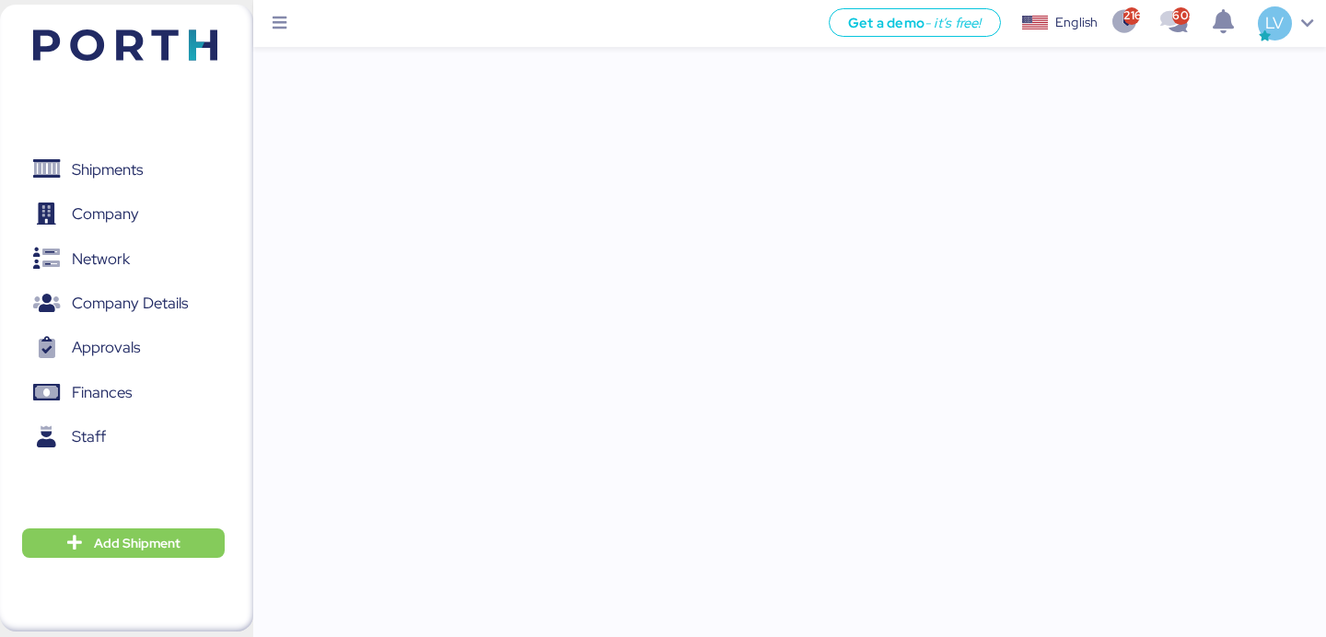
click at [170, 38] on img at bounding box center [125, 44] width 184 height 31
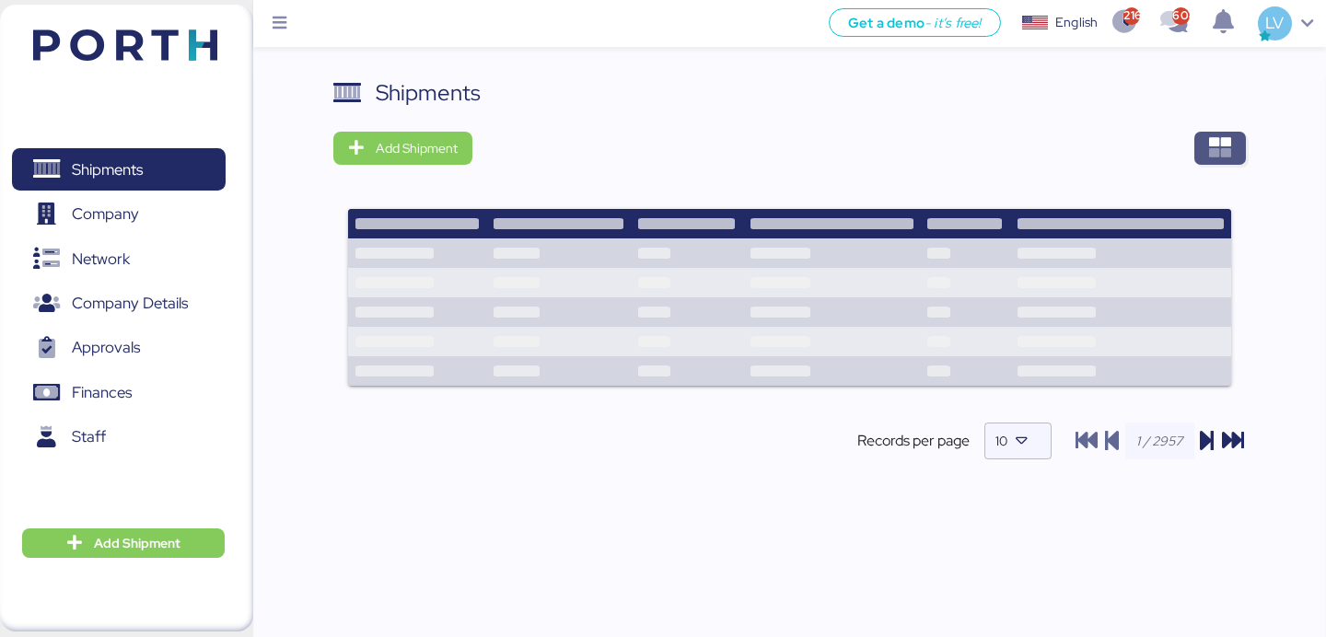
click at [1219, 145] on icon "button" at bounding box center [1220, 148] width 22 height 22
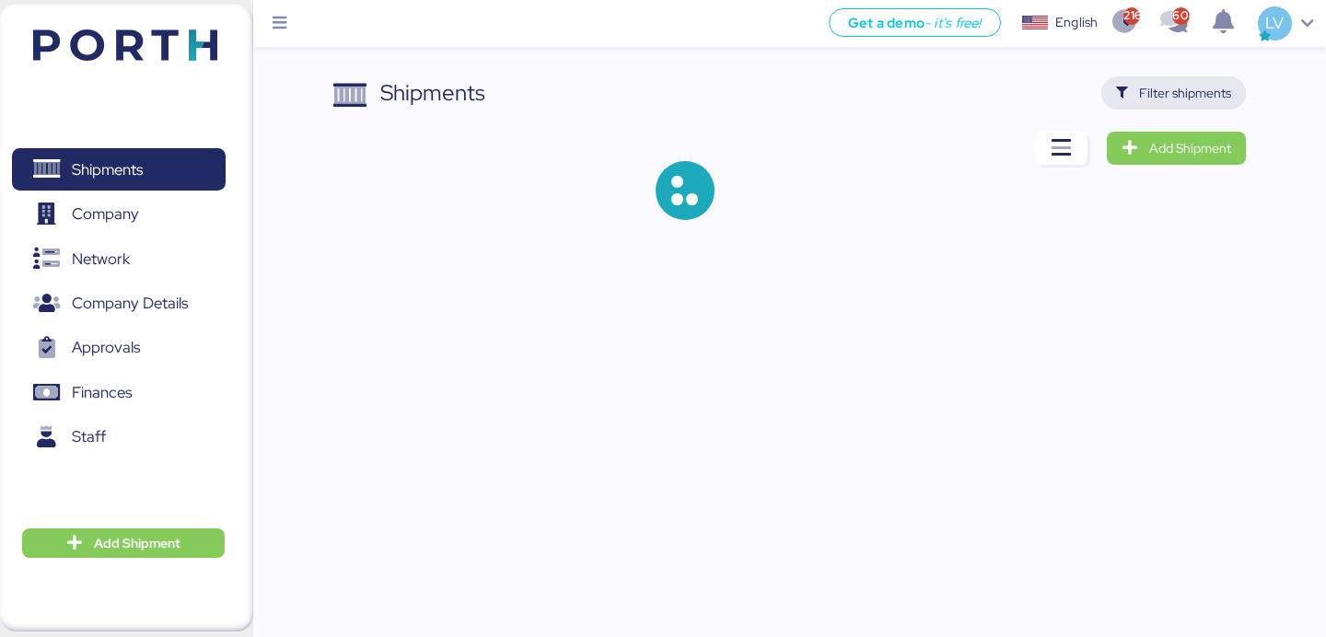
click at [1211, 102] on span "Filter shipments" at bounding box center [1185, 93] width 92 height 22
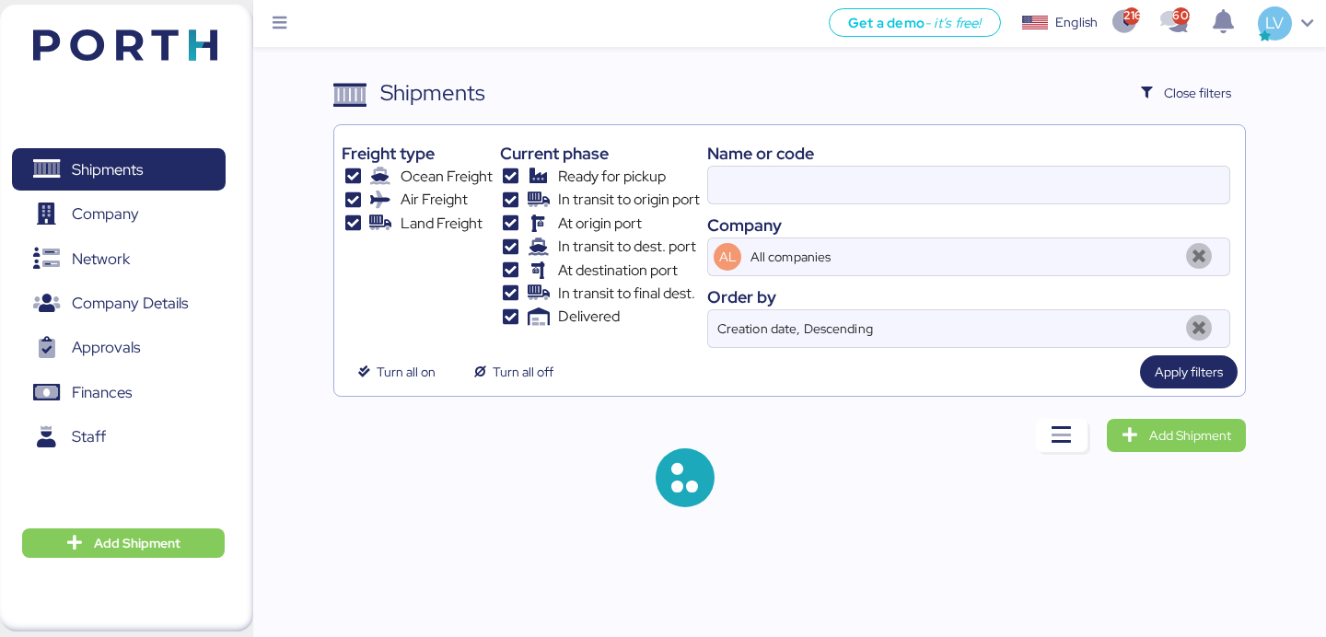
click at [986, 213] on div "Company" at bounding box center [968, 225] width 523 height 25
click at [986, 193] on input at bounding box center [968, 185] width 521 height 37
paste input "O0051969"
type input "O0051969"
click at [762, 102] on div "Shipments Clear Filters Close filters" at bounding box center [789, 92] width 912 height 33
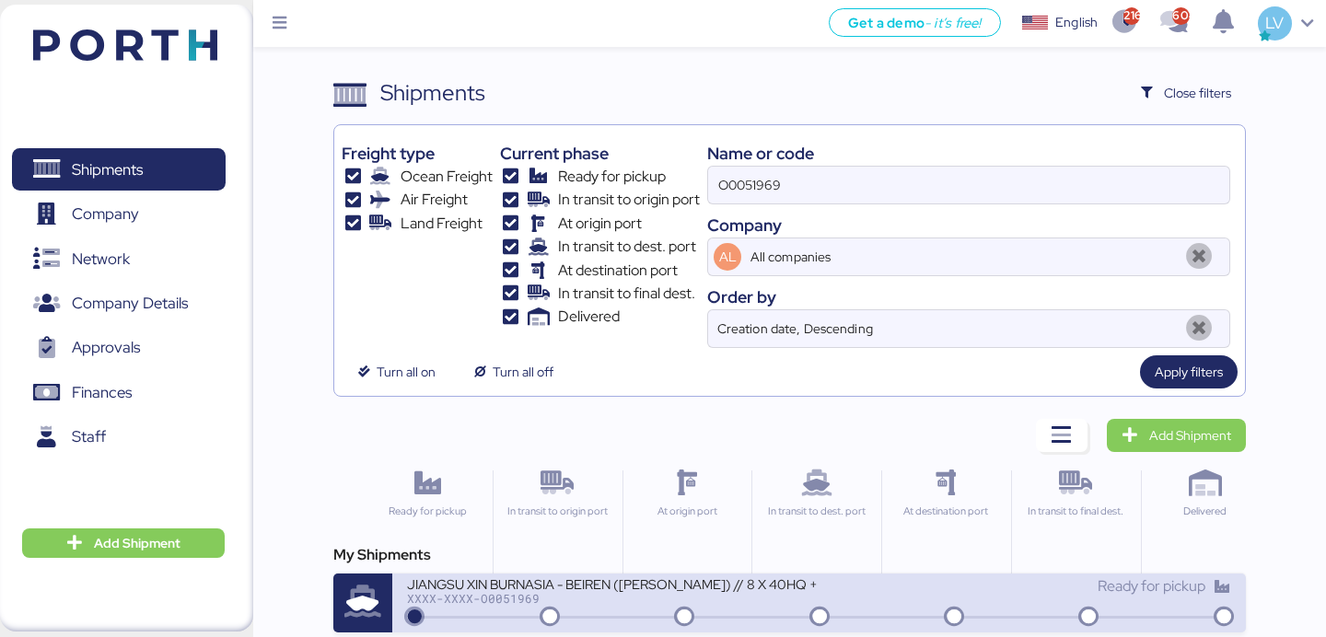
click at [556, 587] on div "JIANGSU XIN BURNASIA - BEIREN ([PERSON_NAME]) // 8 X 40HQ + 1 X 40FR // SHANGHA…" at bounding box center [613, 583] width 412 height 16
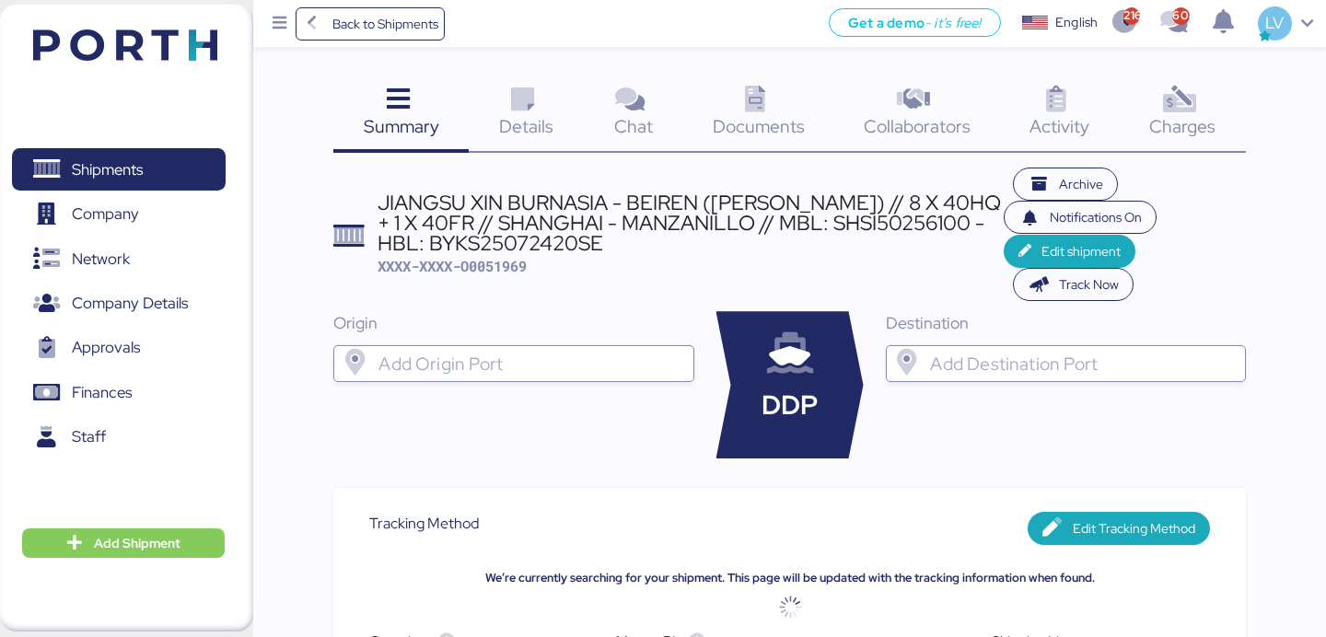
click at [1168, 113] on icon at bounding box center [1179, 100] width 40 height 27
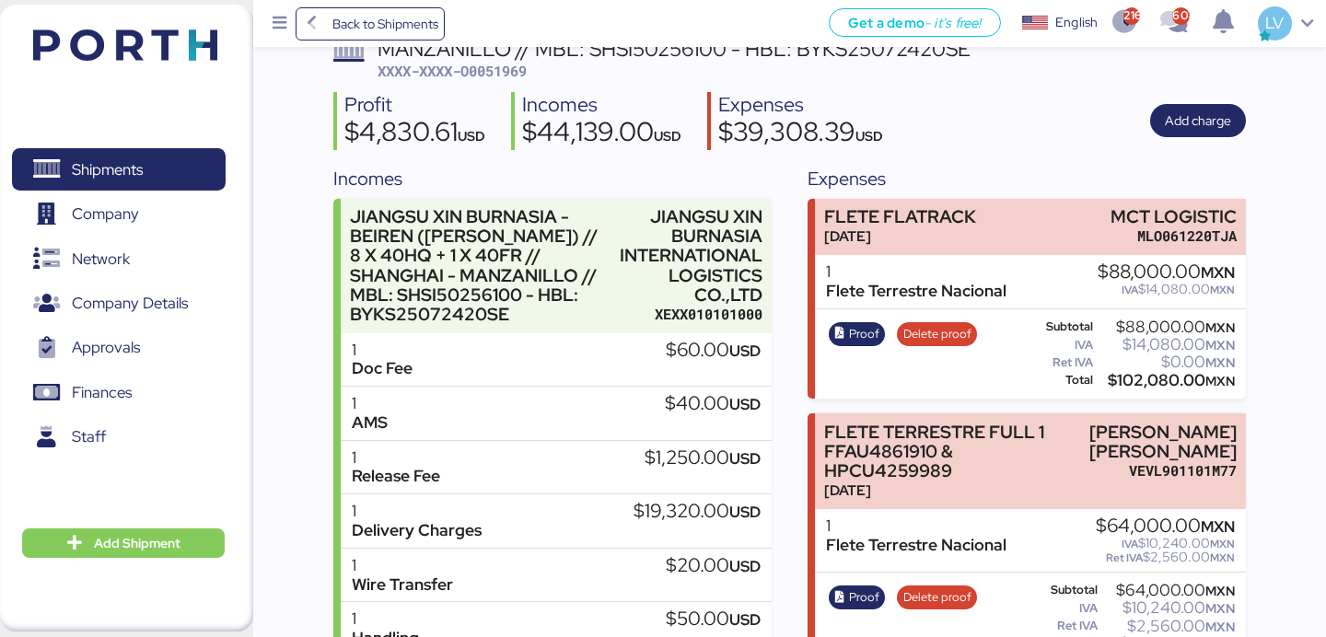
scroll to position [159, 0]
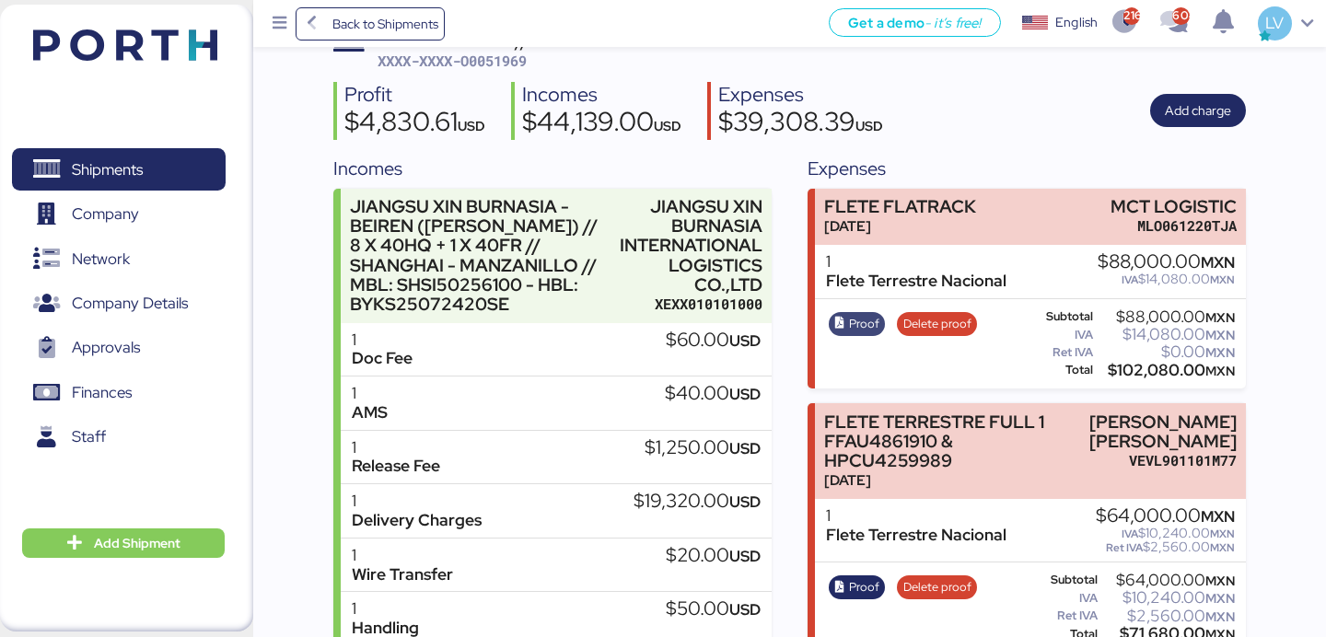
click at [854, 332] on span "Proof" at bounding box center [864, 324] width 30 height 20
click at [451, 30] on div "Get a demo - it’s free! Get a demo English Inglés English 2163 604 LV" at bounding box center [885, 23] width 881 height 47
click at [407, 43] on div "Back to Shipments Get a demo - it’s free! Get a demo English Inglés English 216…" at bounding box center [789, 23] width 1073 height 47
click at [407, 32] on span "Back to Shipments" at bounding box center [385, 24] width 106 height 22
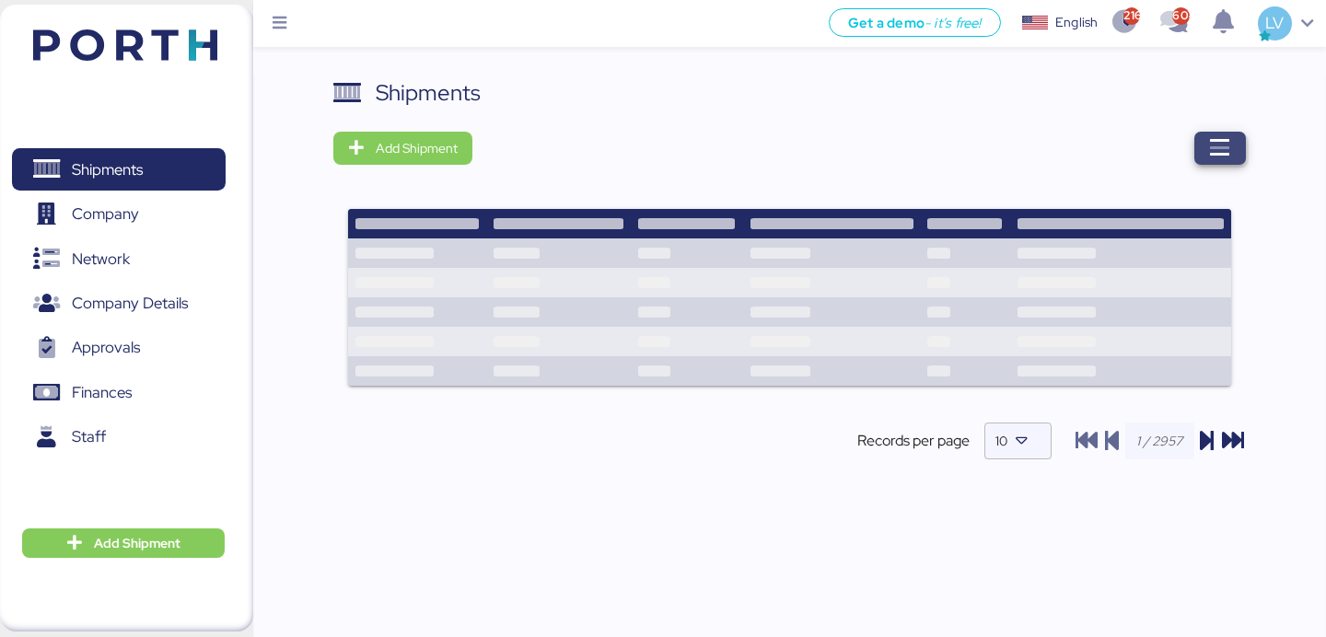
click at [1225, 141] on icon "button" at bounding box center [1220, 148] width 22 height 22
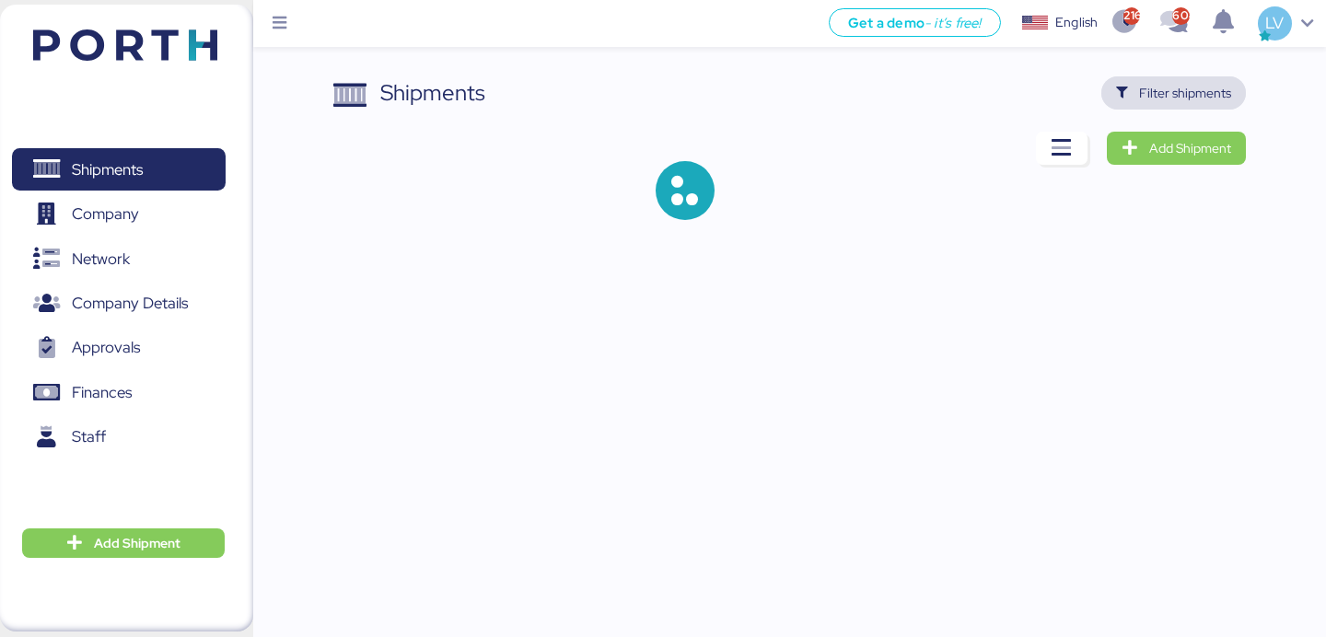
click at [1185, 104] on span "Filter shipments" at bounding box center [1173, 93] width 115 height 26
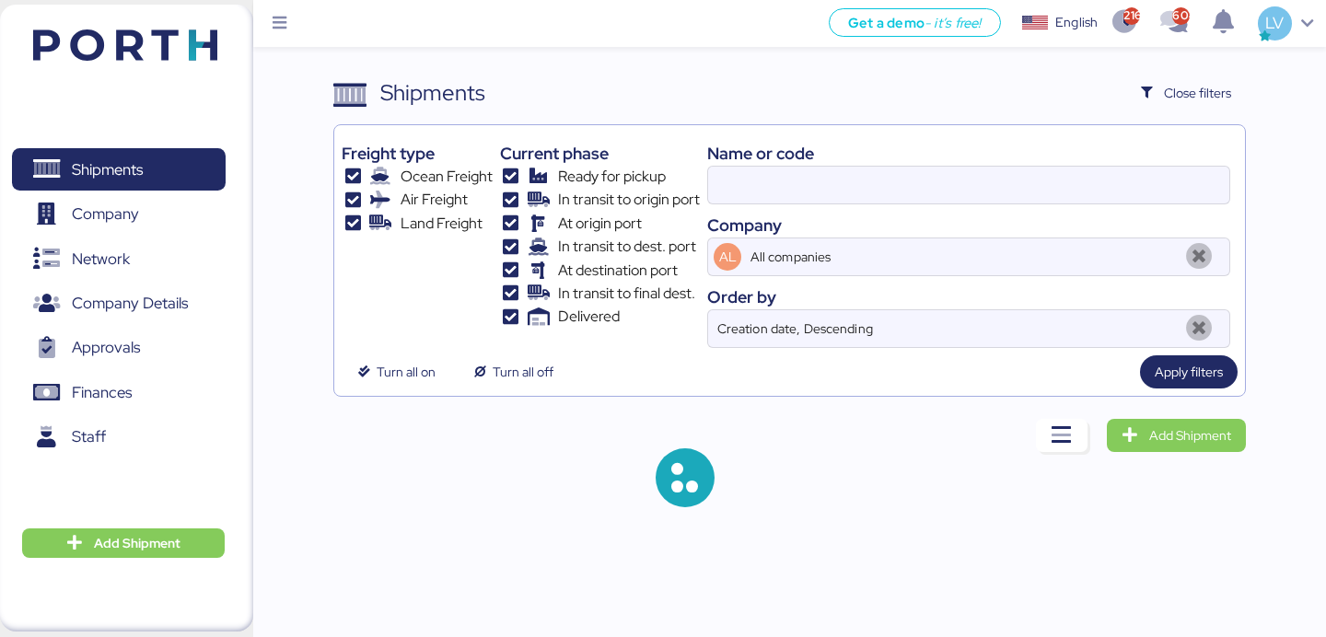
click at [1063, 166] on div at bounding box center [968, 185] width 523 height 39
click at [1063, 167] on input at bounding box center [968, 185] width 521 height 37
click at [1063, 166] on div at bounding box center [968, 185] width 523 height 39
click at [1063, 167] on input at bounding box center [968, 185] width 521 height 37
click at [1039, 177] on input at bounding box center [968, 185] width 521 height 37
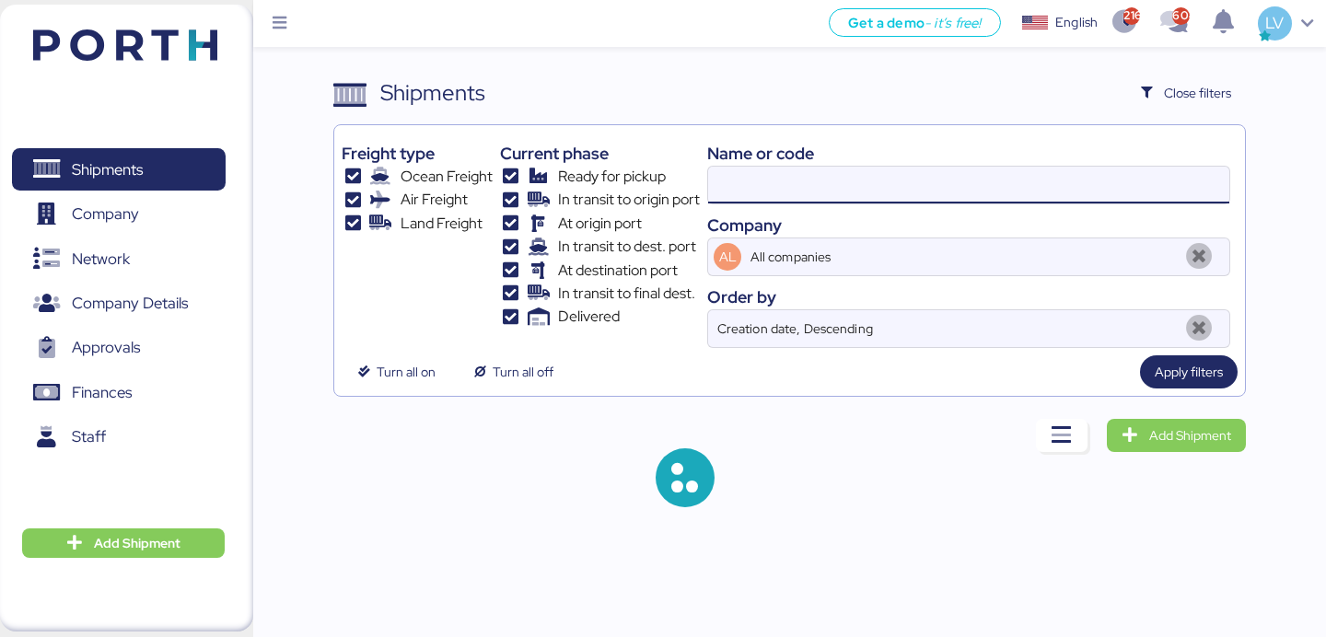
click at [1039, 177] on input at bounding box center [968, 185] width 521 height 37
paste input "O0051986"
type input "O0051986"
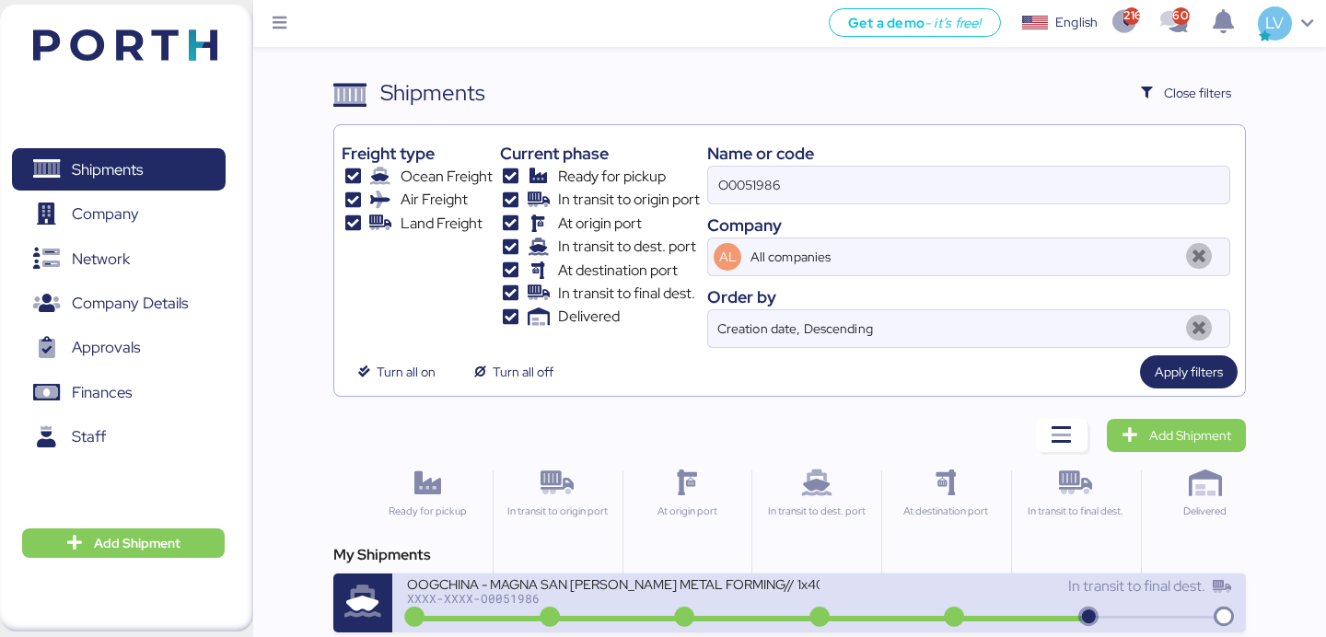
click at [679, 599] on div "XXXX-XXXX-O0051986" at bounding box center [613, 598] width 412 height 13
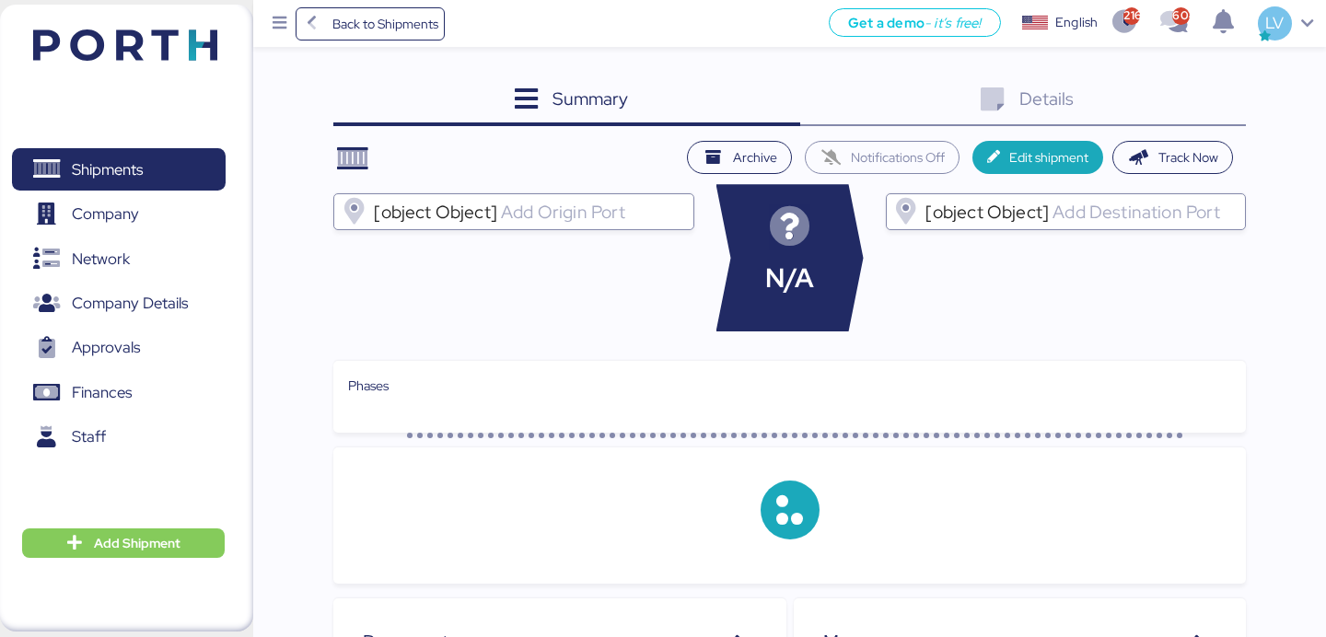
click at [1203, 96] on div "Details 0" at bounding box center [1023, 101] width 446 height 50
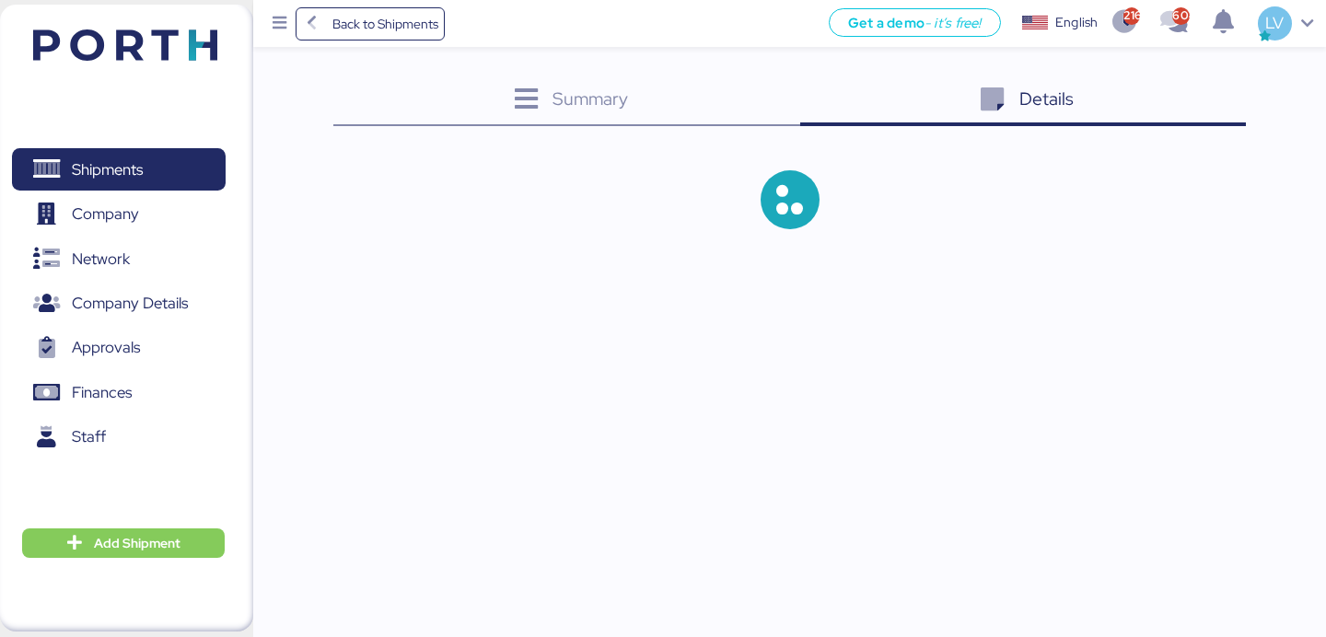
click at [1203, 96] on div "Summary 0 Details 0" at bounding box center [789, 101] width 912 height 50
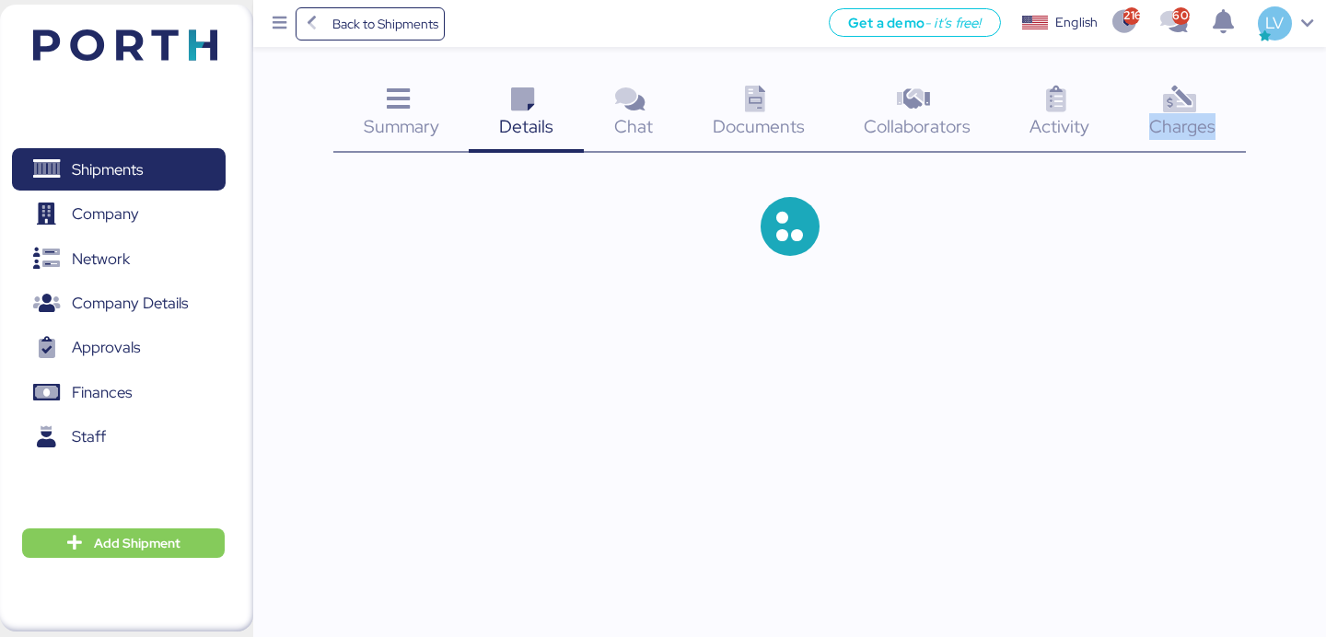
click at [1203, 96] on div "Charges 0" at bounding box center [1183, 114] width 126 height 76
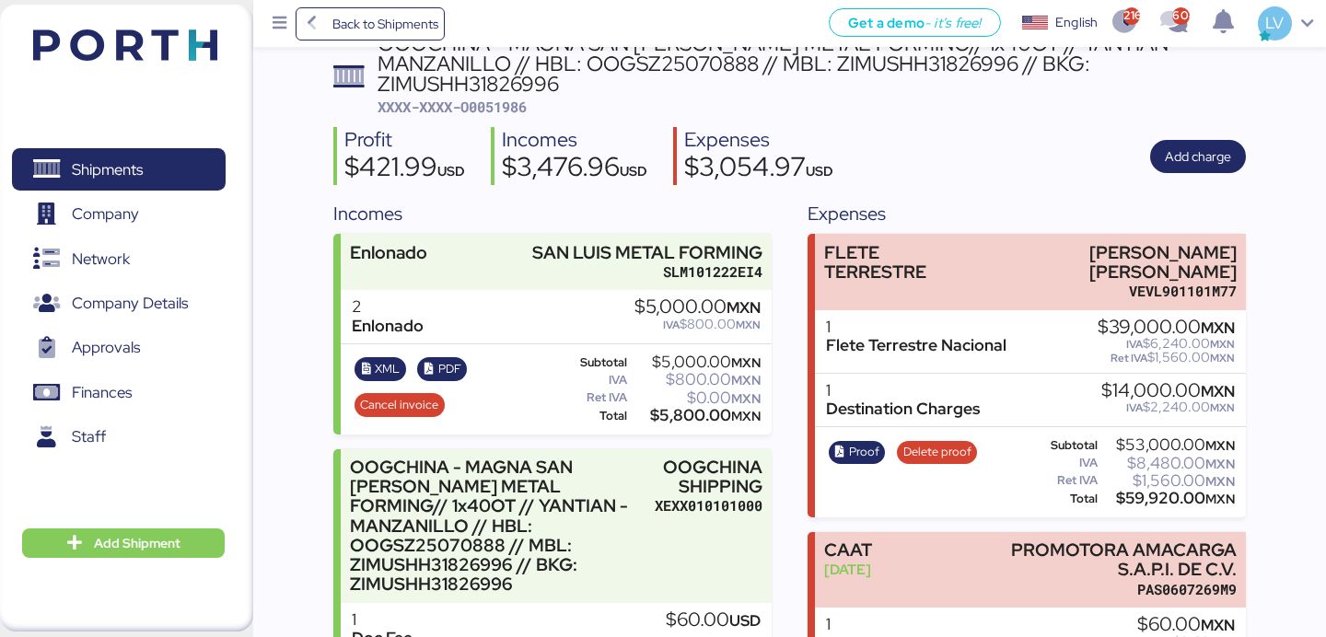
scroll to position [167, 0]
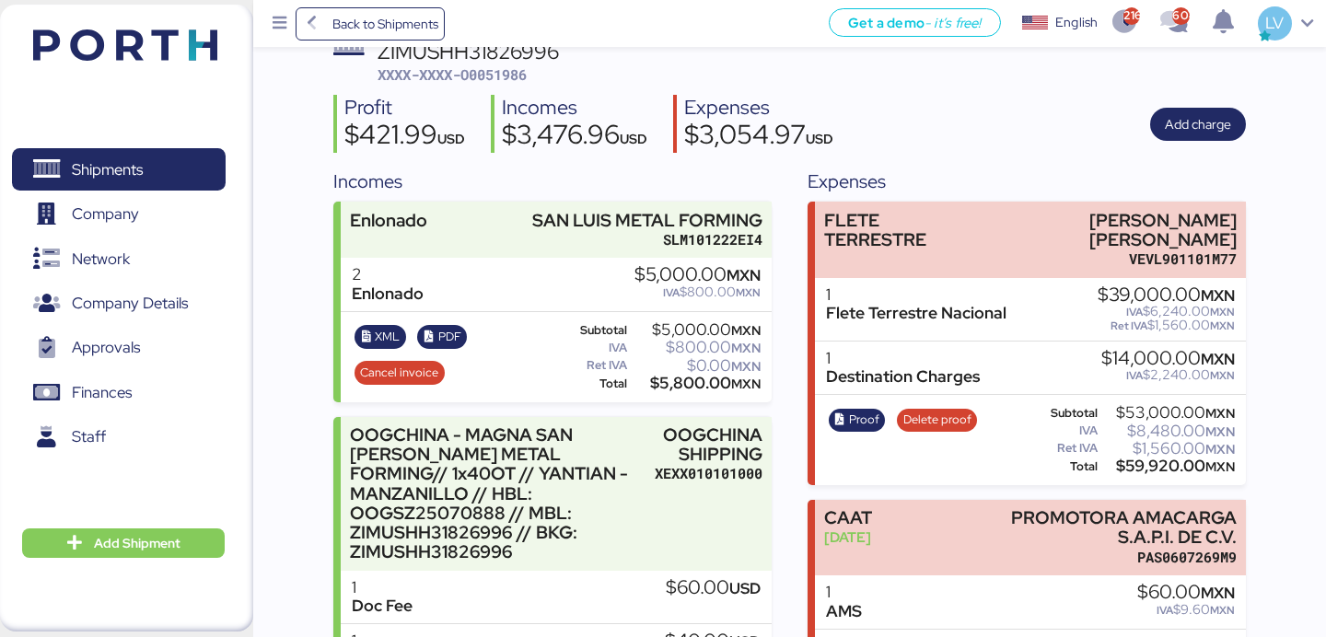
click at [1030, 121] on div "Profit $421.99 USD Incomes $3,476.96 USD Expenses $3,054.97 USD Add charge" at bounding box center [789, 124] width 912 height 58
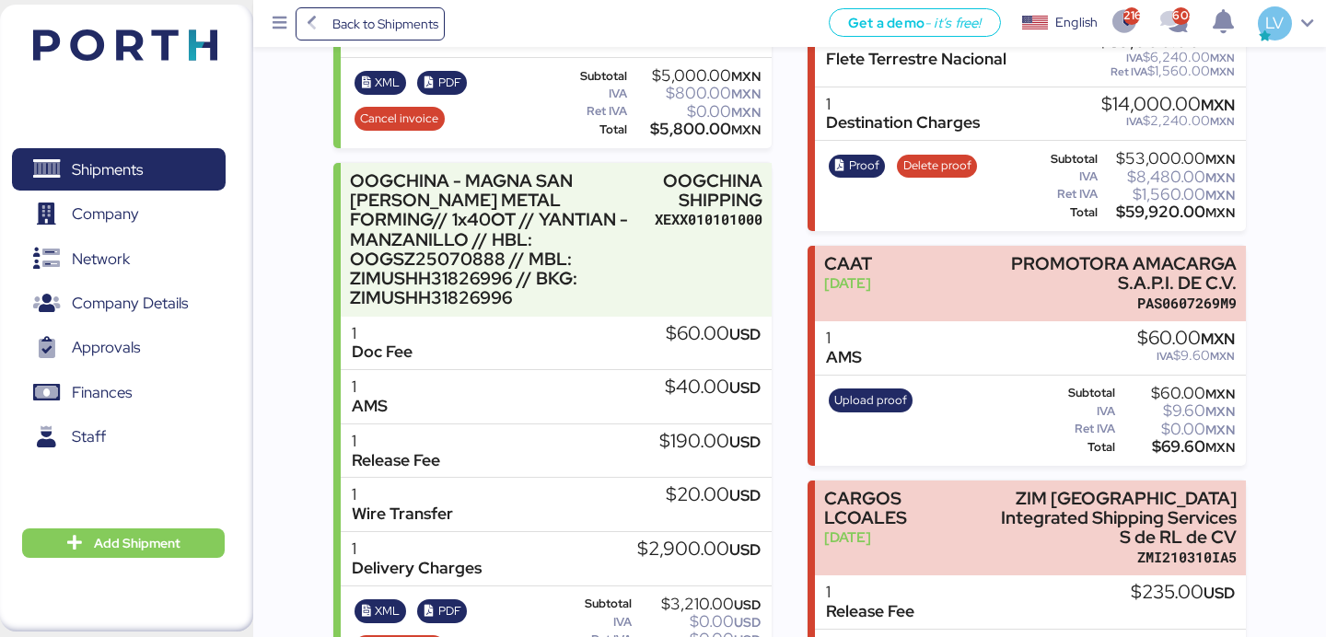
scroll to position [496, 0]
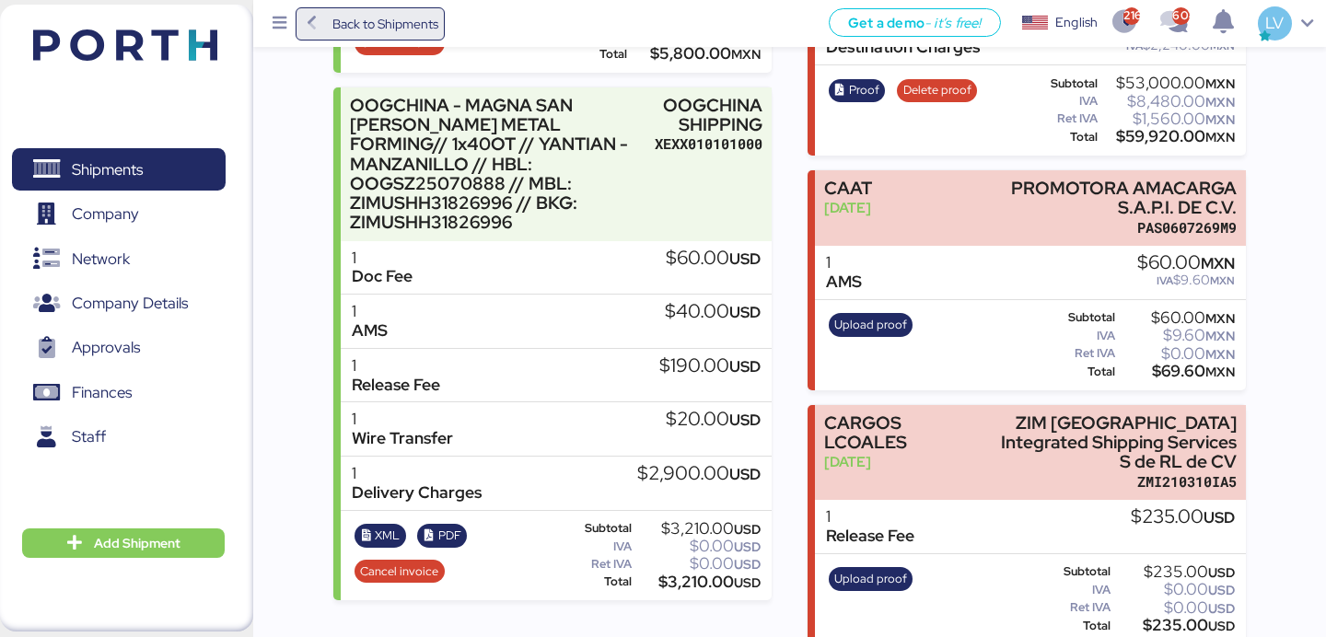
click at [354, 17] on span "Back to Shipments" at bounding box center [385, 24] width 106 height 22
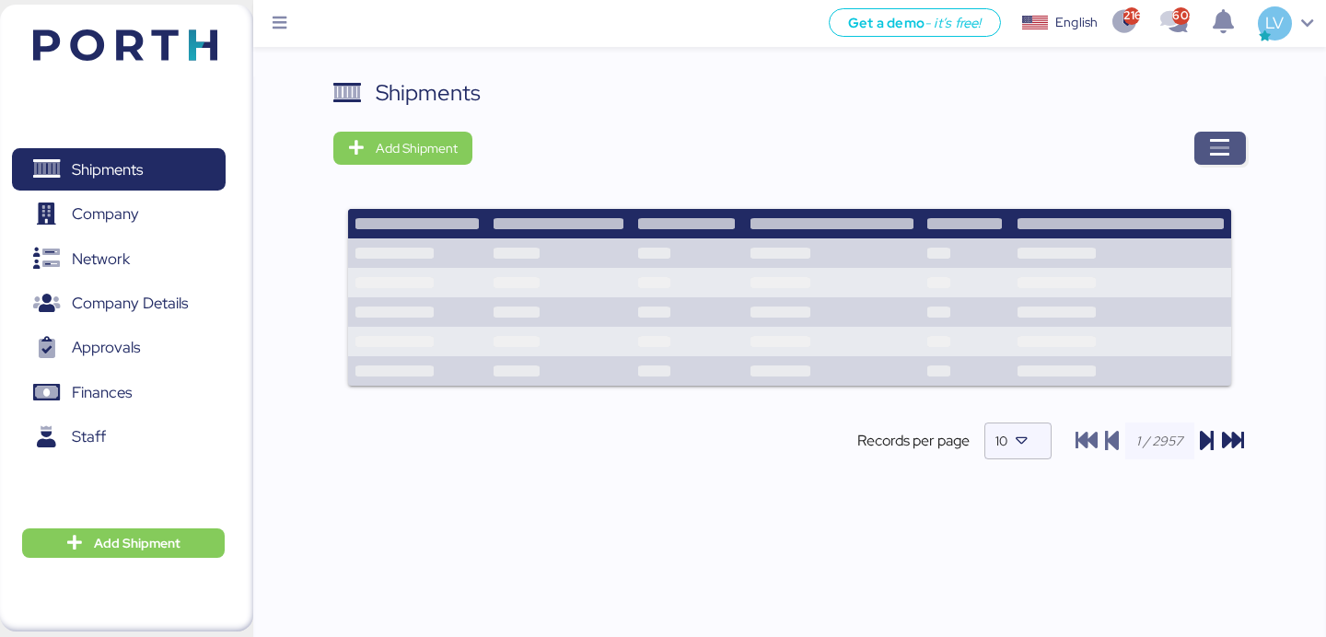
click at [1215, 157] on icon "button" at bounding box center [1220, 148] width 22 height 22
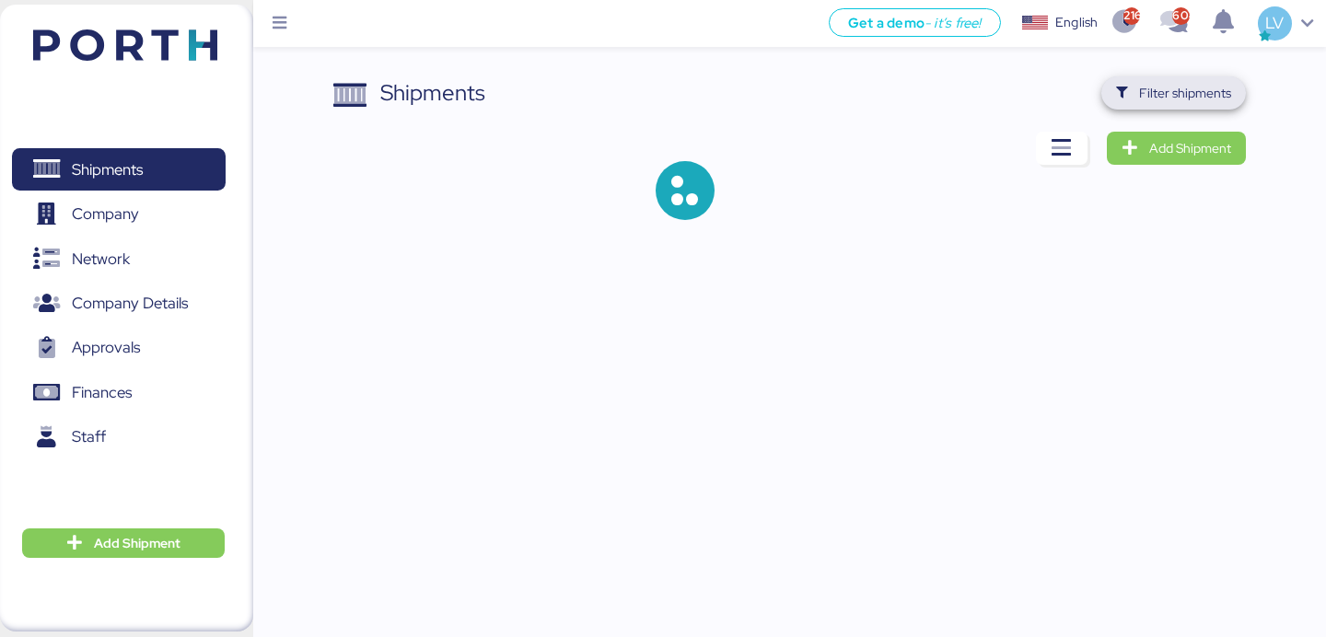
click at [1206, 82] on span "Filter shipments" at bounding box center [1185, 93] width 92 height 22
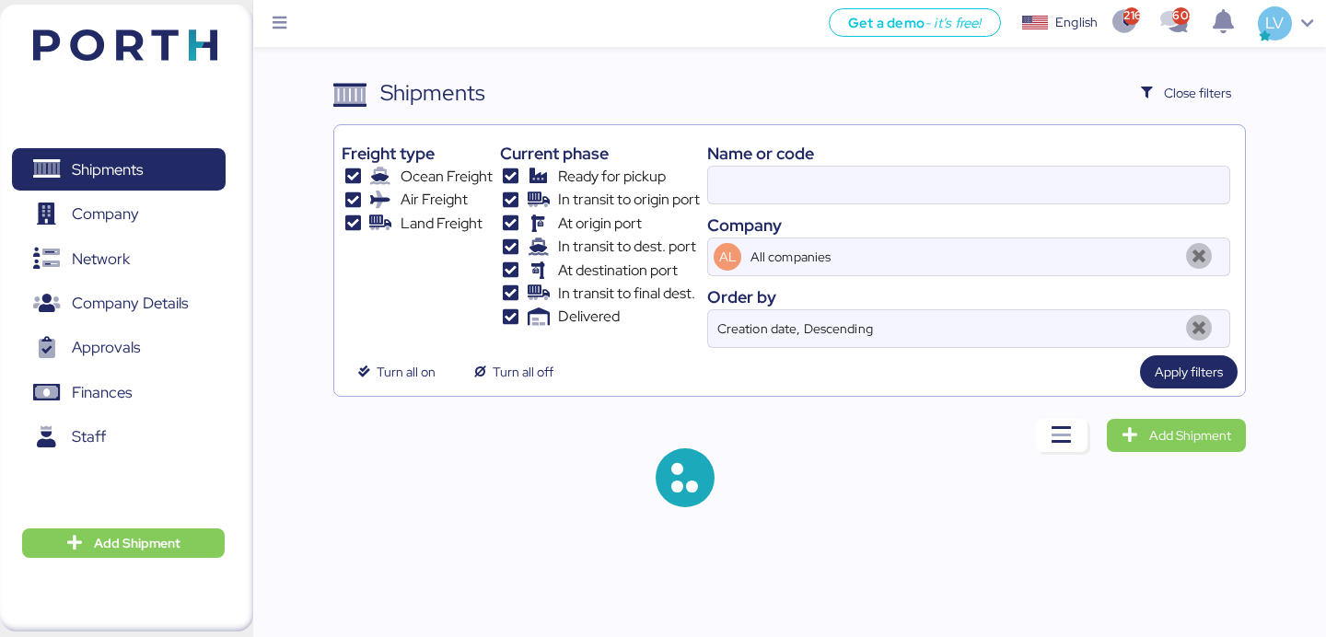
click at [1164, 138] on div "Name or code Company AL All companies Order by Creation date, Descending" at bounding box center [968, 240] width 523 height 215
click at [1149, 182] on input at bounding box center [968, 185] width 521 height 37
paste input "O0051925"
type input "O0051925"
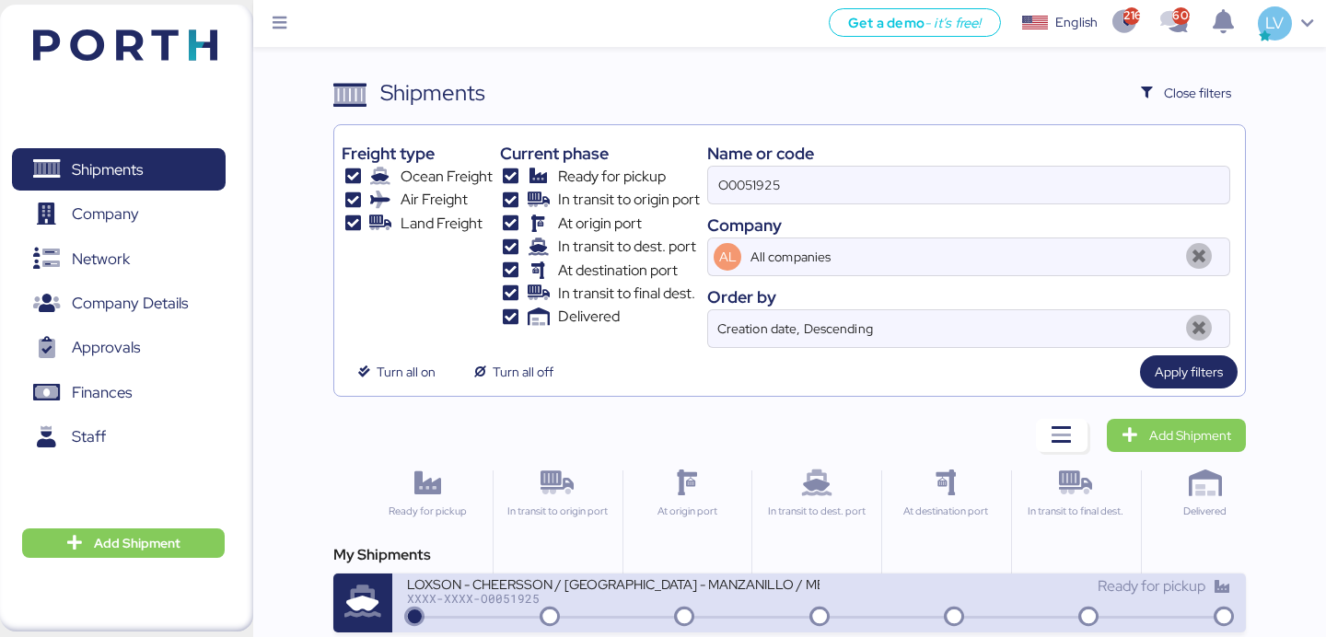
click at [762, 607] on div "LOXSON - CHEERSSON / [GEOGRAPHIC_DATA] - MANZANILLO / MBL: ESLCHNSHG039932A - H…" at bounding box center [613, 595] width 412 height 40
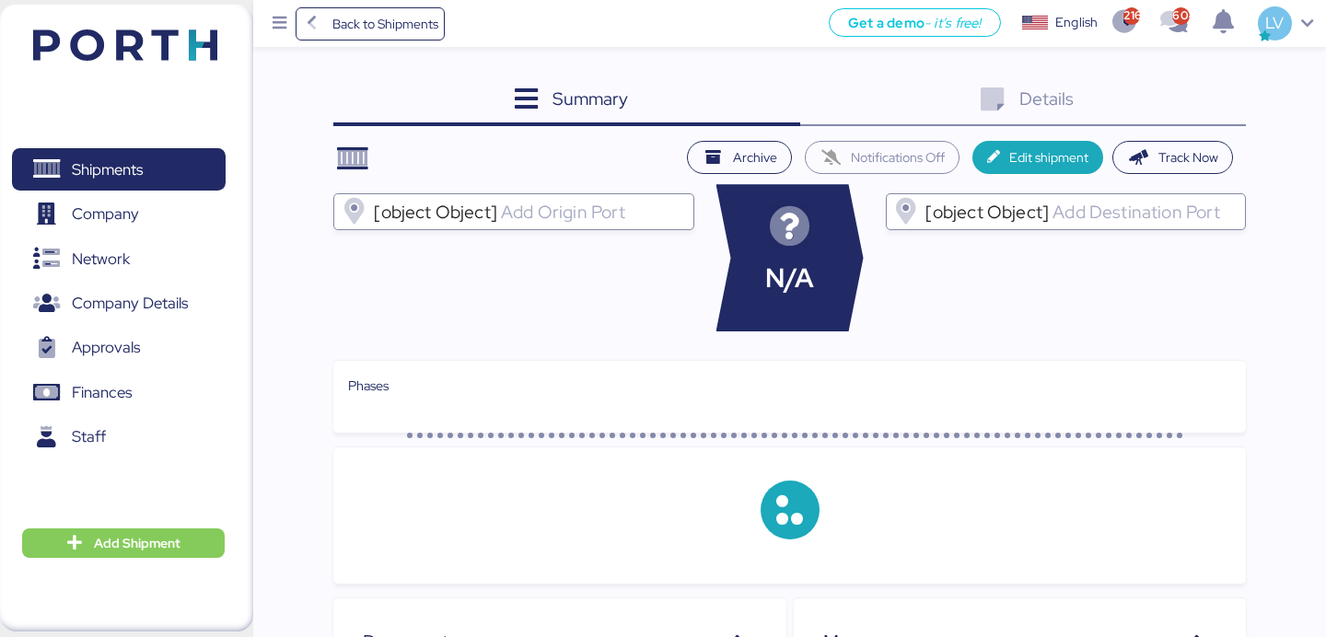
click at [1178, 108] on div "Details 0" at bounding box center [1023, 101] width 446 height 50
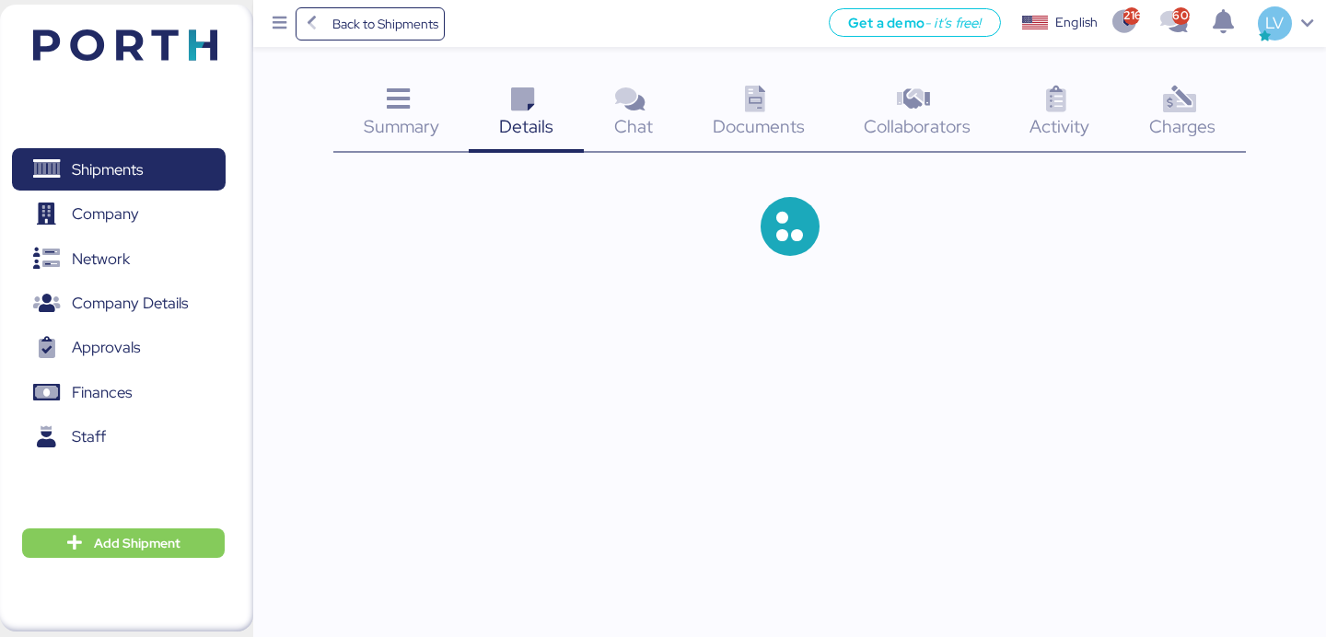
click at [1178, 109] on icon at bounding box center [1179, 100] width 40 height 27
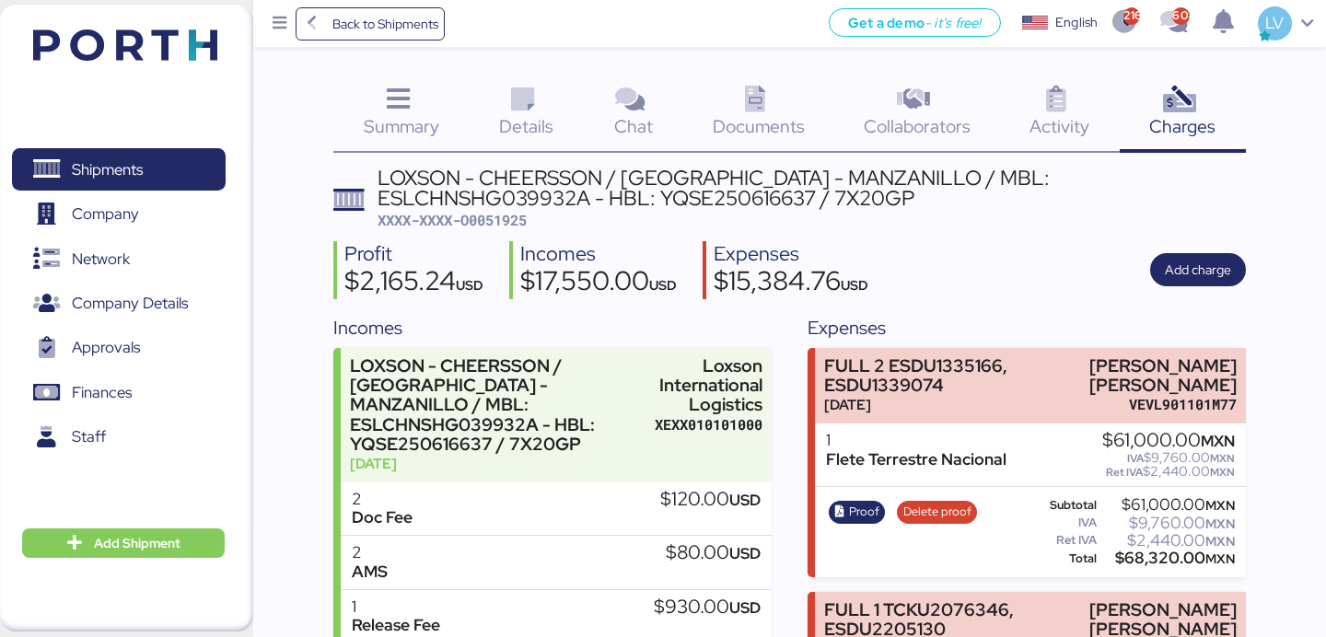
click at [1153, 138] on span "Charges" at bounding box center [1182, 126] width 66 height 24
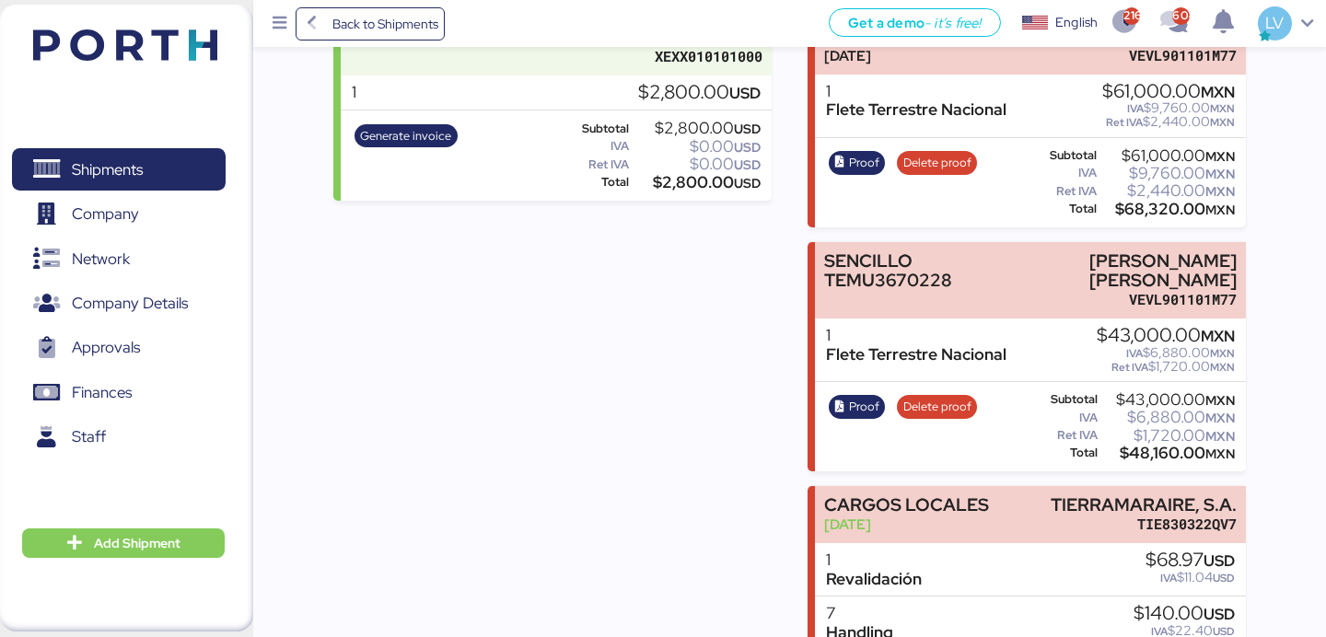
scroll to position [849, 0]
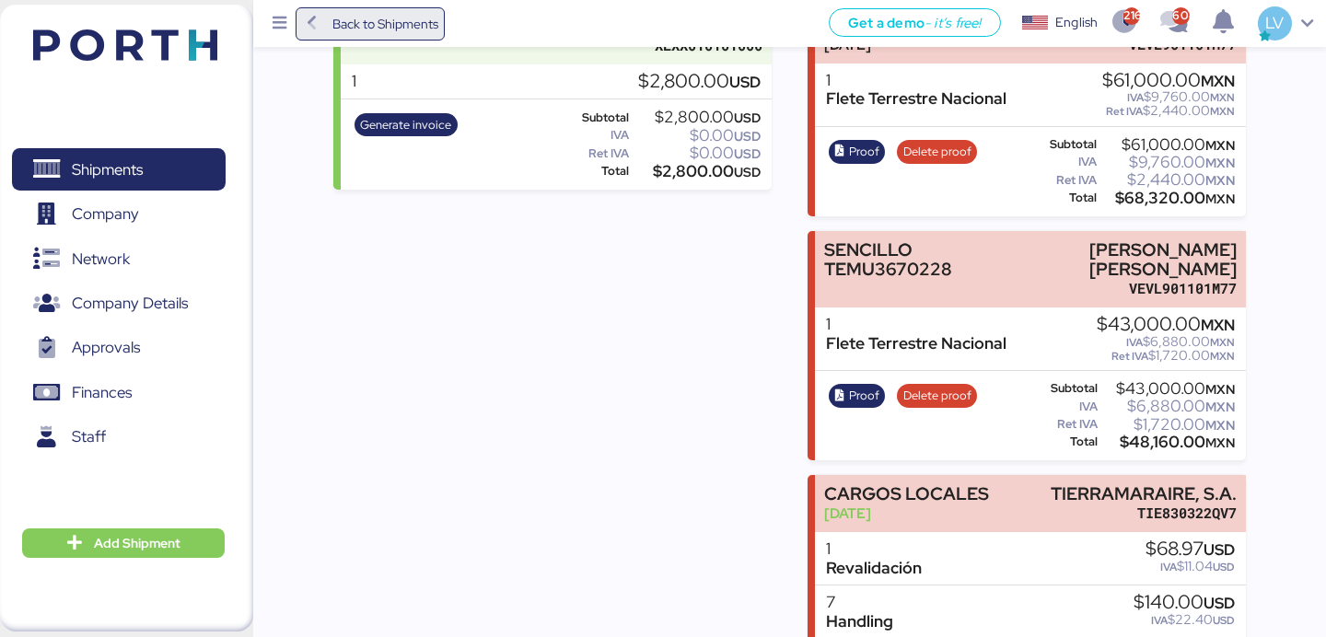
click at [412, 34] on span "Back to Shipments" at bounding box center [385, 24] width 106 height 22
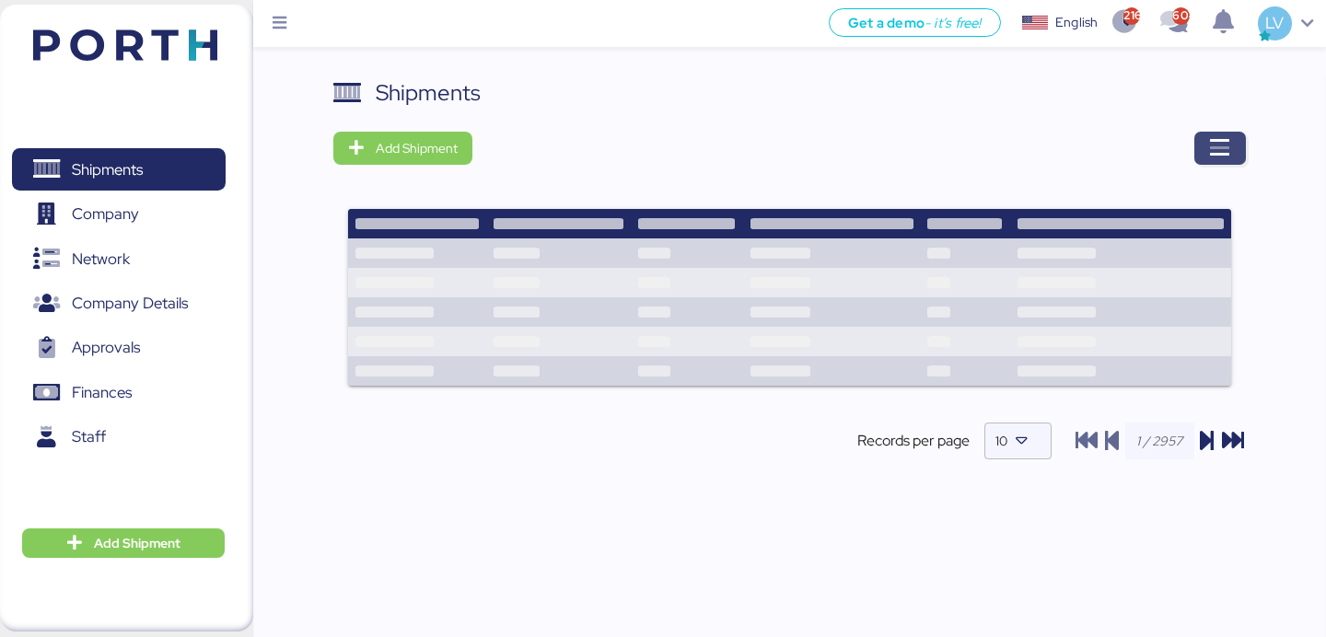
click at [1209, 151] on icon "button" at bounding box center [1220, 148] width 22 height 22
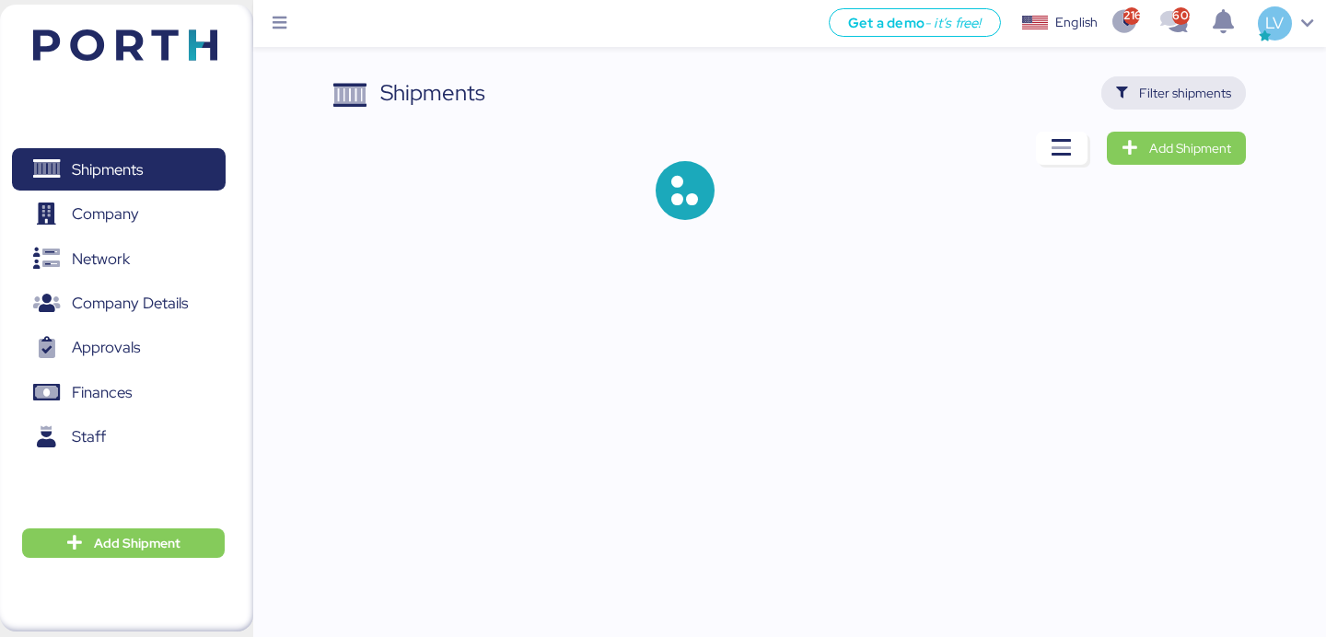
click at [1177, 99] on span "Filter shipments" at bounding box center [1185, 93] width 92 height 22
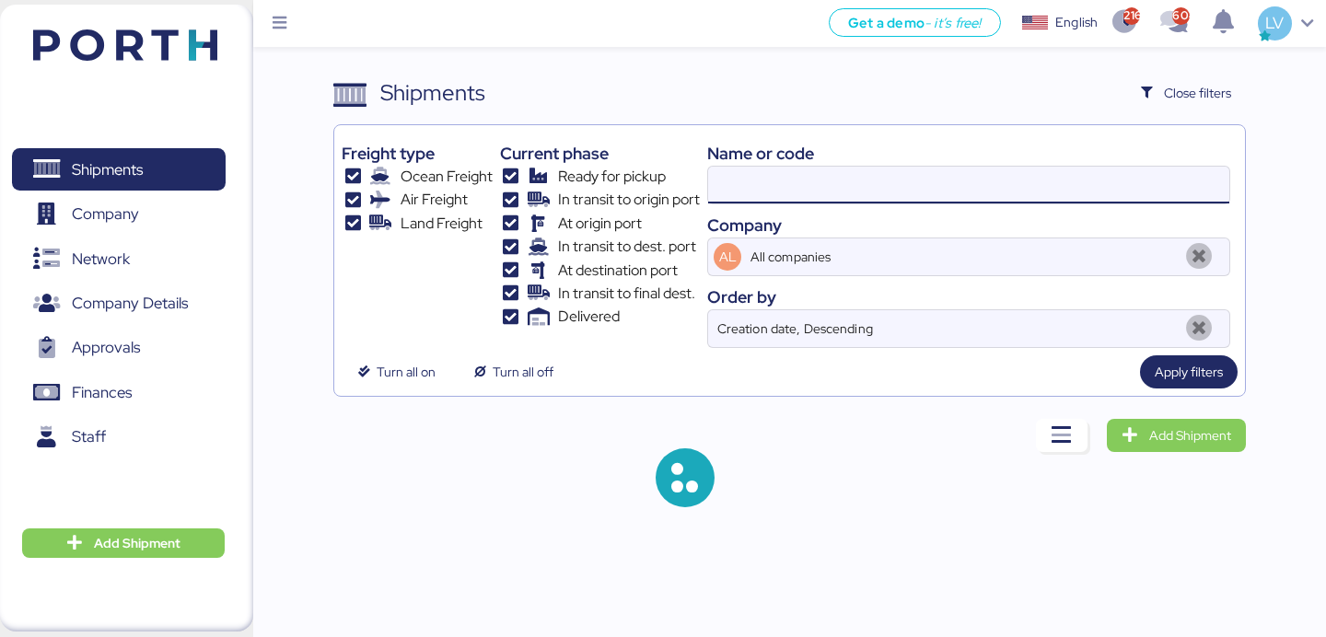
click at [971, 198] on input at bounding box center [968, 185] width 521 height 37
paste input "205-83813520"
type input "205-83813520"
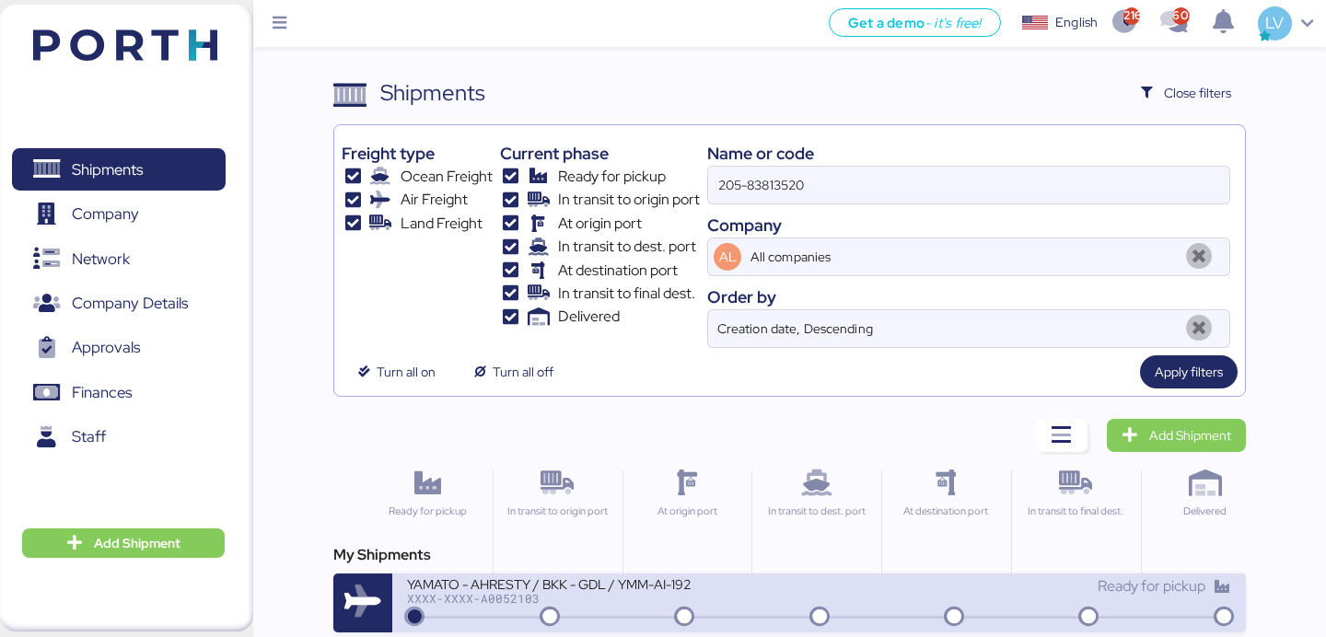
click at [465, 609] on div "YAMATO - AHRESTY / BKK - GDL / YMM-AI-192 XXXX-XXXX-A0052103" at bounding box center [613, 595] width 412 height 40
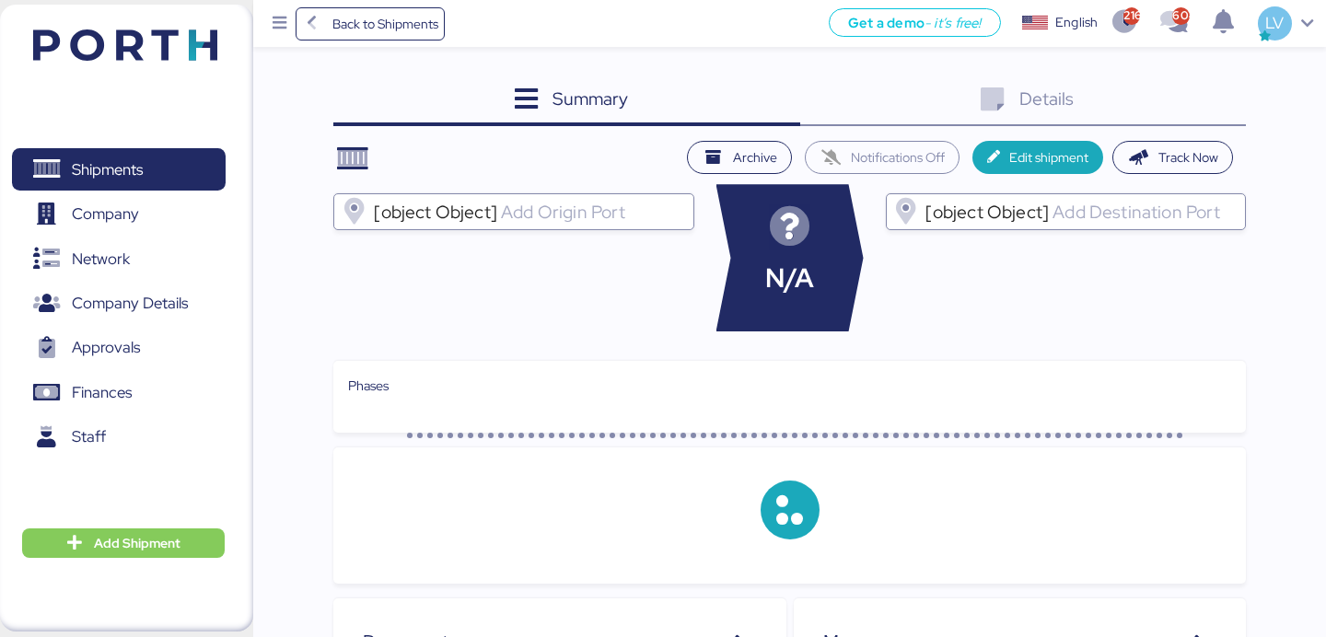
click at [1179, 108] on div "Details 0" at bounding box center [1023, 101] width 446 height 50
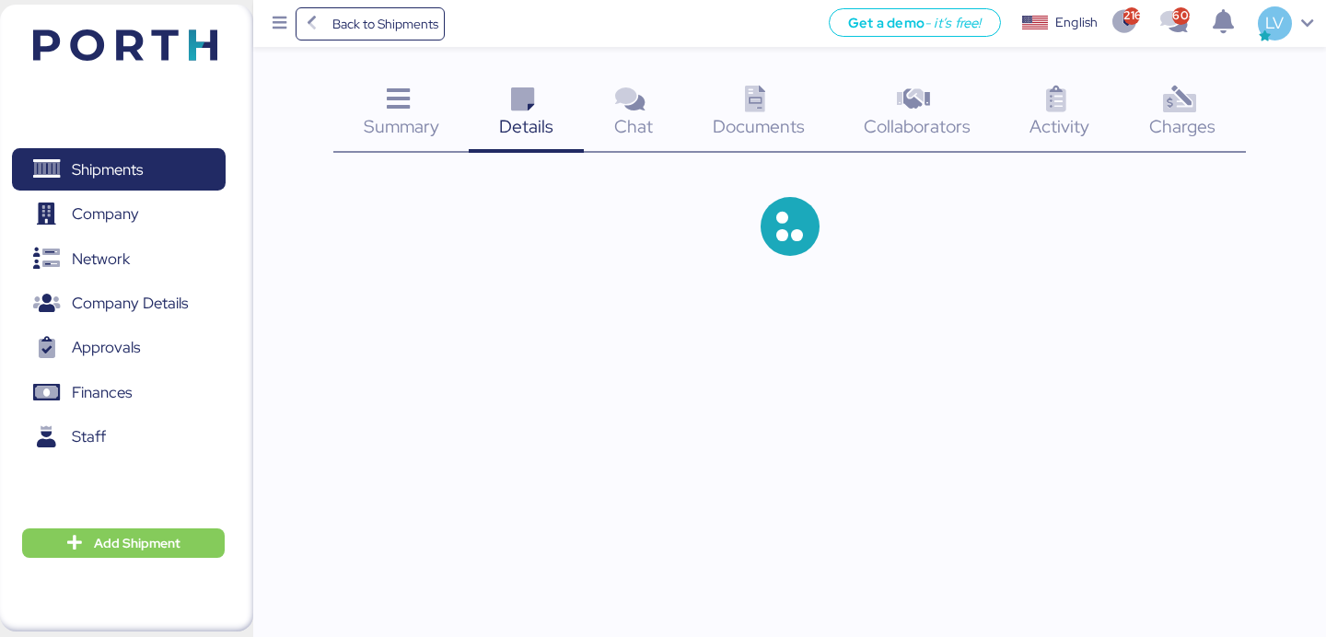
click at [1179, 108] on icon at bounding box center [1179, 100] width 40 height 27
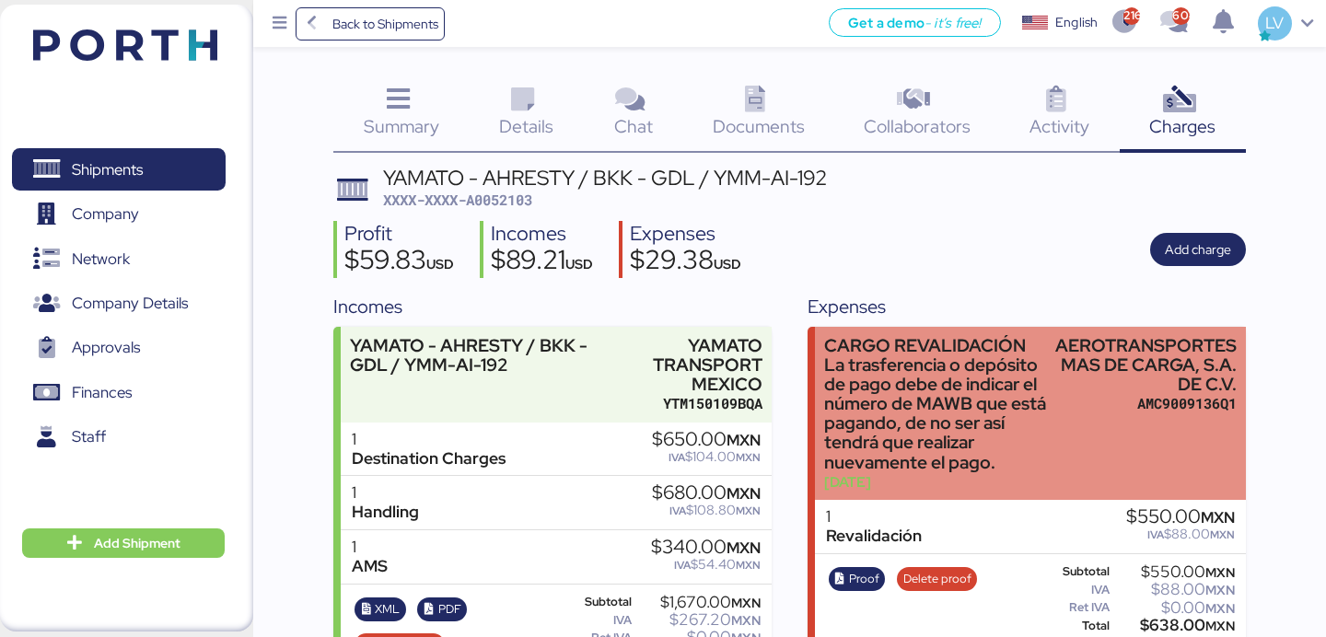
scroll to position [52, 0]
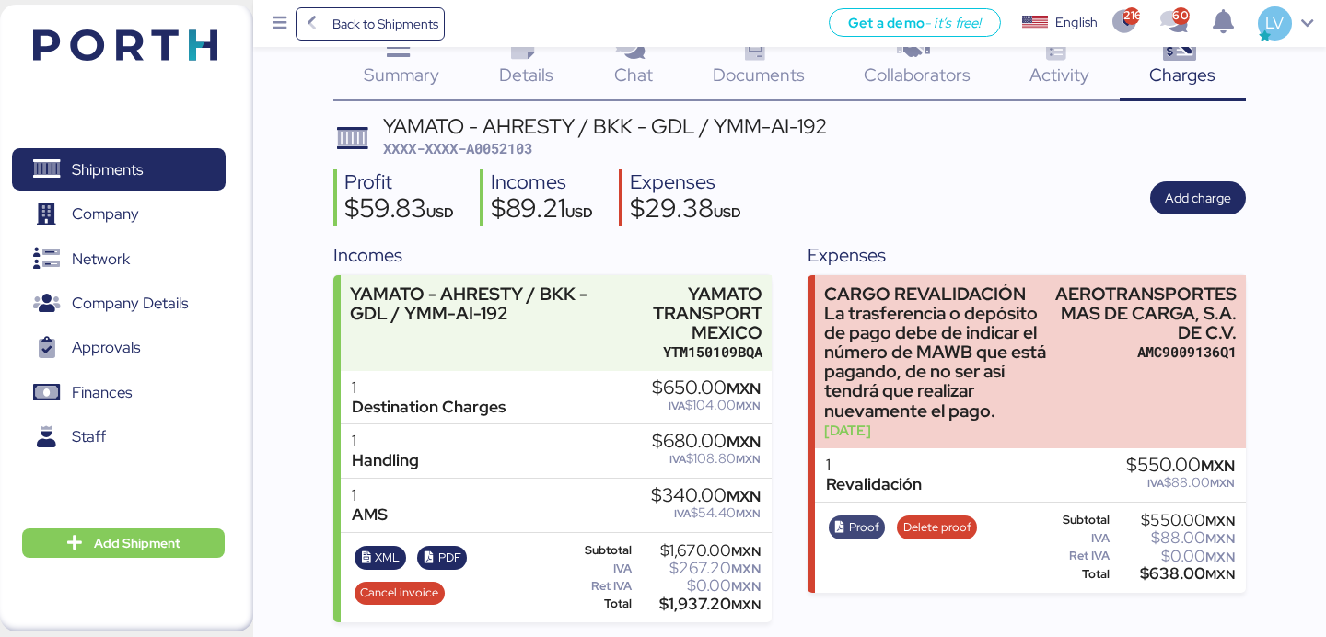
click at [859, 522] on span "Proof" at bounding box center [864, 527] width 30 height 20
